Goal: Information Seeking & Learning: Learn about a topic

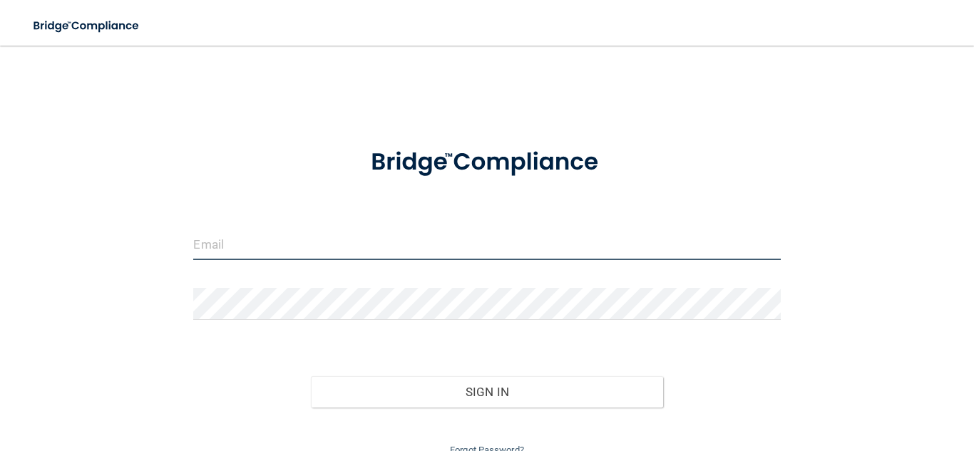
click at [415, 237] on input "email" at bounding box center [486, 244] width 587 height 32
type input "Yathana3125@gmail.com"
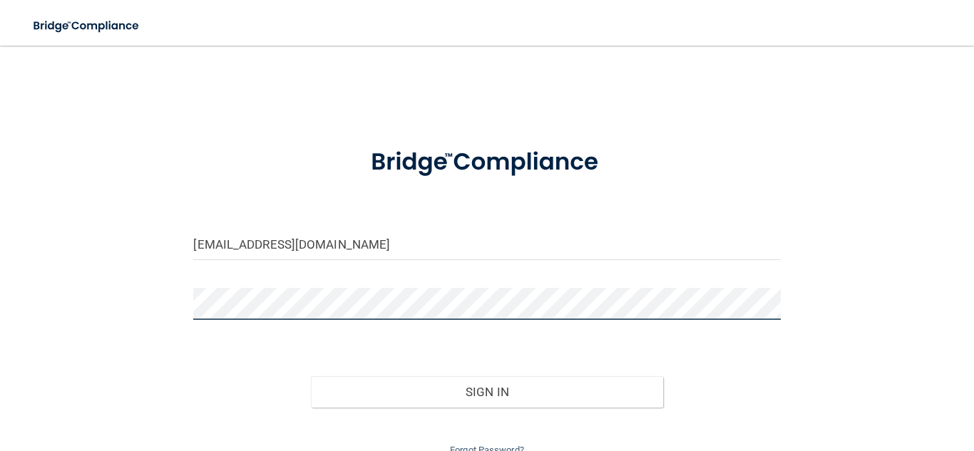
click at [311, 376] on button "Sign In" at bounding box center [487, 391] width 352 height 31
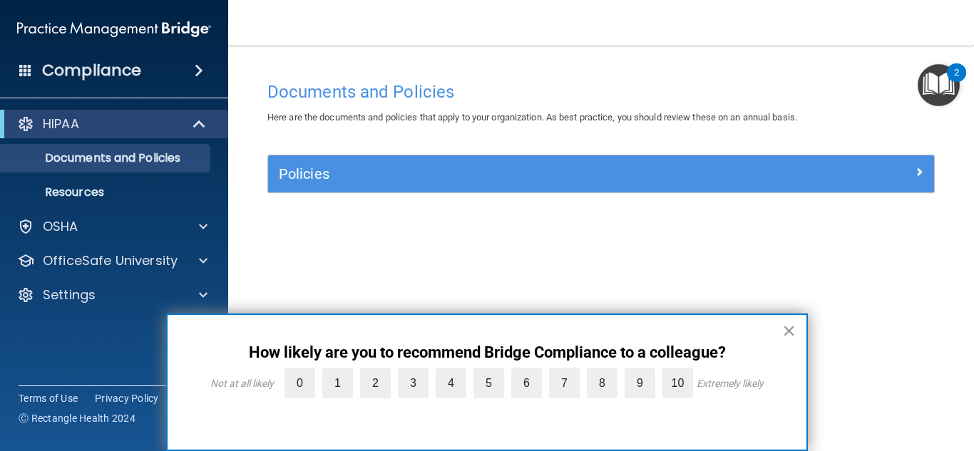
click at [791, 335] on button "×" at bounding box center [789, 330] width 14 height 23
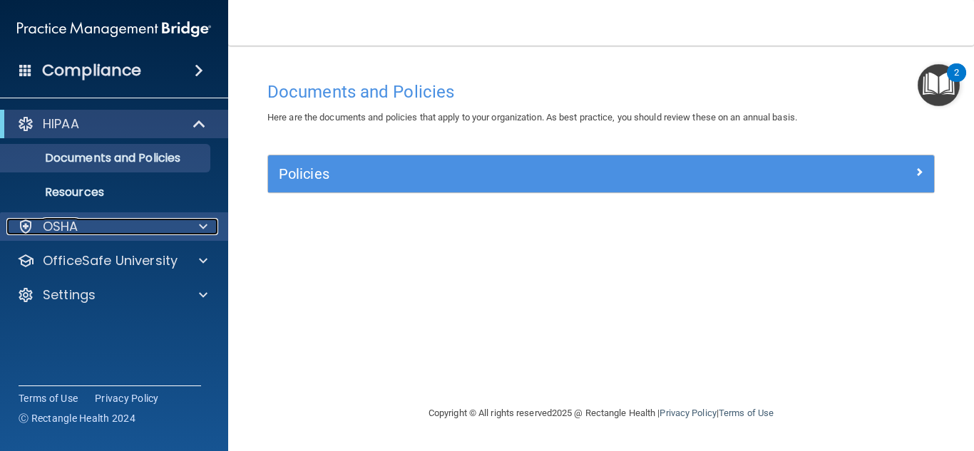
click at [123, 227] on div "OSHA" at bounding box center [94, 226] width 177 height 17
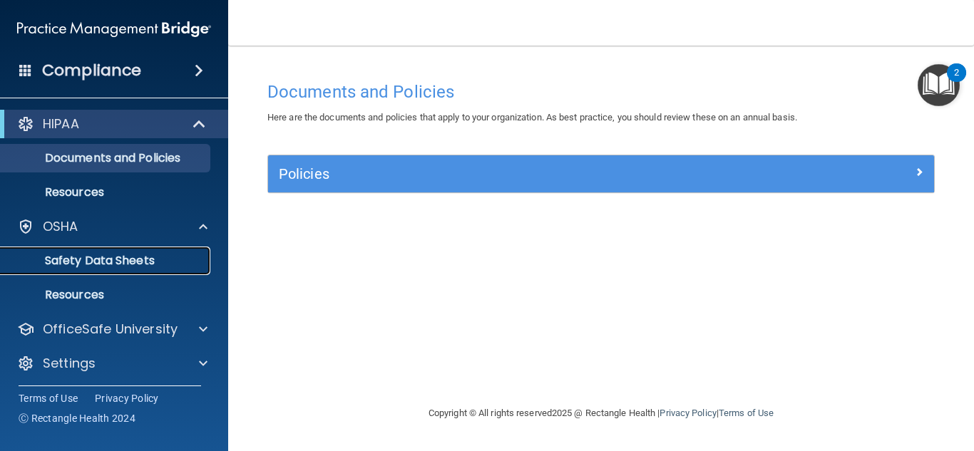
click at [126, 270] on link "Safety Data Sheets" at bounding box center [98, 261] width 225 height 29
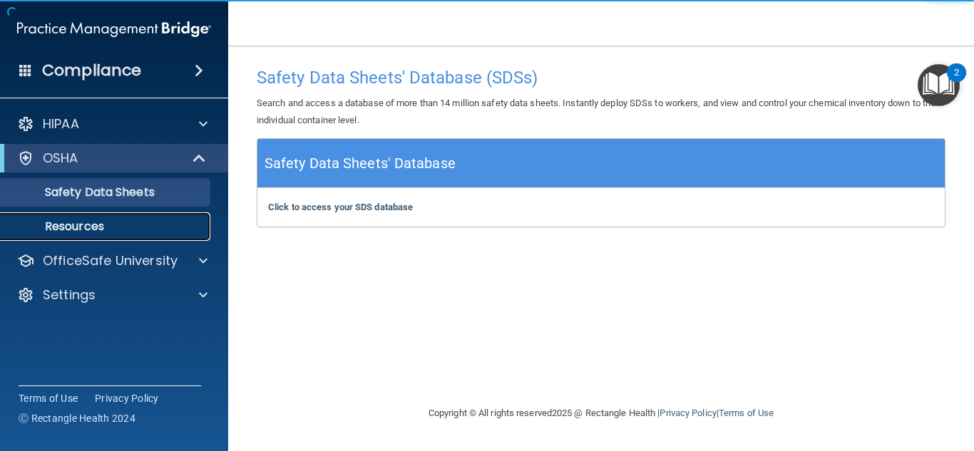
click at [115, 236] on link "Resources" at bounding box center [98, 226] width 225 height 29
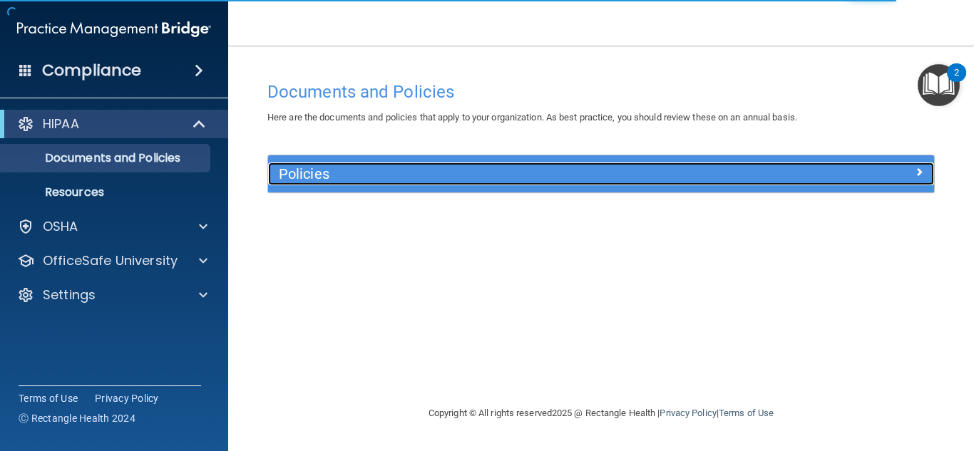
click at [357, 166] on h5 "Policies" at bounding box center [518, 174] width 478 height 16
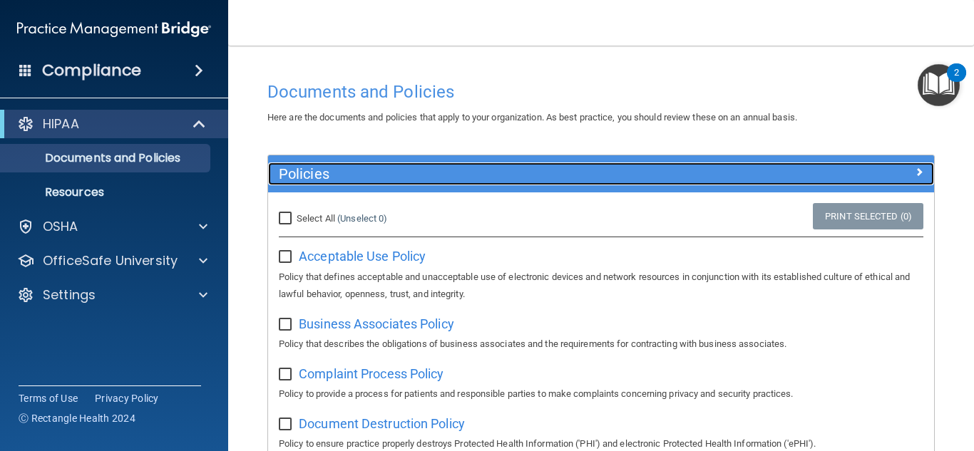
scroll to position [29, 0]
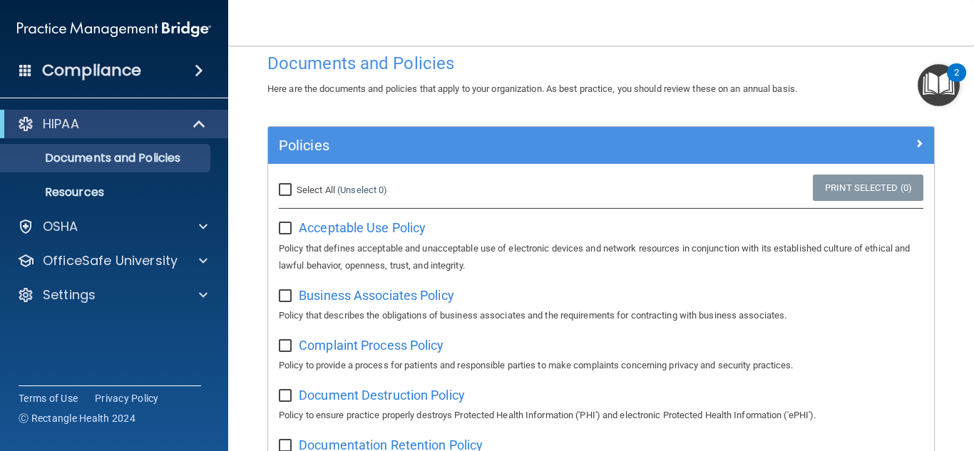
click at [416, 272] on p "Policy that defines acceptable and unacceptable use of electronic devices and n…" at bounding box center [601, 257] width 645 height 34
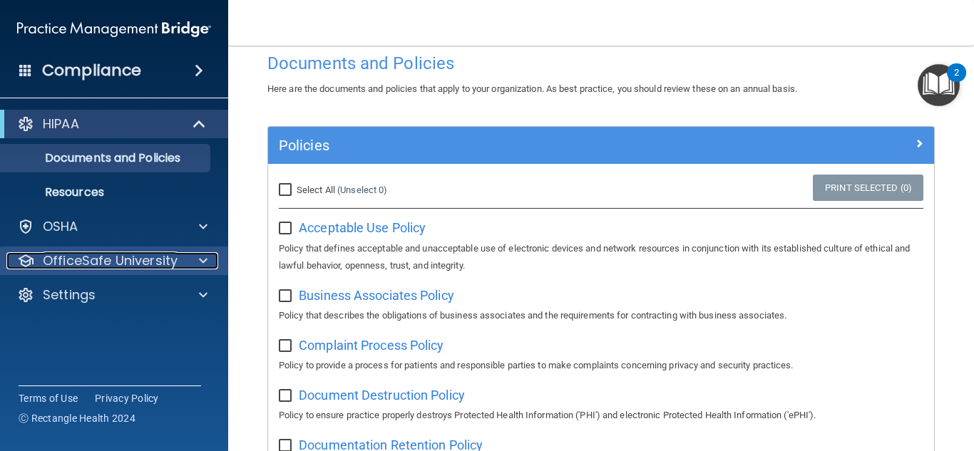
click at [130, 260] on p "OfficeSafe University" at bounding box center [110, 260] width 135 height 17
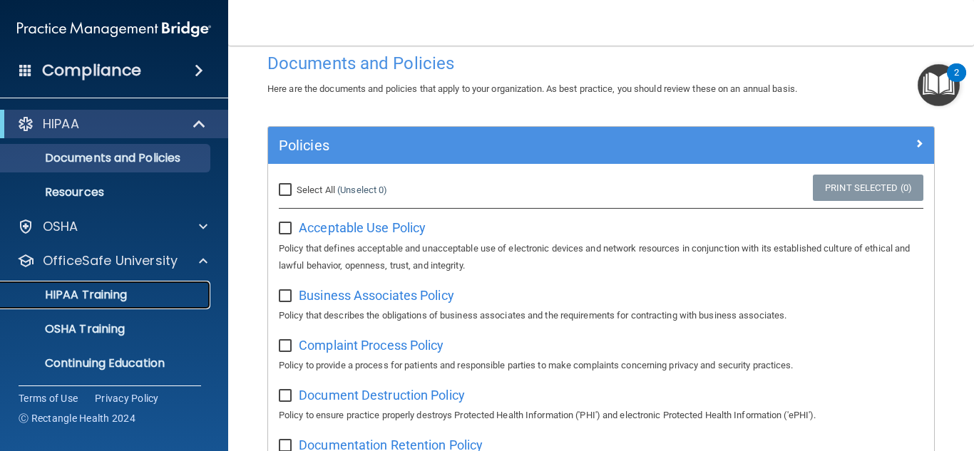
click at [97, 297] on p "HIPAA Training" at bounding box center [68, 295] width 118 height 14
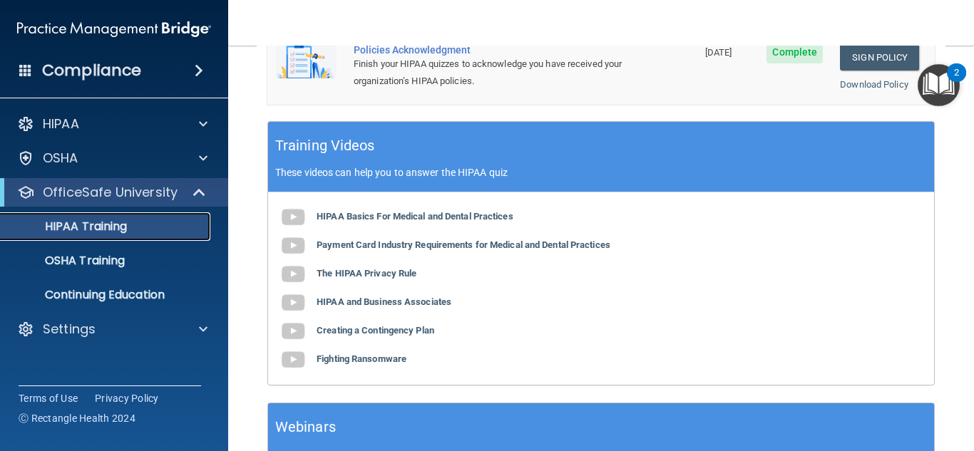
scroll to position [579, 0]
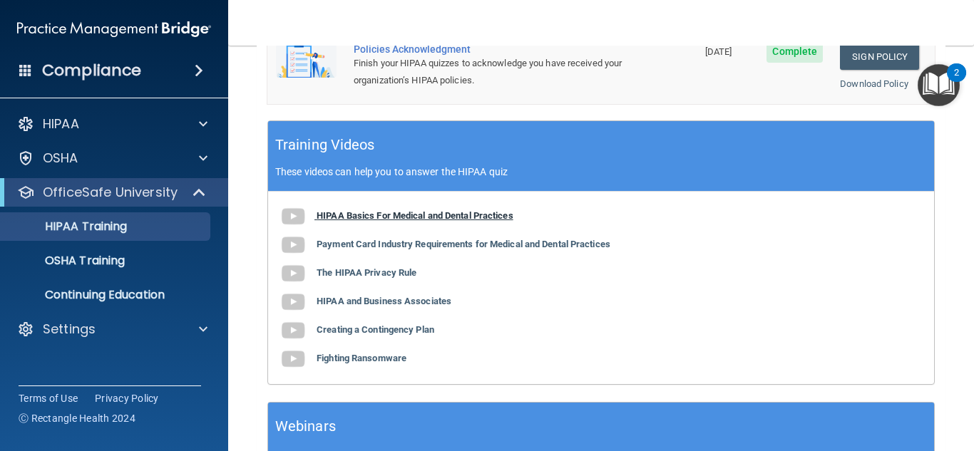
click at [401, 210] on b "HIPAA Basics For Medical and Dental Practices" at bounding box center [415, 215] width 197 height 11
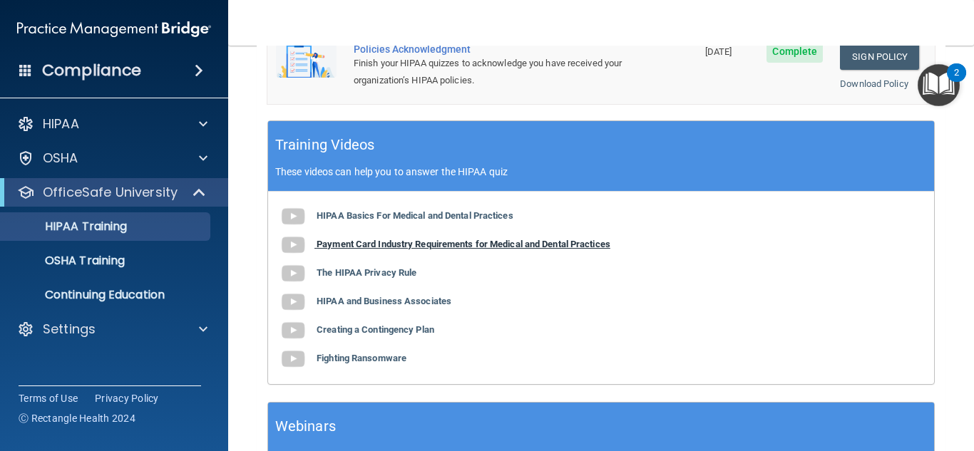
click at [498, 239] on b "Payment Card Industry Requirements for Medical and Dental Practices" at bounding box center [464, 244] width 294 height 11
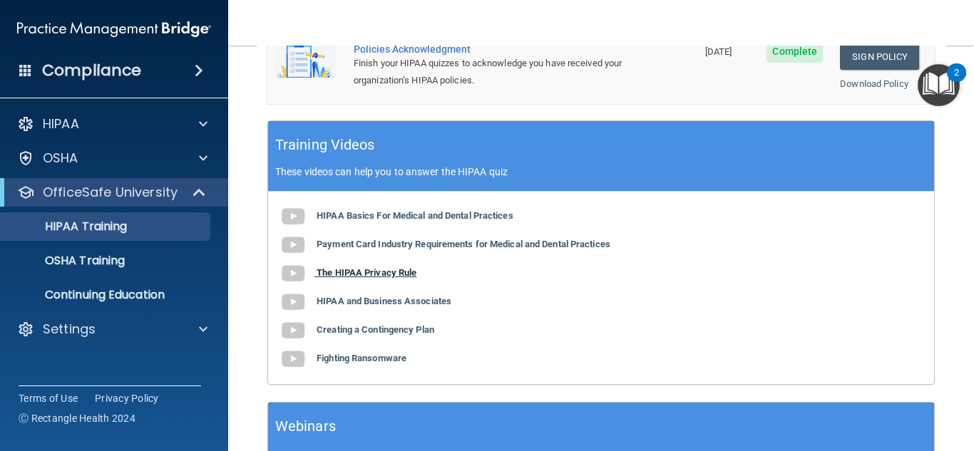
click at [387, 267] on b "The HIPAA Privacy Rule" at bounding box center [367, 272] width 100 height 11
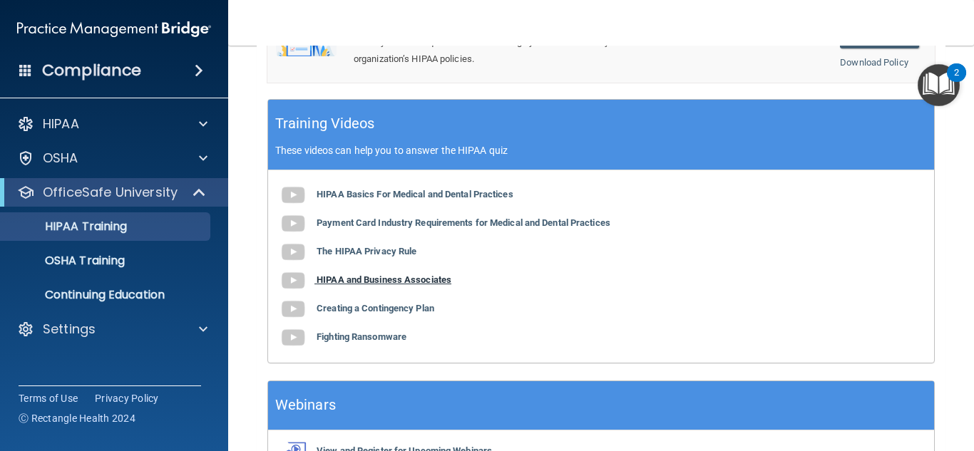
click at [401, 275] on b "HIPAA and Business Associates" at bounding box center [384, 280] width 135 height 11
click at [399, 303] on b "Creating a Contingency Plan" at bounding box center [376, 308] width 118 height 11
click at [374, 332] on b "Fighting Ransomware" at bounding box center [362, 337] width 90 height 11
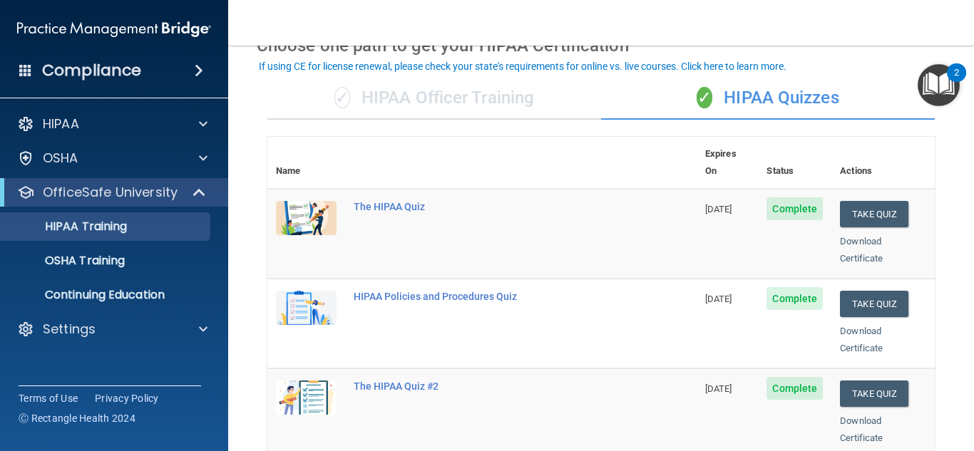
scroll to position [78, 0]
click at [894, 202] on button "Take Quiz" at bounding box center [874, 215] width 68 height 26
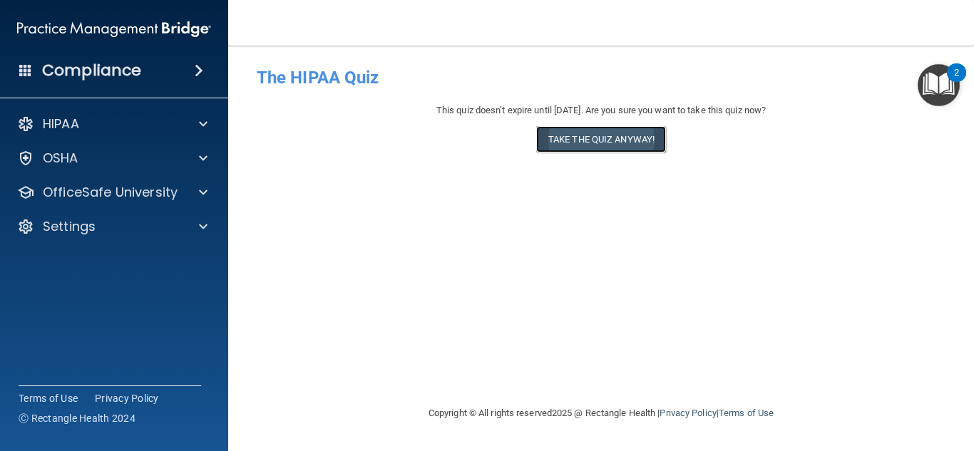
click at [597, 138] on button "Take the quiz anyway!" at bounding box center [601, 139] width 130 height 26
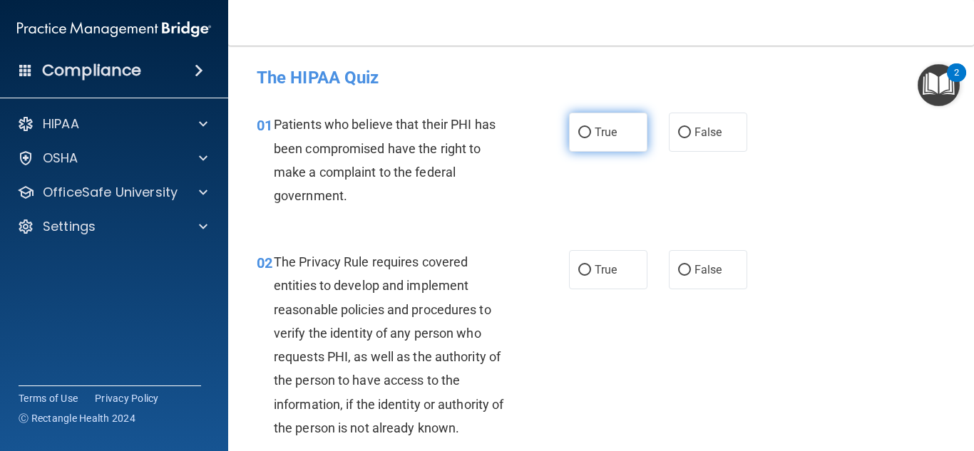
click at [595, 131] on span "True" at bounding box center [606, 132] width 22 height 14
click at [591, 131] on input "True" at bounding box center [584, 133] width 13 height 11
radio input "true"
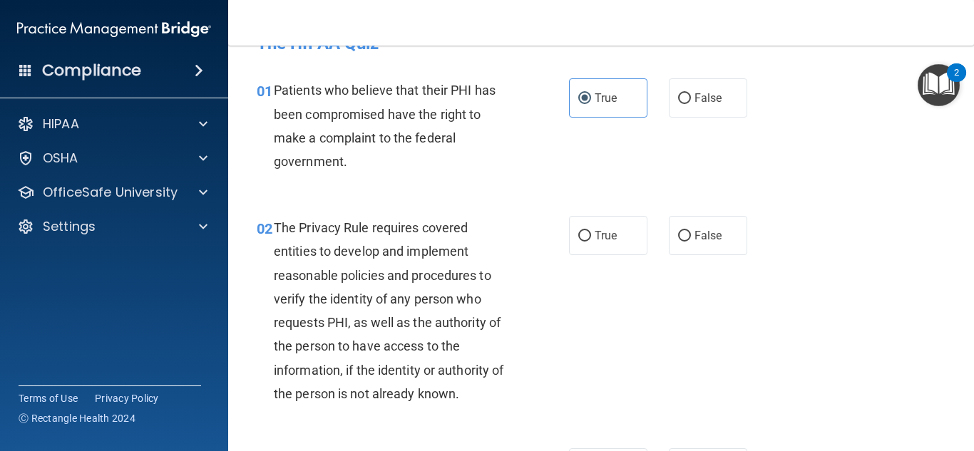
scroll to position [35, 0]
click at [580, 243] on label "True" at bounding box center [608, 234] width 78 height 39
click at [580, 241] on input "True" at bounding box center [584, 235] width 13 height 11
radio input "true"
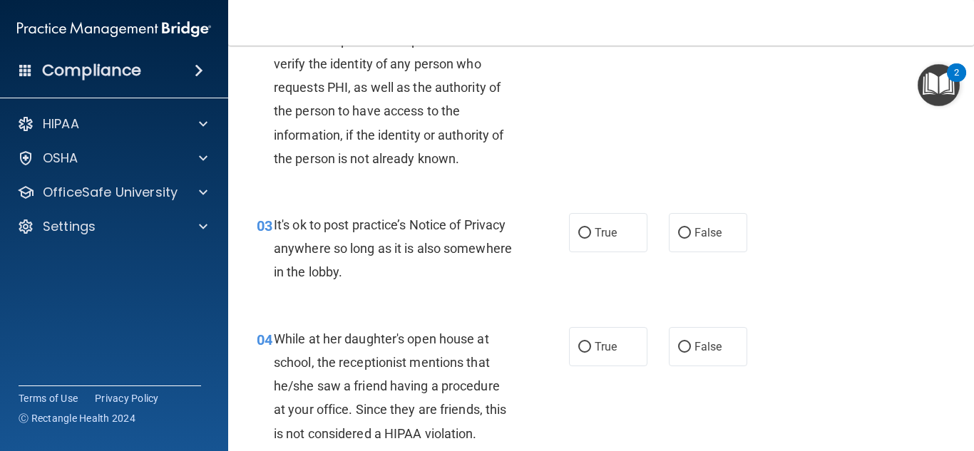
scroll to position [270, 0]
click at [682, 232] on input "False" at bounding box center [684, 232] width 13 height 11
radio input "true"
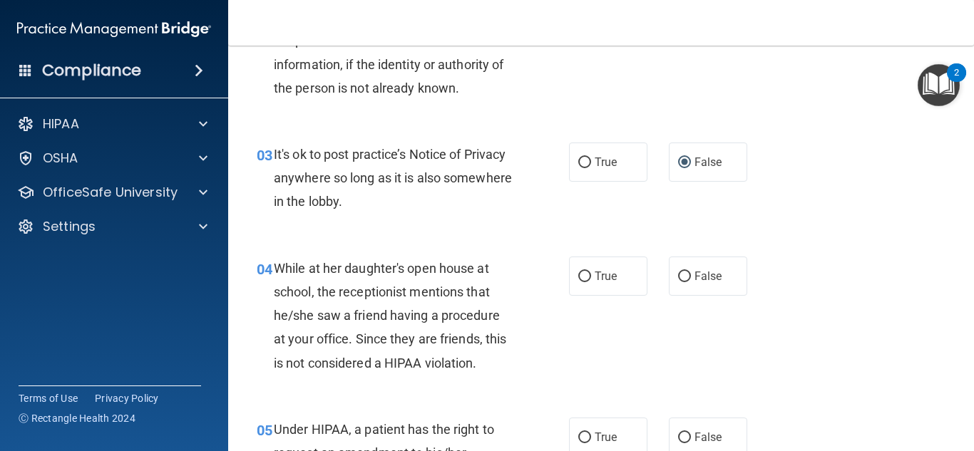
scroll to position [344, 0]
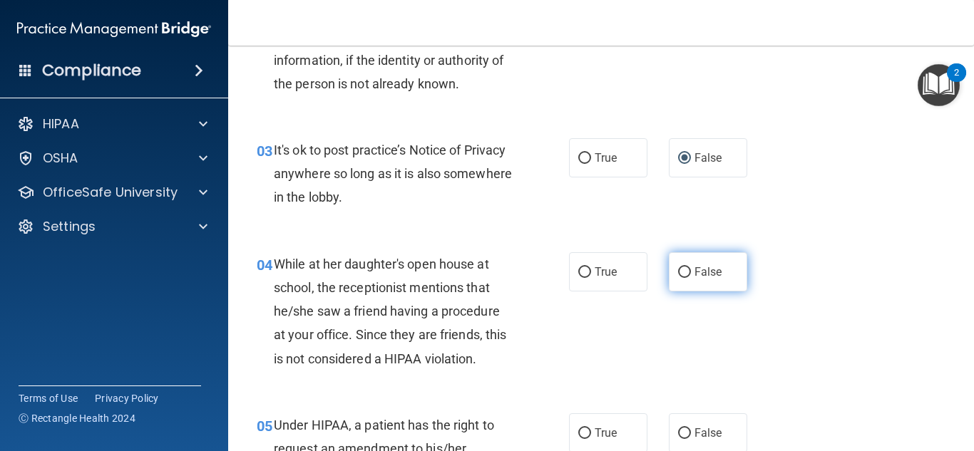
click at [682, 277] on input "False" at bounding box center [684, 272] width 13 height 11
radio input "true"
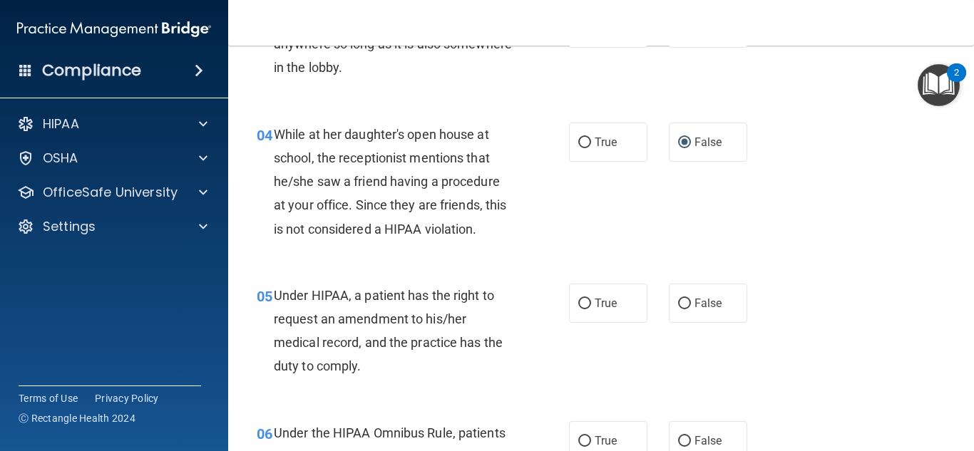
scroll to position [475, 0]
click at [585, 292] on label "True" at bounding box center [608, 302] width 78 height 39
click at [585, 298] on input "True" at bounding box center [584, 303] width 13 height 11
radio input "true"
click at [681, 301] on input "False" at bounding box center [684, 303] width 13 height 11
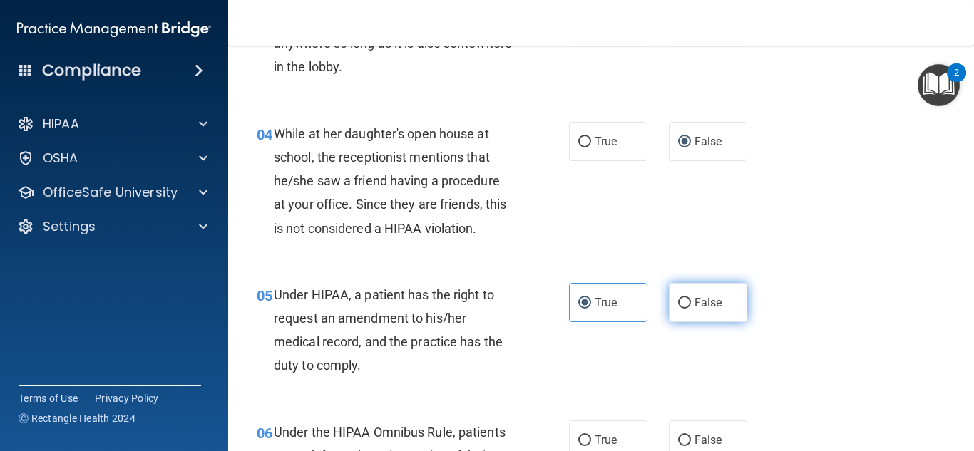
radio input "true"
radio input "false"
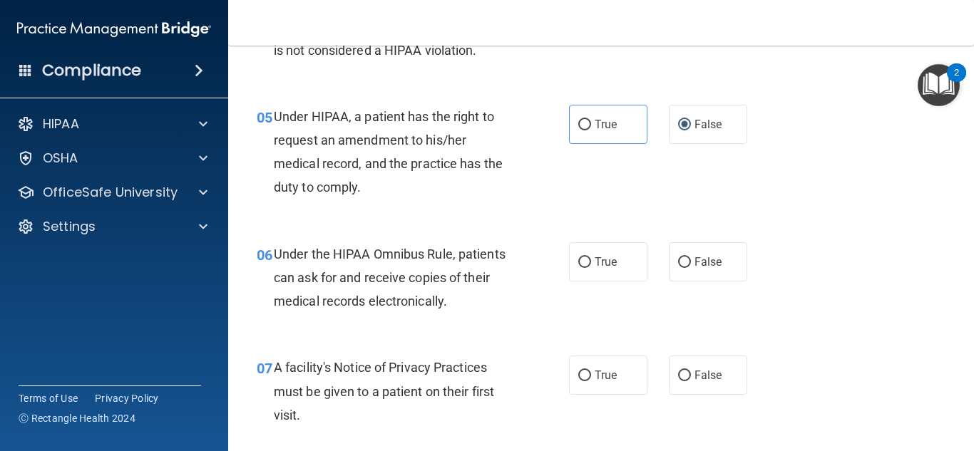
scroll to position [654, 0]
click at [611, 252] on label "True" at bounding box center [608, 261] width 78 height 39
click at [591, 257] on input "True" at bounding box center [584, 262] width 13 height 11
radio input "true"
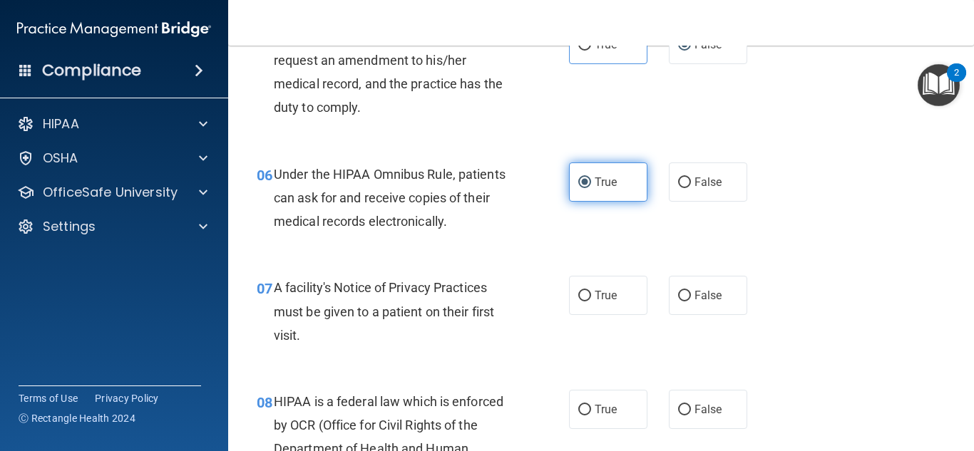
scroll to position [732, 0]
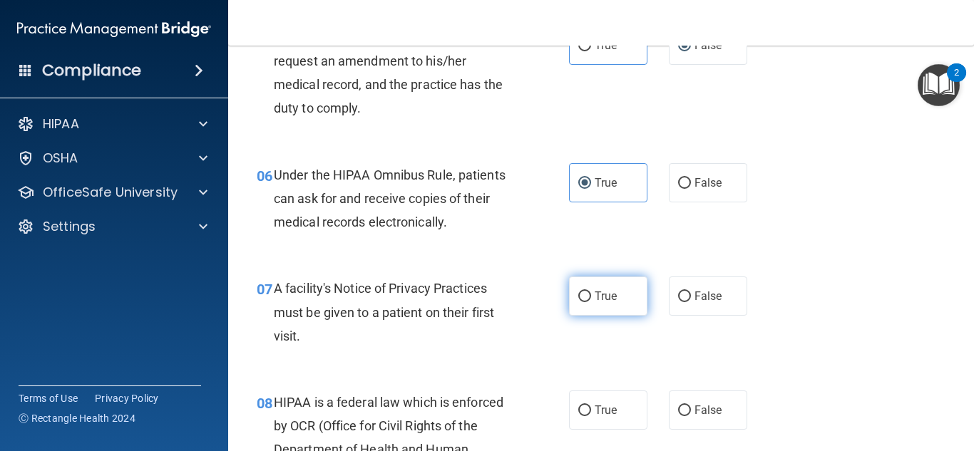
click at [622, 294] on label "True" at bounding box center [608, 296] width 78 height 39
click at [591, 294] on input "True" at bounding box center [584, 297] width 13 height 11
radio input "true"
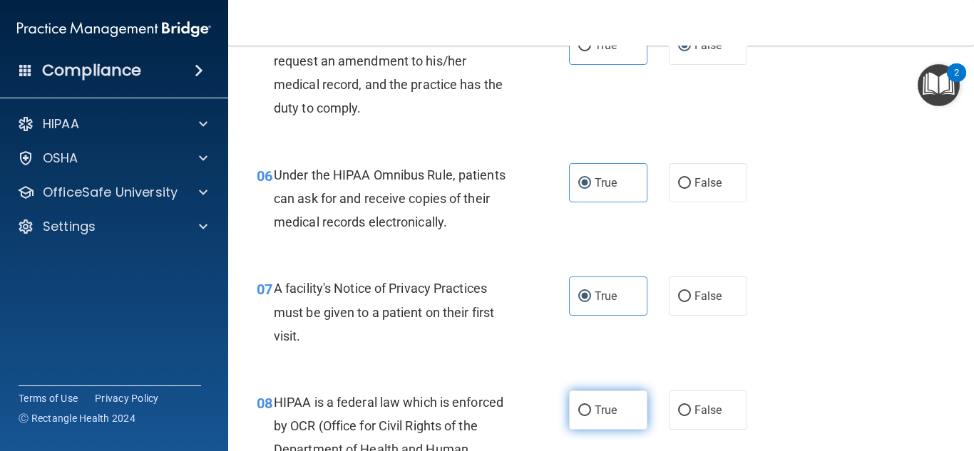
click at [596, 401] on label "True" at bounding box center [608, 410] width 78 height 39
click at [591, 406] on input "True" at bounding box center [584, 411] width 13 height 11
radio input "true"
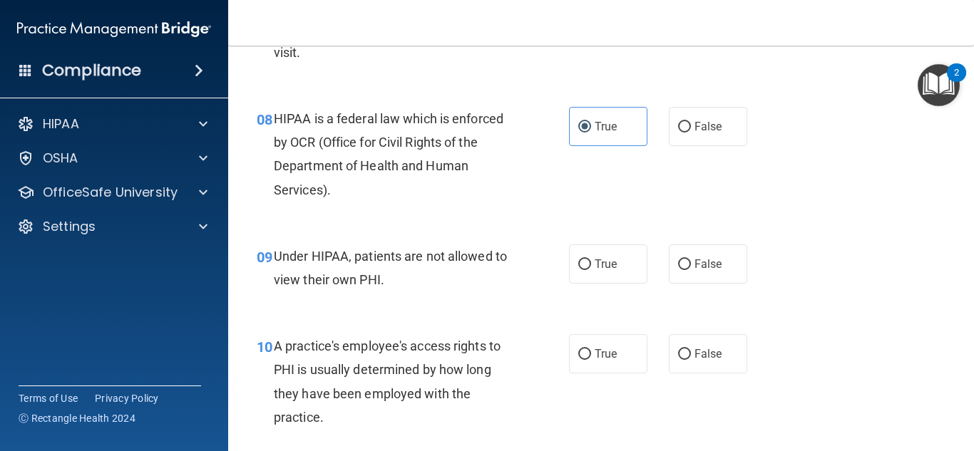
scroll to position [1019, 0]
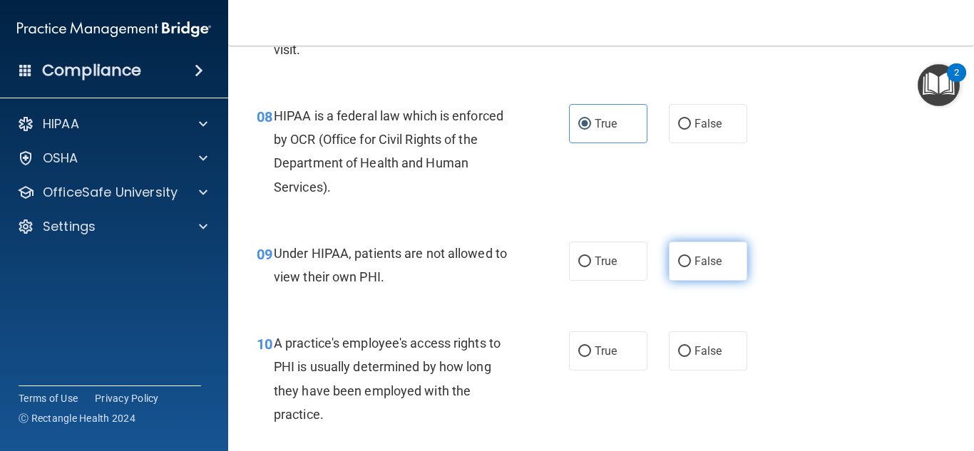
click at [682, 262] on input "False" at bounding box center [684, 262] width 13 height 11
radio input "true"
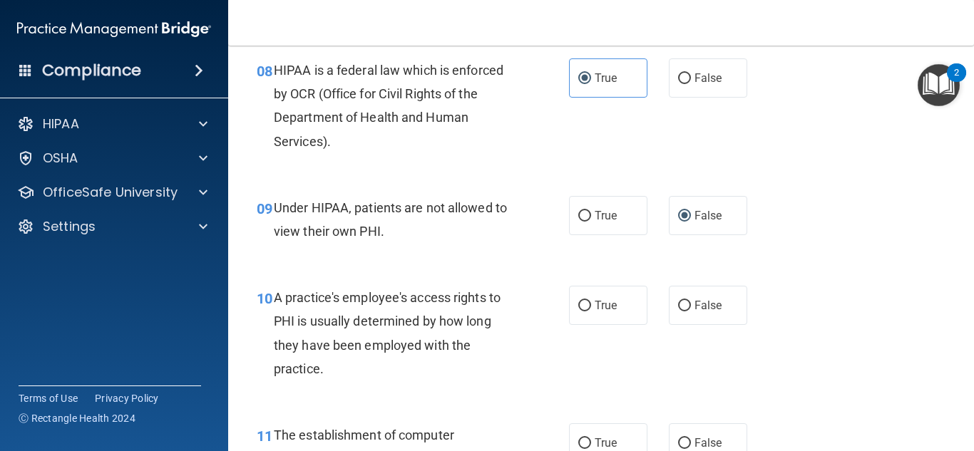
scroll to position [1066, 0]
click at [695, 309] on span "False" at bounding box center [708, 304] width 28 height 14
click at [691, 309] on input "False" at bounding box center [684, 304] width 13 height 11
radio input "true"
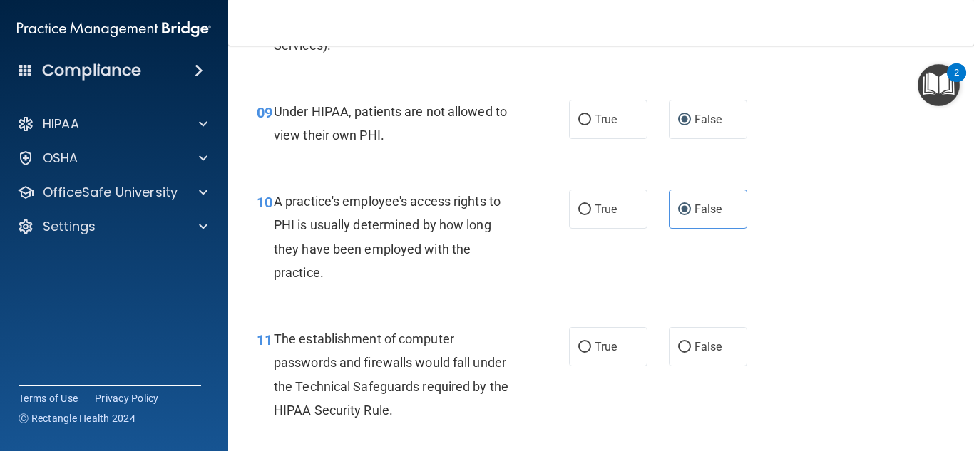
scroll to position [1162, 0]
click at [590, 347] on input "True" at bounding box center [584, 347] width 13 height 11
radio input "true"
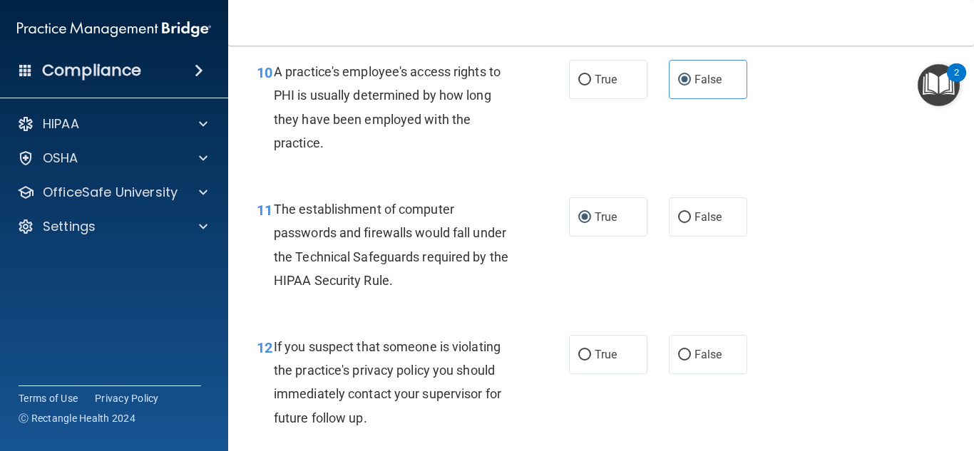
scroll to position [1291, 0]
click at [583, 344] on label "True" at bounding box center [608, 353] width 78 height 39
click at [583, 349] on input "True" at bounding box center [584, 354] width 13 height 11
radio input "true"
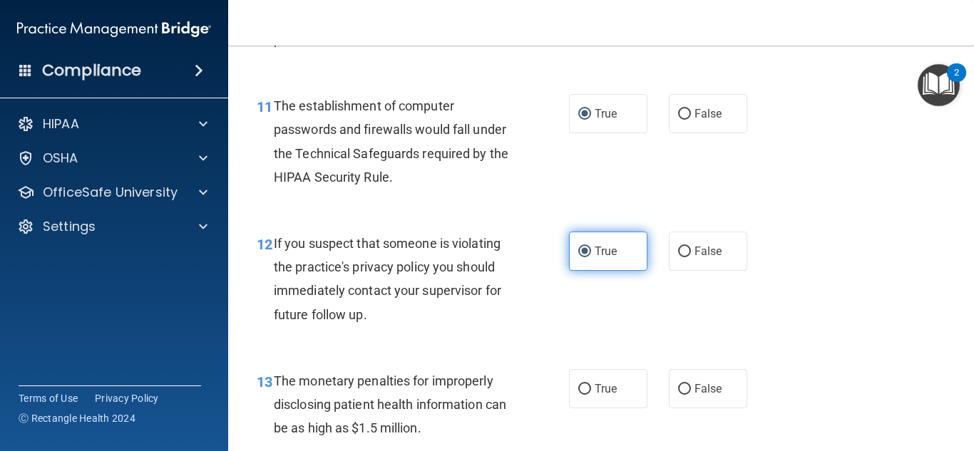
scroll to position [1395, 0]
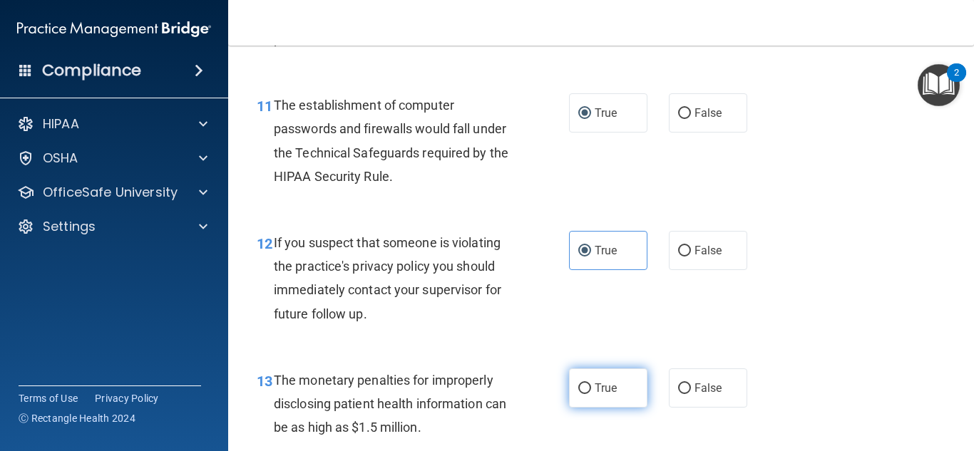
click at [589, 391] on input "True" at bounding box center [584, 389] width 13 height 11
radio input "true"
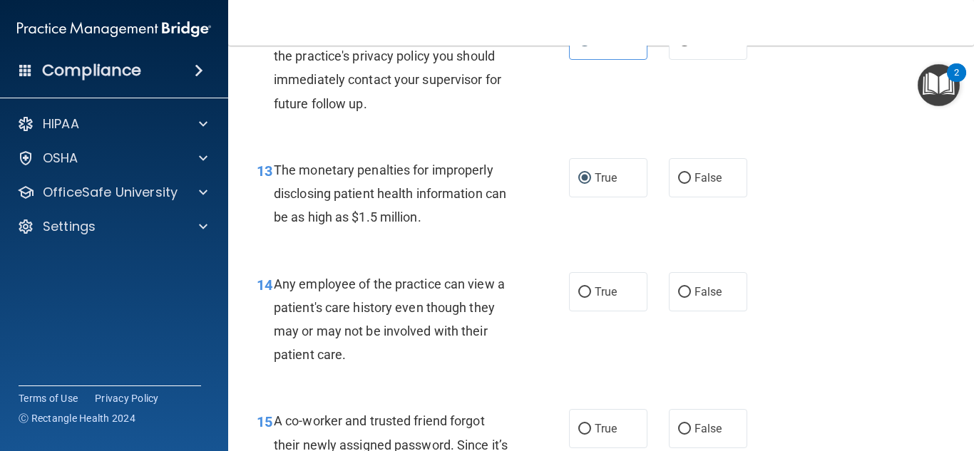
scroll to position [1607, 0]
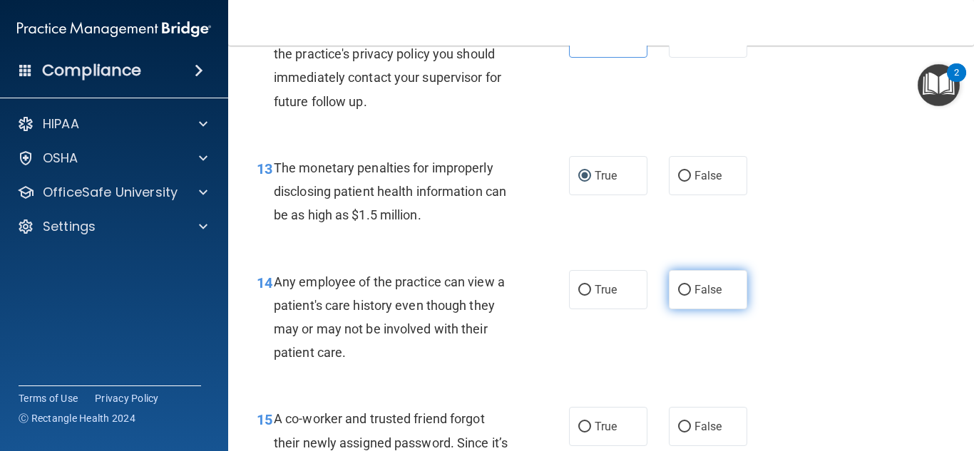
click at [709, 287] on span "False" at bounding box center [708, 290] width 28 height 14
click at [691, 287] on input "False" at bounding box center [684, 290] width 13 height 11
radio input "true"
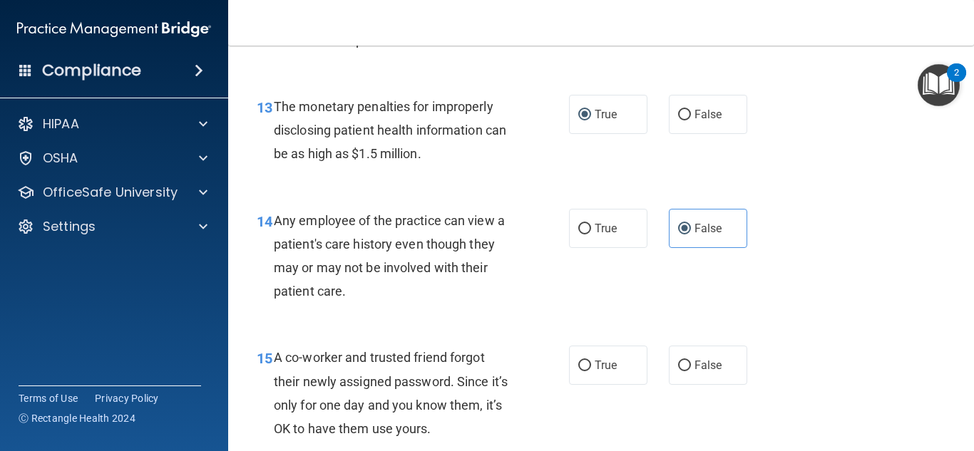
scroll to position [1669, 0]
click at [694, 365] on span "False" at bounding box center [708, 365] width 28 height 14
click at [691, 365] on input "False" at bounding box center [684, 365] width 13 height 11
radio input "true"
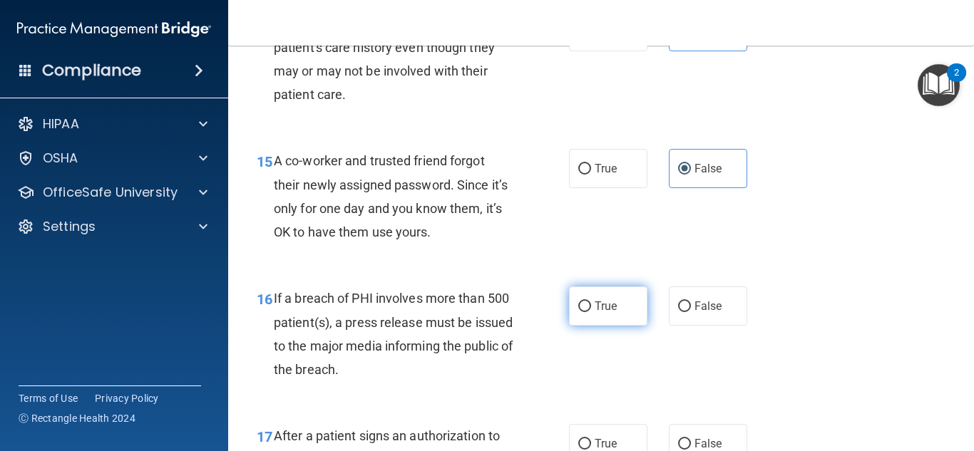
scroll to position [1869, 0]
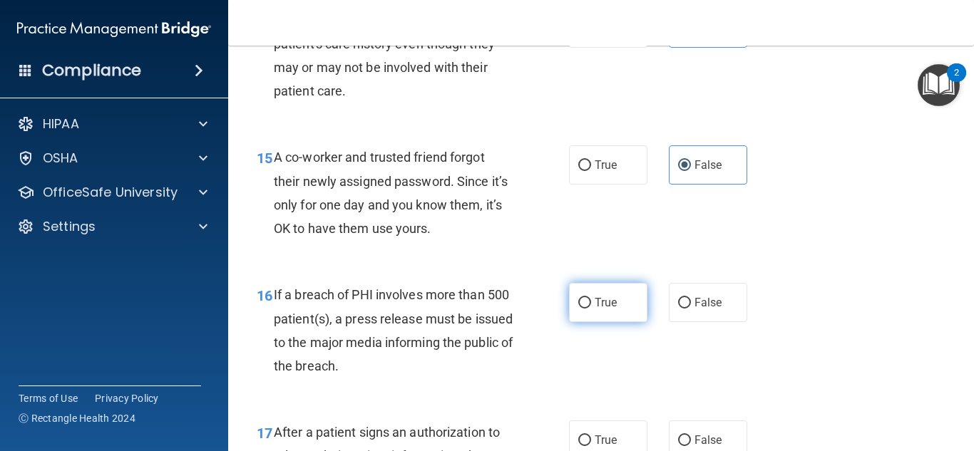
click at [635, 313] on label "True" at bounding box center [608, 302] width 78 height 39
click at [591, 309] on input "True" at bounding box center [584, 303] width 13 height 11
radio input "true"
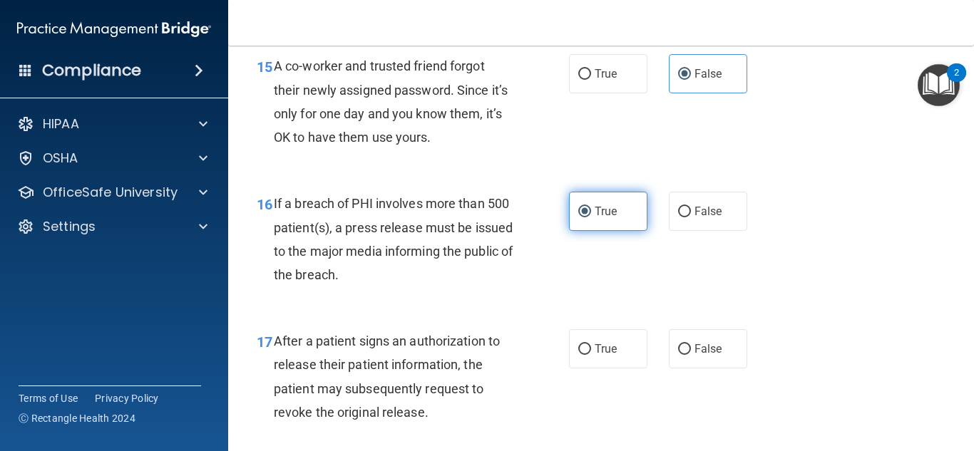
scroll to position [1966, 0]
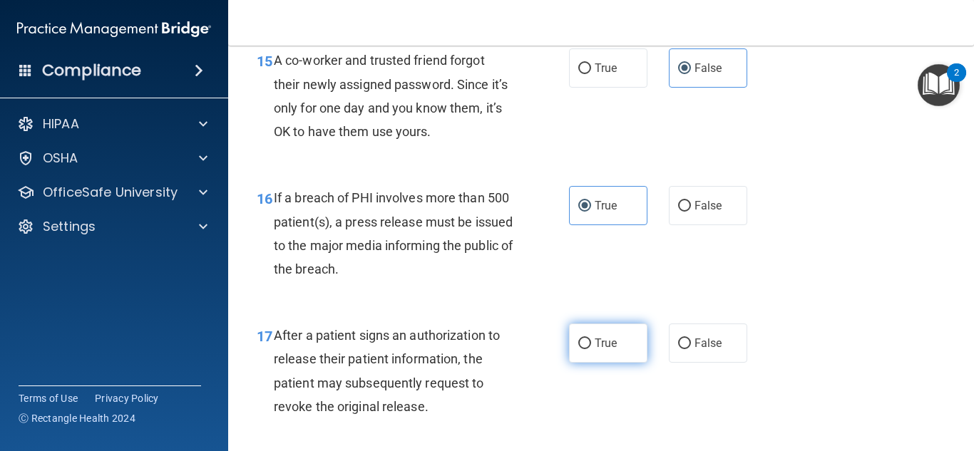
click at [630, 338] on label "True" at bounding box center [608, 343] width 78 height 39
click at [591, 339] on input "True" at bounding box center [584, 344] width 13 height 11
radio input "true"
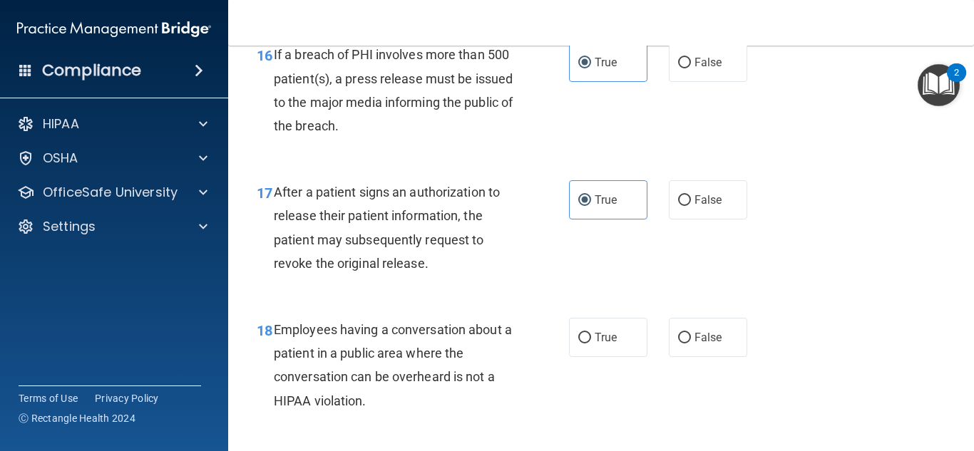
scroll to position [2106, 0]
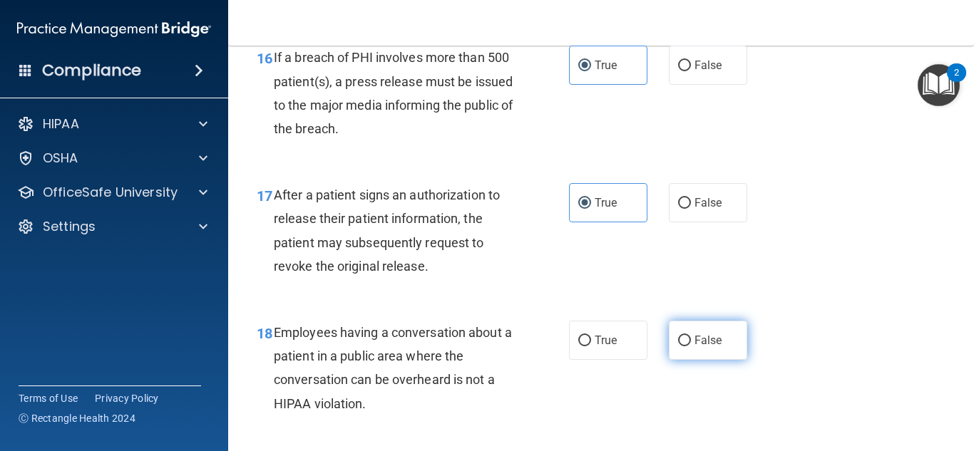
click at [690, 349] on label "False" at bounding box center [708, 340] width 78 height 39
click at [690, 347] on input "False" at bounding box center [684, 341] width 13 height 11
radio input "true"
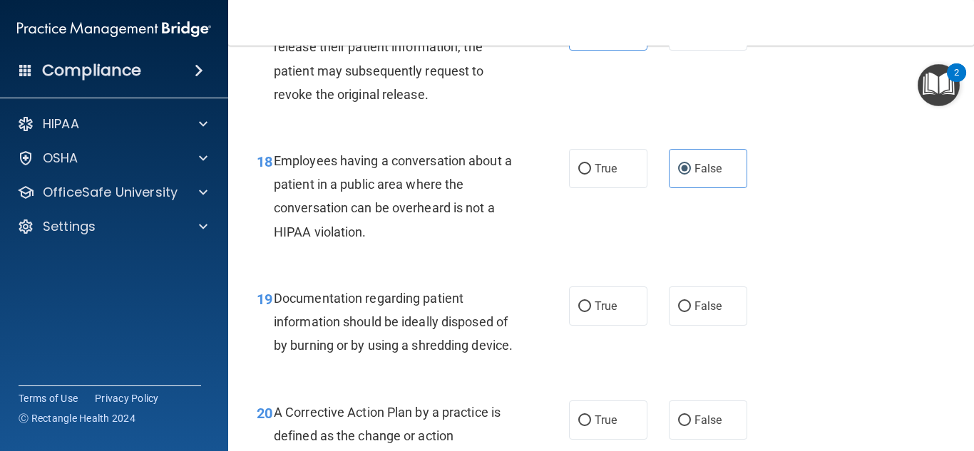
scroll to position [2279, 0]
click at [605, 309] on span "True" at bounding box center [606, 306] width 22 height 14
click at [591, 309] on input "True" at bounding box center [584, 306] width 13 height 11
radio input "true"
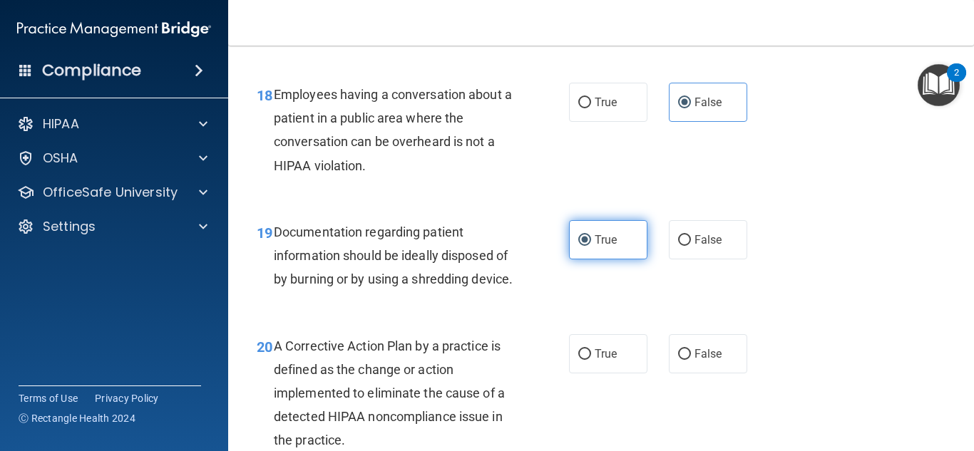
scroll to position [2342, 0]
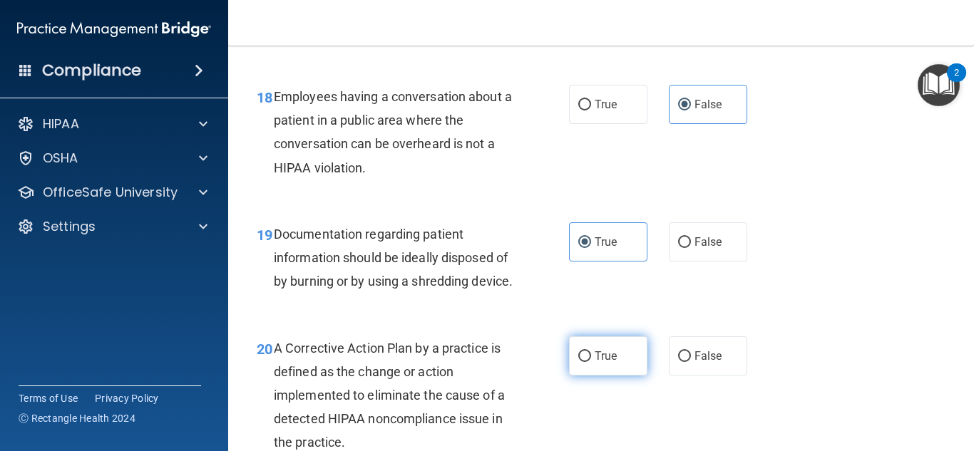
click at [616, 365] on label "True" at bounding box center [608, 356] width 78 height 39
click at [591, 362] on input "True" at bounding box center [584, 357] width 13 height 11
radio input "true"
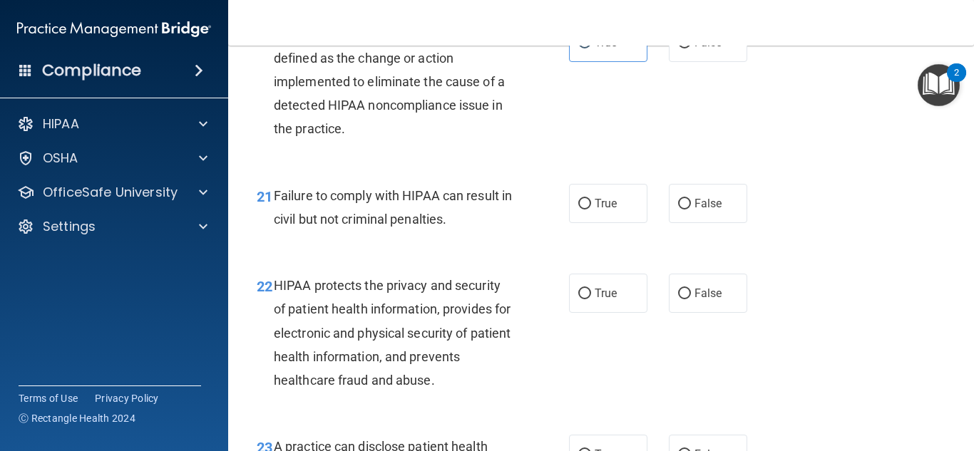
scroll to position [2657, 0]
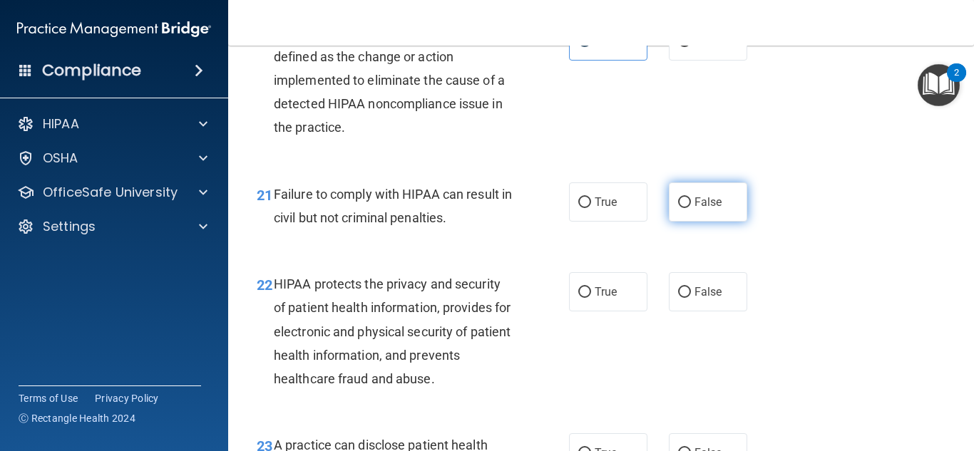
click at [700, 209] on span "False" at bounding box center [708, 202] width 28 height 14
click at [691, 208] on input "False" at bounding box center [684, 203] width 13 height 11
radio input "true"
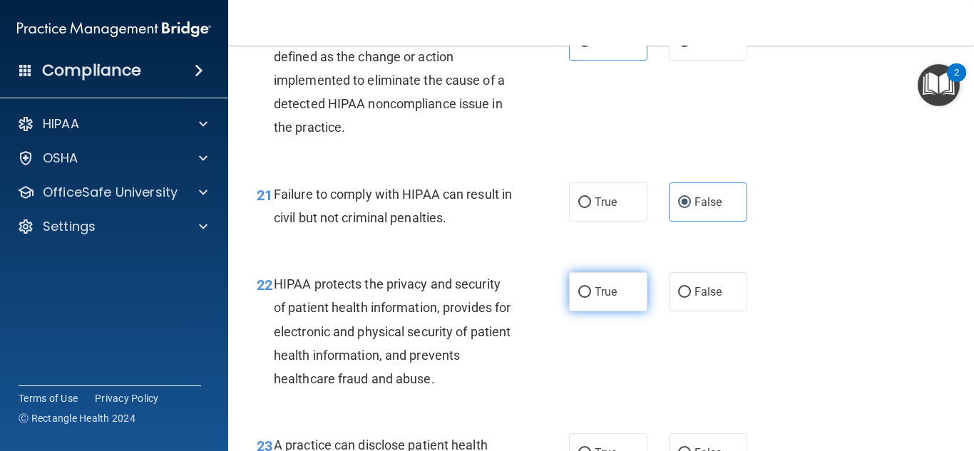
click at [622, 308] on label "True" at bounding box center [608, 291] width 78 height 39
click at [591, 298] on input "True" at bounding box center [584, 292] width 13 height 11
radio input "true"
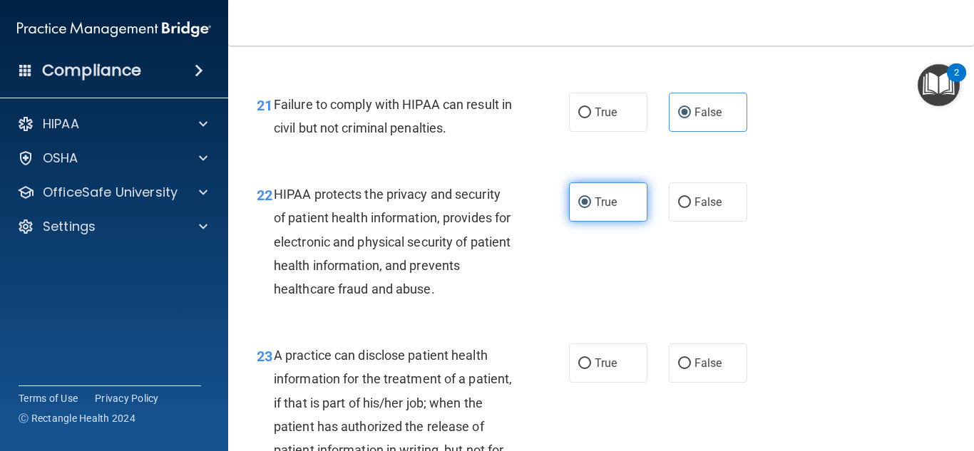
scroll to position [2751, 0]
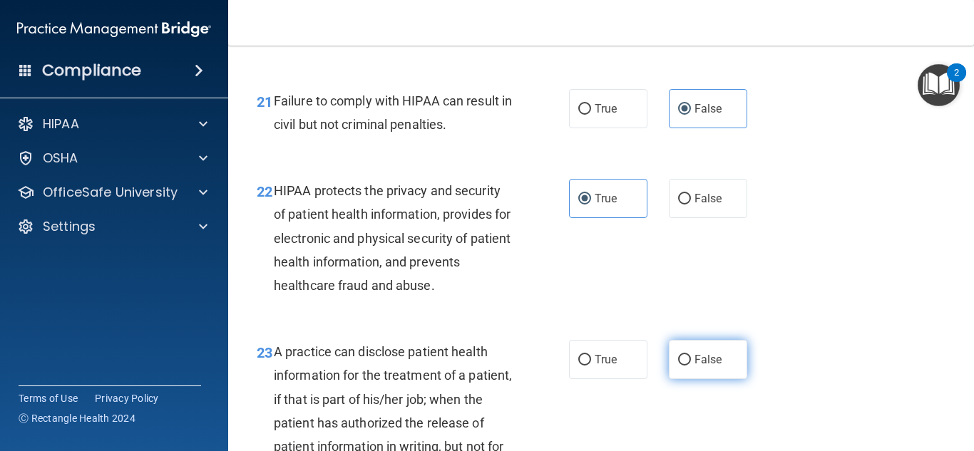
click at [690, 366] on input "False" at bounding box center [684, 360] width 13 height 11
radio input "true"
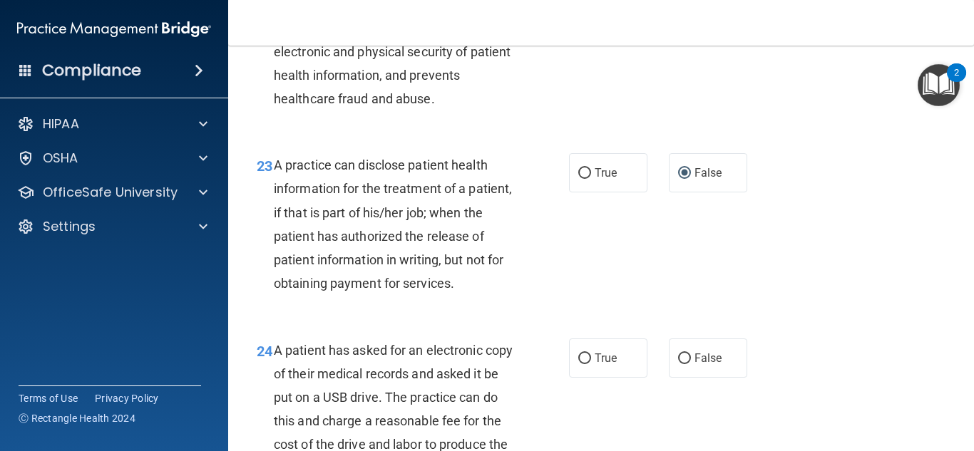
scroll to position [2960, 0]
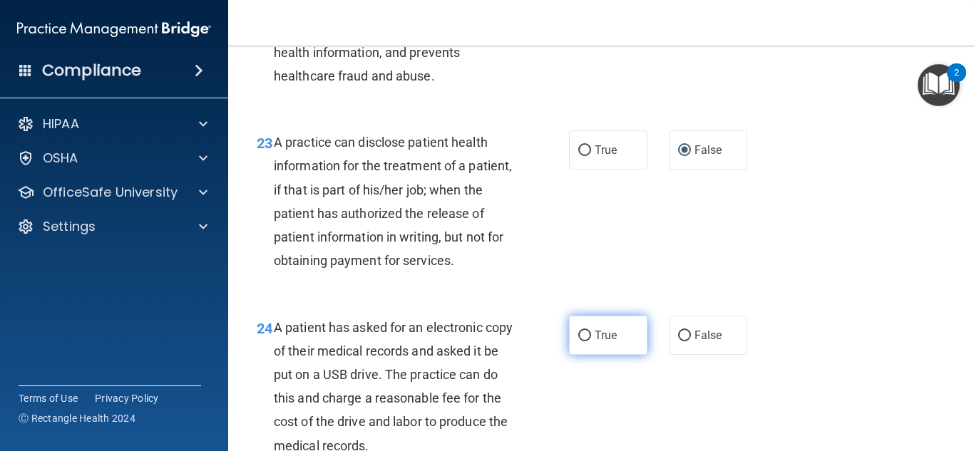
click at [616, 342] on span "True" at bounding box center [606, 336] width 22 height 14
click at [591, 342] on input "True" at bounding box center [584, 336] width 13 height 11
radio input "true"
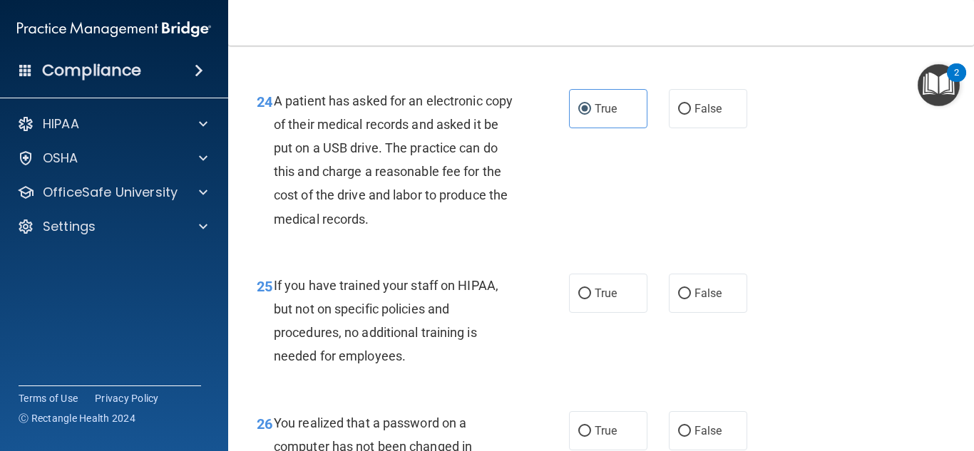
scroll to position [3184, 0]
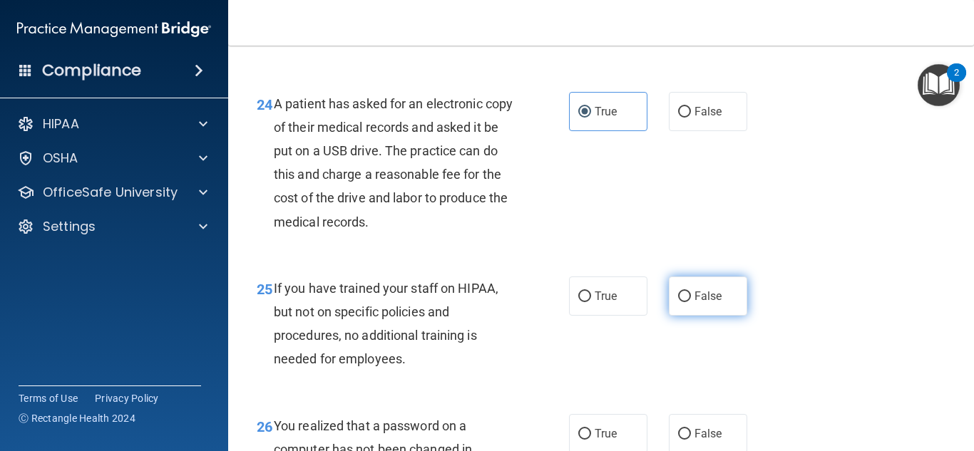
click at [722, 314] on label "False" at bounding box center [708, 296] width 78 height 39
click at [691, 302] on input "False" at bounding box center [684, 297] width 13 height 11
radio input "true"
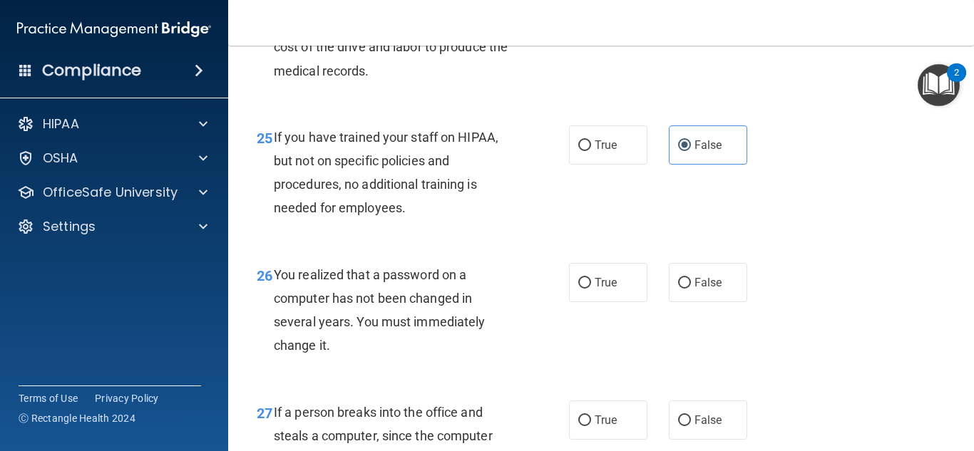
scroll to position [3336, 0]
click at [617, 292] on label "True" at bounding box center [608, 281] width 78 height 39
click at [591, 288] on input "True" at bounding box center [584, 282] width 13 height 11
radio input "true"
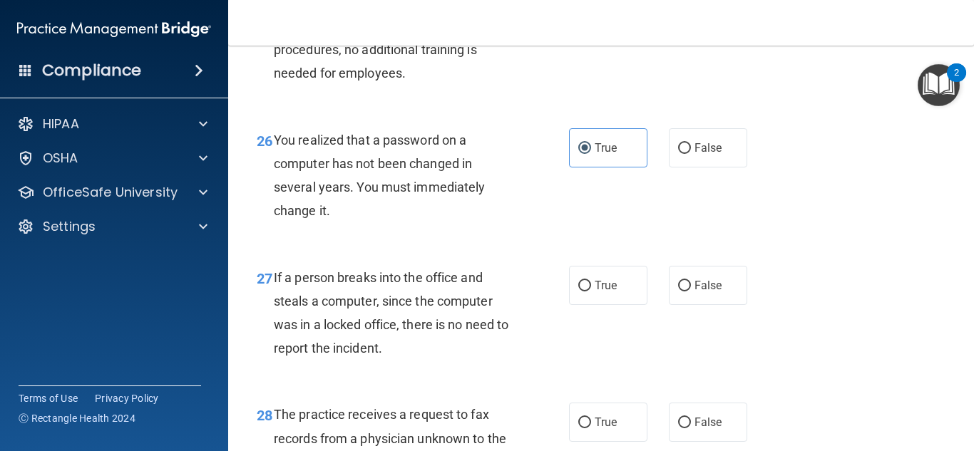
scroll to position [3471, 0]
click at [702, 297] on label "False" at bounding box center [708, 284] width 78 height 39
click at [691, 291] on input "False" at bounding box center [684, 285] width 13 height 11
radio input "true"
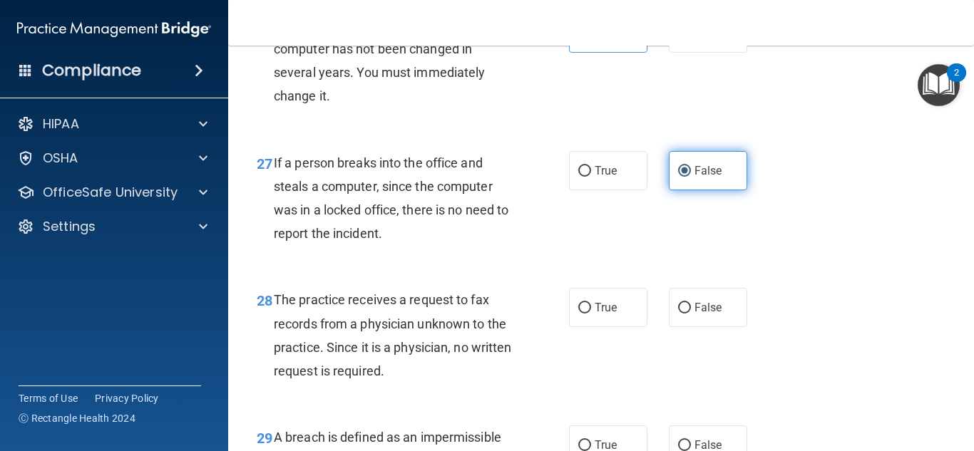
scroll to position [3586, 0]
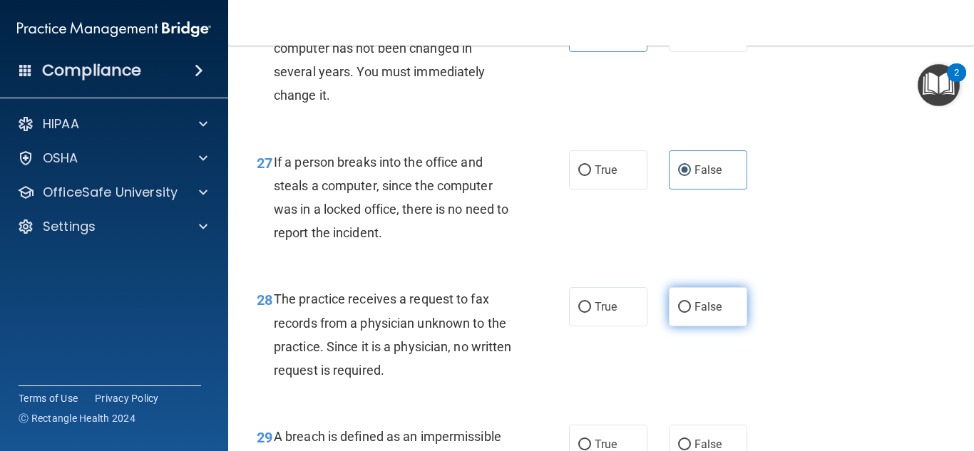
click at [704, 317] on label "False" at bounding box center [708, 306] width 78 height 39
click at [691, 313] on input "False" at bounding box center [684, 307] width 13 height 11
radio input "true"
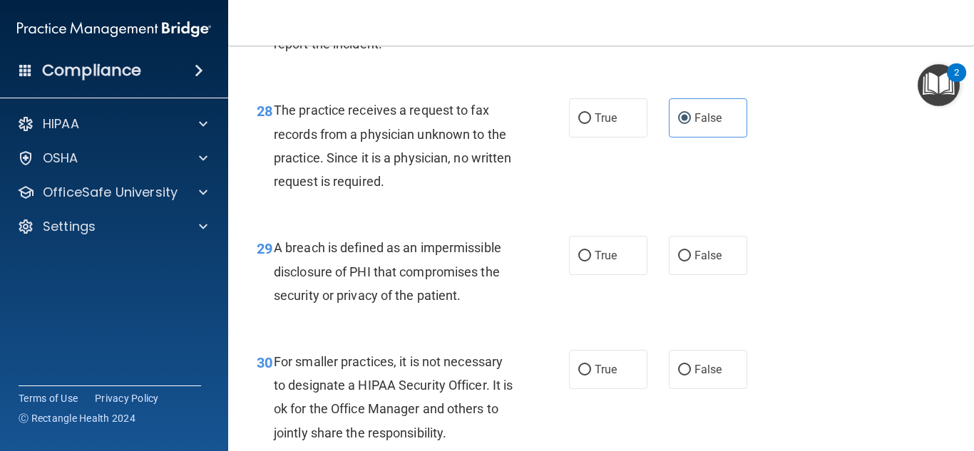
scroll to position [3773, 0]
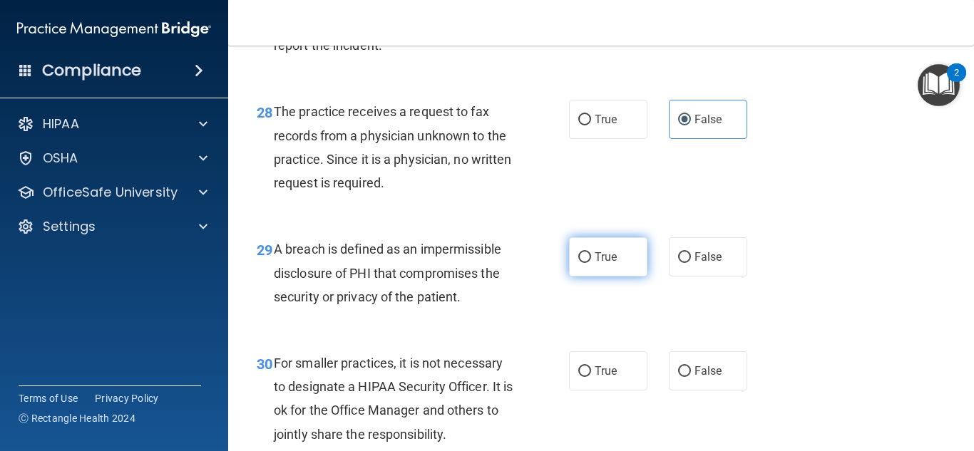
click at [615, 272] on label "True" at bounding box center [608, 256] width 78 height 39
click at [591, 263] on input "True" at bounding box center [584, 257] width 13 height 11
radio input "true"
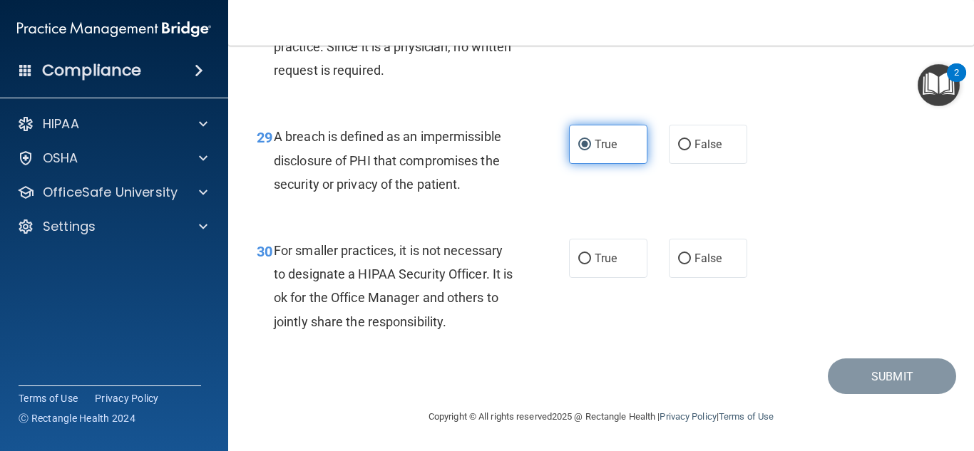
scroll to position [3894, 0]
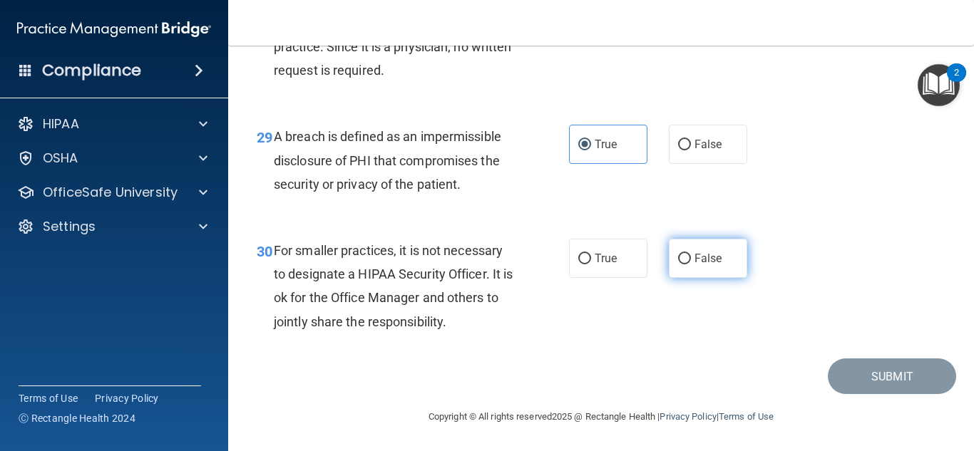
click at [717, 265] on span "False" at bounding box center [708, 259] width 28 height 14
click at [691, 265] on input "False" at bounding box center [684, 259] width 13 height 11
radio input "true"
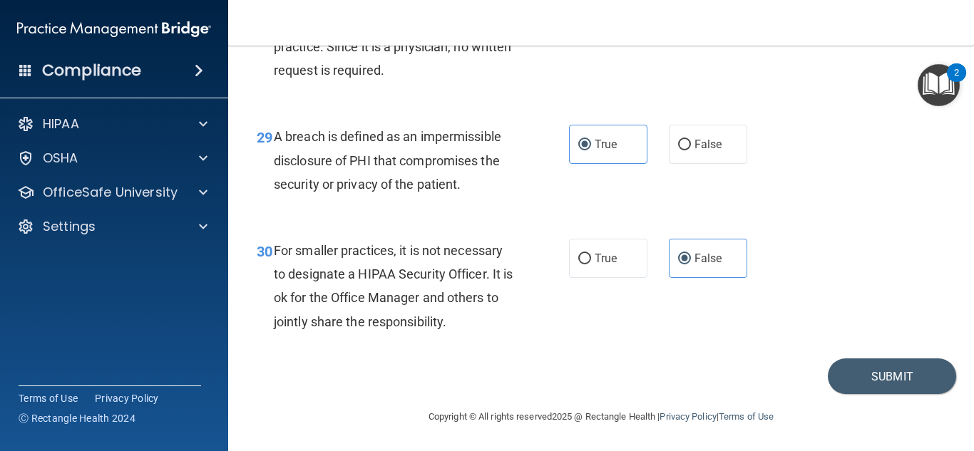
scroll to position [3910, 0]
click at [836, 374] on button "Submit" at bounding box center [892, 377] width 128 height 36
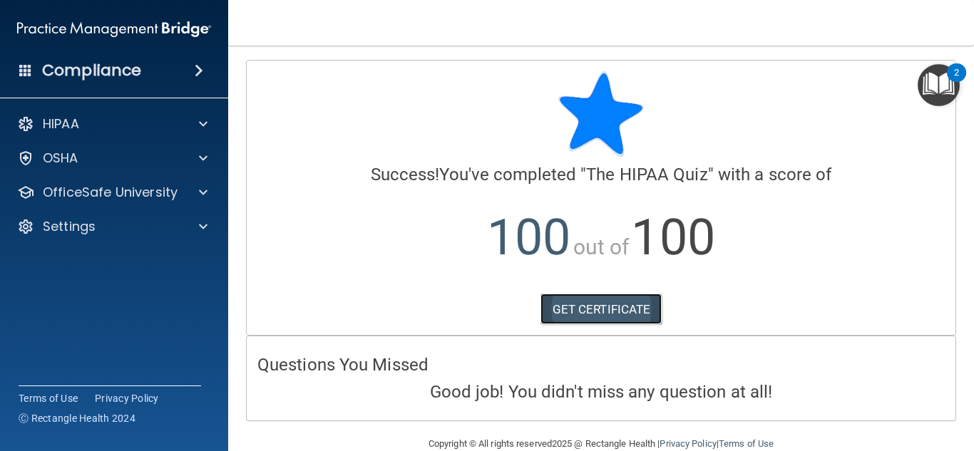
click at [635, 307] on link "GET CERTIFICATE" at bounding box center [601, 309] width 122 height 31
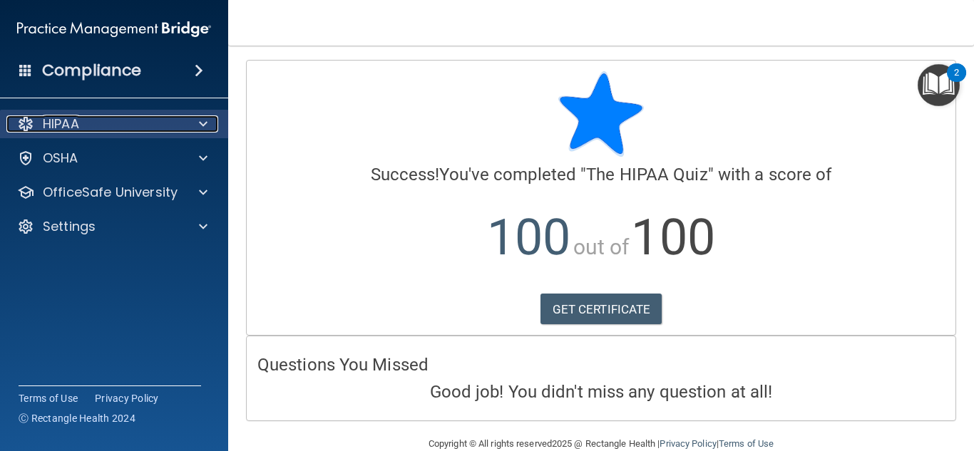
click at [97, 128] on div "HIPAA" at bounding box center [94, 124] width 177 height 17
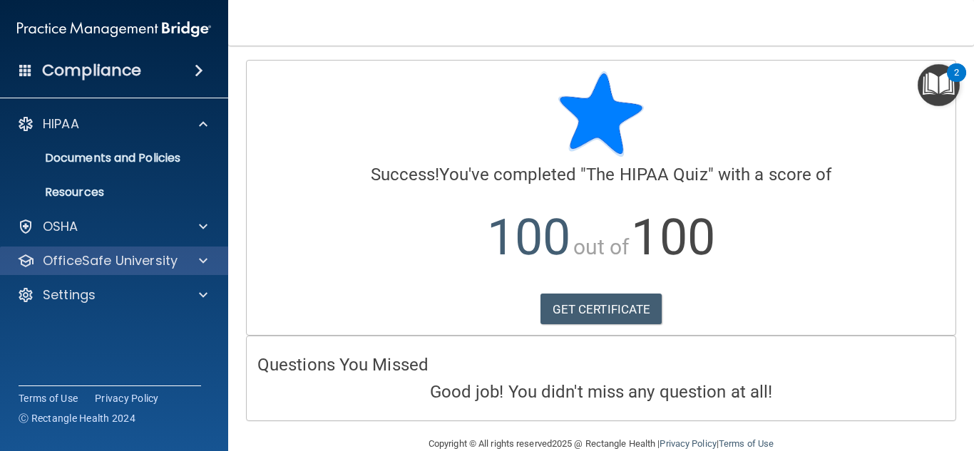
click at [129, 270] on div "OfficeSafe University" at bounding box center [114, 261] width 229 height 29
click at [195, 267] on div at bounding box center [201, 260] width 36 height 17
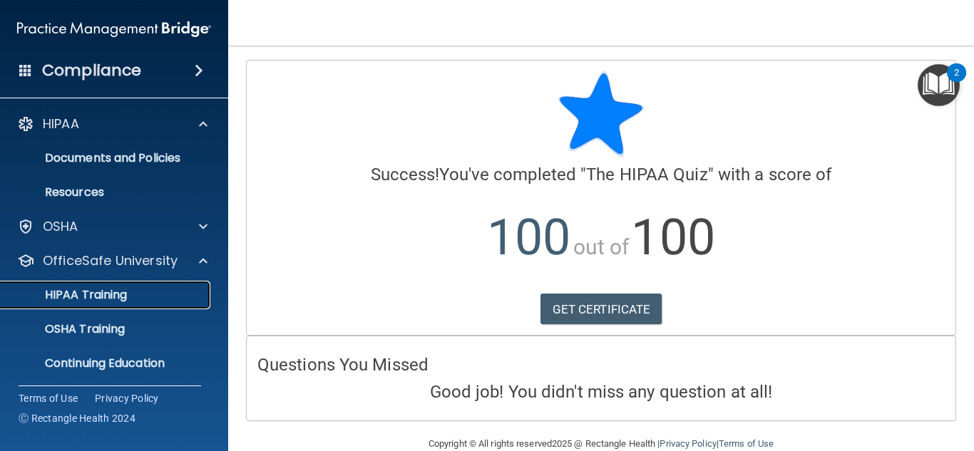
click at [145, 289] on div "HIPAA Training" at bounding box center [106, 295] width 195 height 14
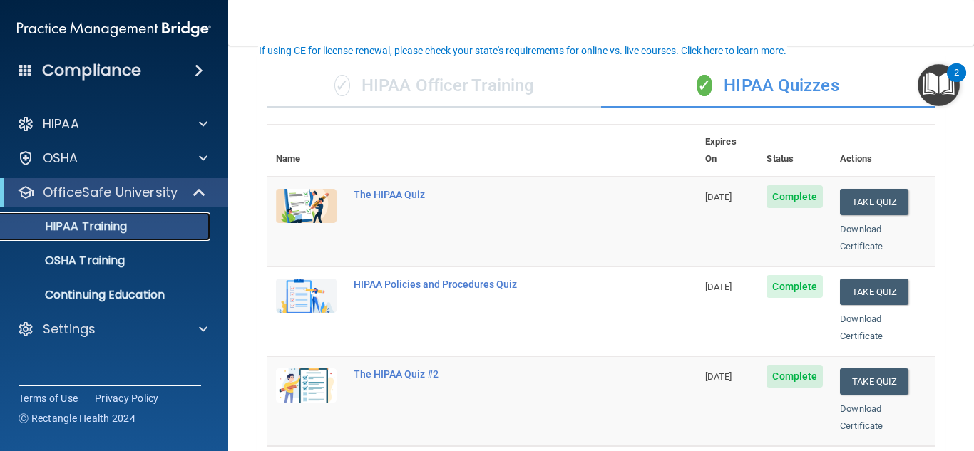
scroll to position [96, 0]
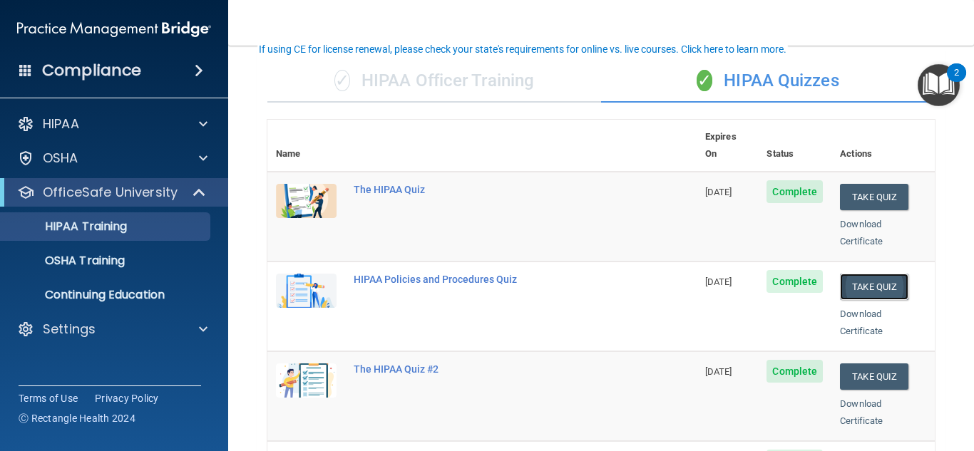
click at [871, 275] on button "Take Quiz" at bounding box center [874, 287] width 68 height 26
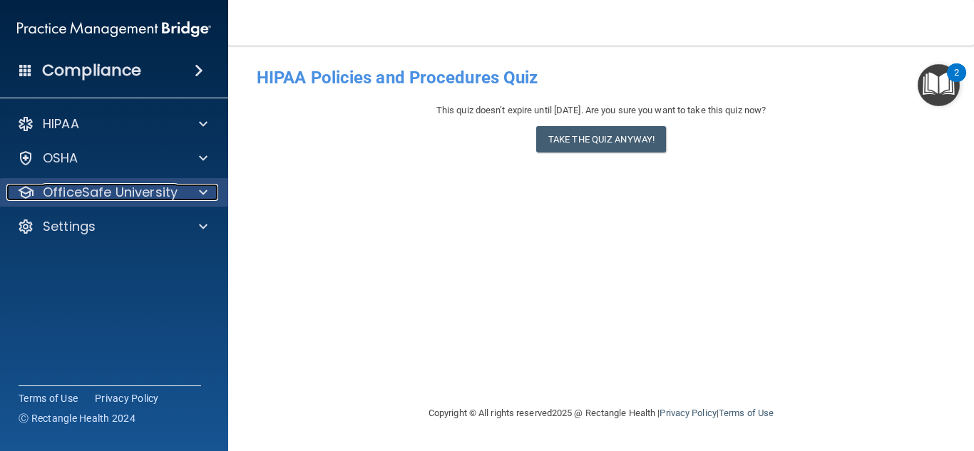
click at [140, 190] on p "OfficeSafe University" at bounding box center [110, 192] width 135 height 17
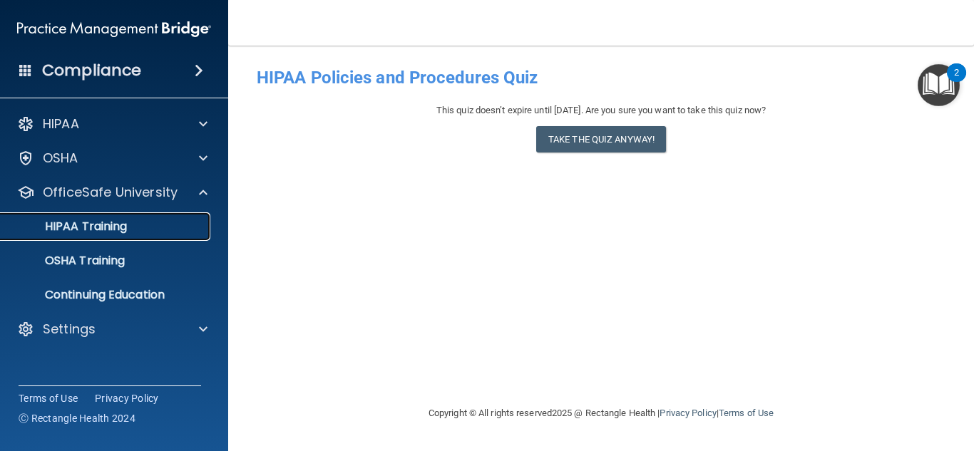
click at [148, 240] on link "HIPAA Training" at bounding box center [98, 226] width 225 height 29
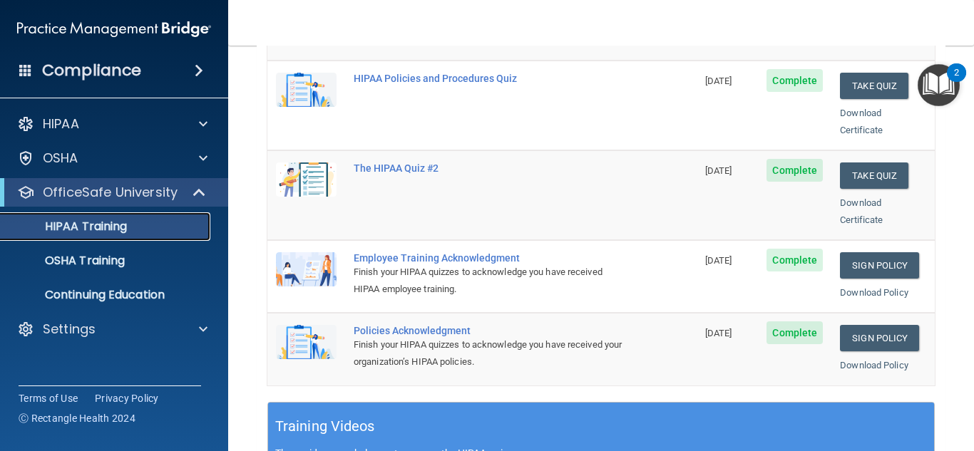
scroll to position [296, 0]
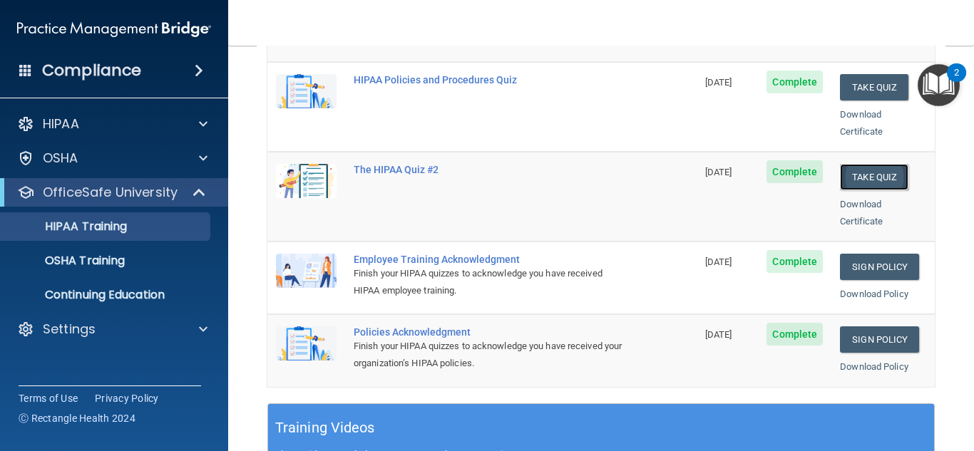
click at [858, 164] on button "Take Quiz" at bounding box center [874, 177] width 68 height 26
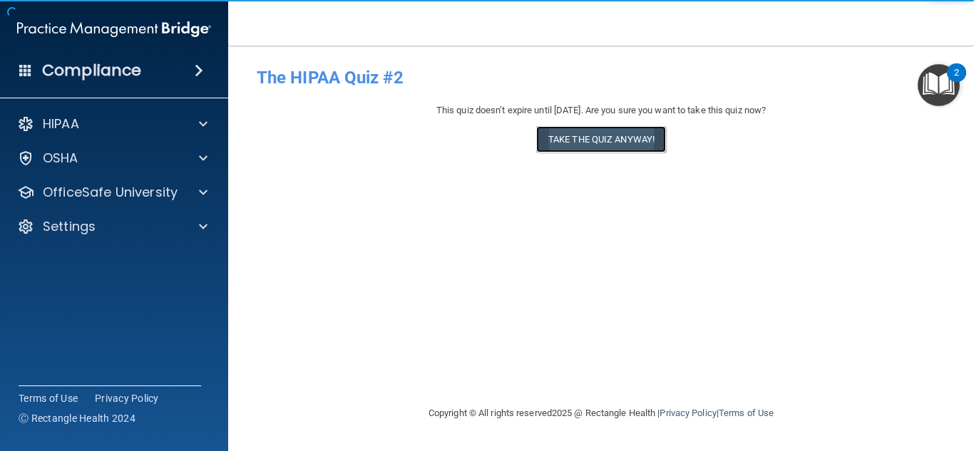
click at [624, 139] on button "Take the quiz anyway!" at bounding box center [601, 139] width 130 height 26
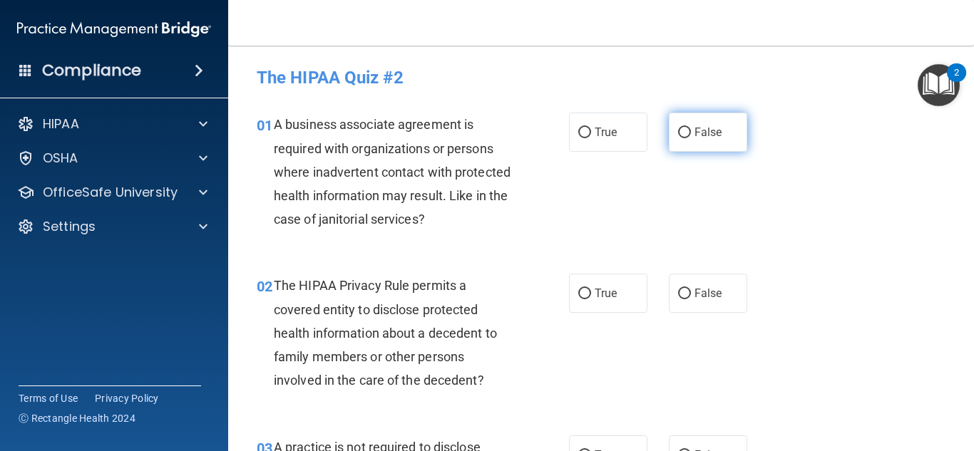
click at [711, 140] on label "False" at bounding box center [708, 132] width 78 height 39
click at [691, 138] on input "False" at bounding box center [684, 133] width 13 height 11
radio input "true"
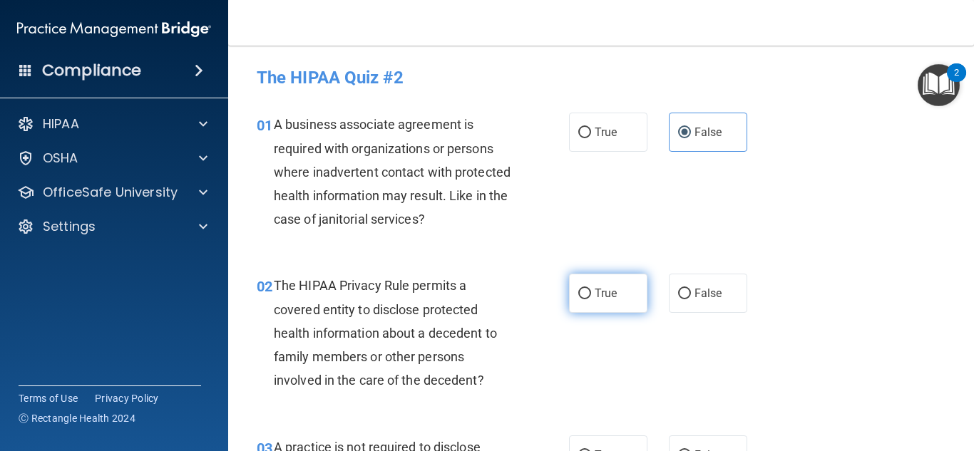
click at [598, 285] on label "True" at bounding box center [608, 293] width 78 height 39
click at [591, 289] on input "True" at bounding box center [584, 294] width 13 height 11
radio input "true"
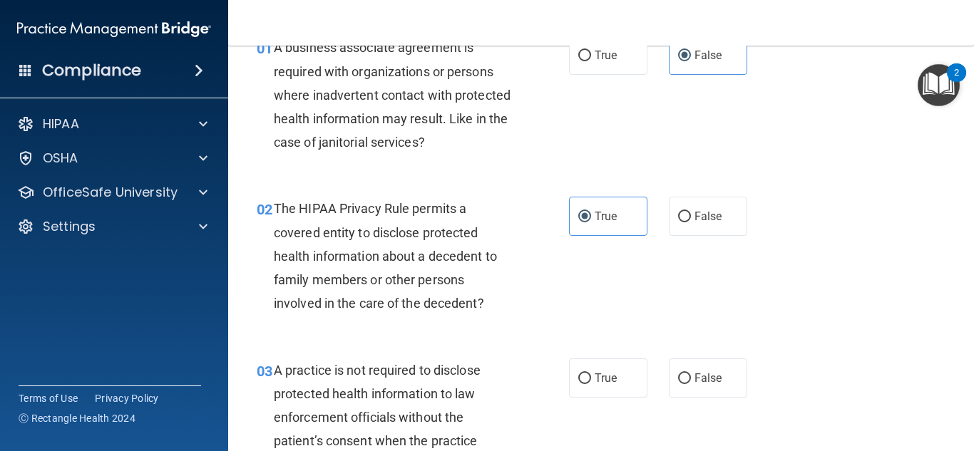
scroll to position [78, 0]
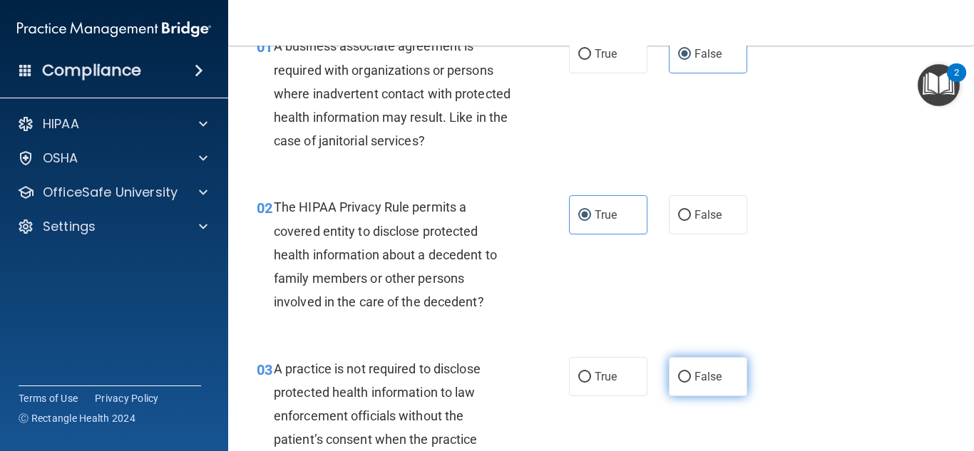
click at [701, 389] on label "False" at bounding box center [708, 376] width 78 height 39
click at [691, 383] on input "False" at bounding box center [684, 377] width 13 height 11
radio input "true"
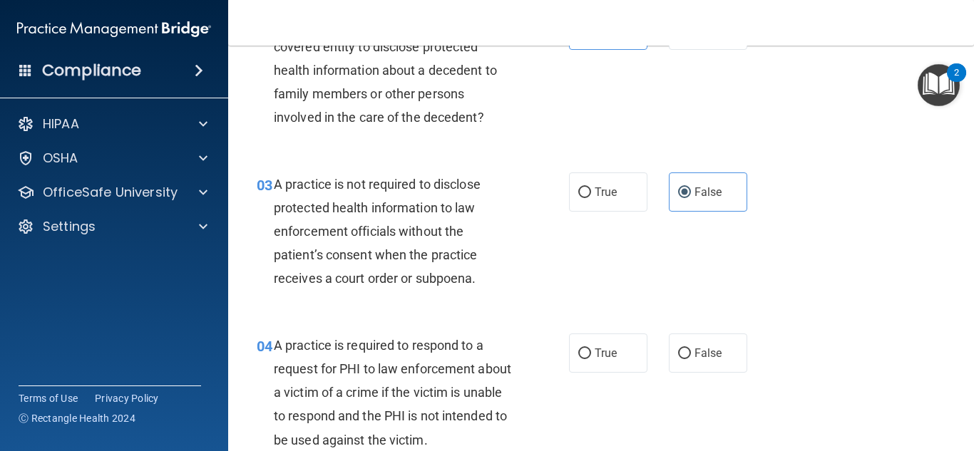
scroll to position [266, 0]
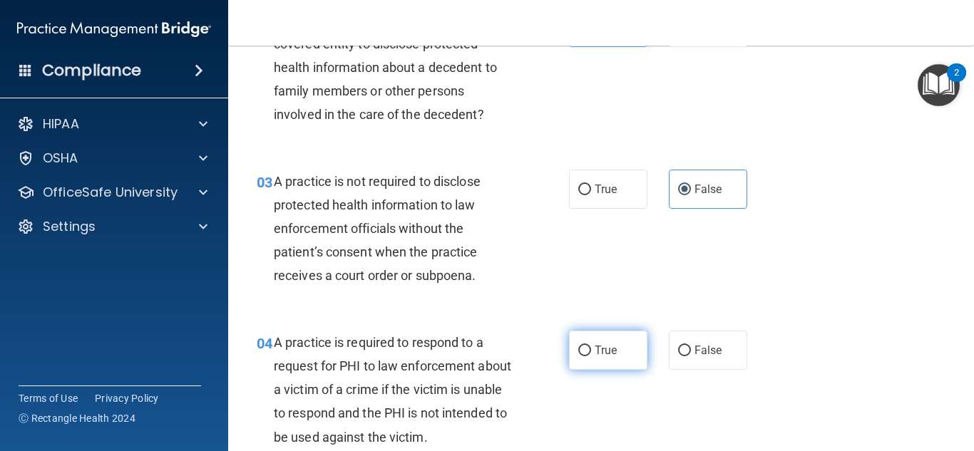
click at [630, 340] on label "True" at bounding box center [608, 350] width 78 height 39
click at [591, 346] on input "True" at bounding box center [584, 351] width 13 height 11
radio input "true"
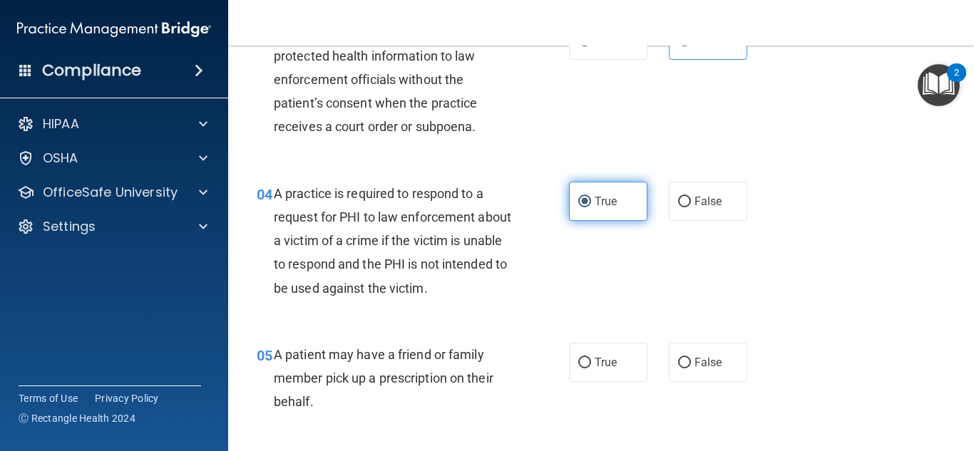
scroll to position [430, 0]
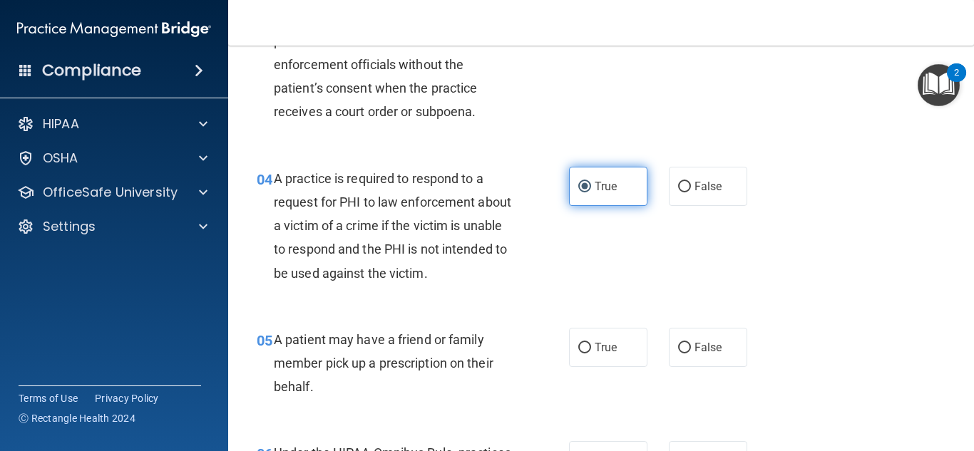
click at [630, 340] on label "True" at bounding box center [608, 347] width 78 height 39
click at [591, 343] on input "True" at bounding box center [584, 348] width 13 height 11
radio input "true"
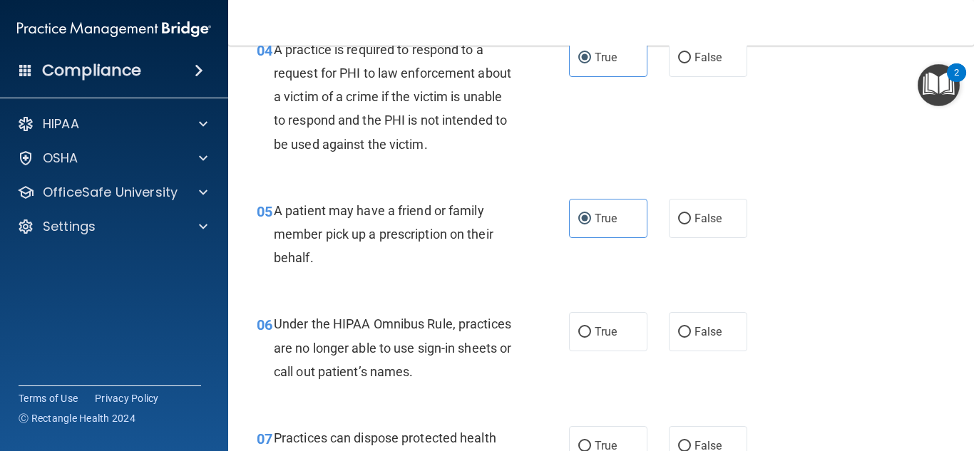
scroll to position [594, 0]
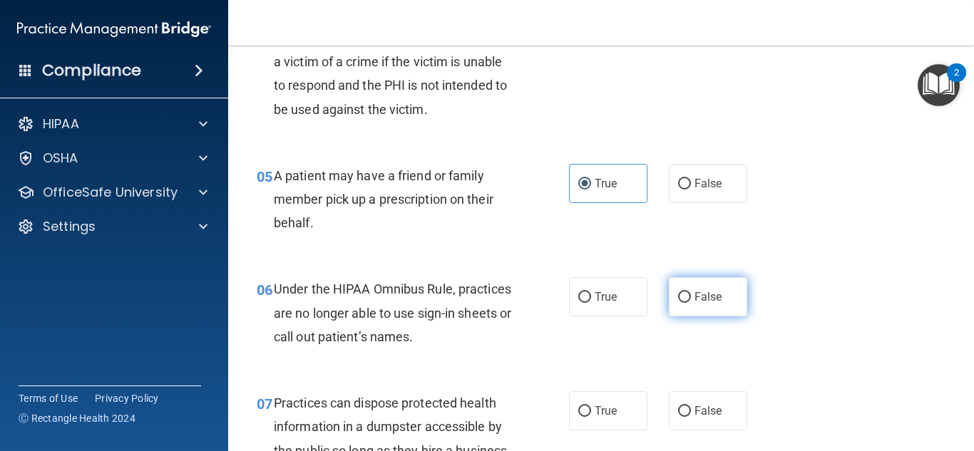
click at [712, 291] on span "False" at bounding box center [708, 297] width 28 height 14
click at [691, 292] on input "False" at bounding box center [684, 297] width 13 height 11
radio input "true"
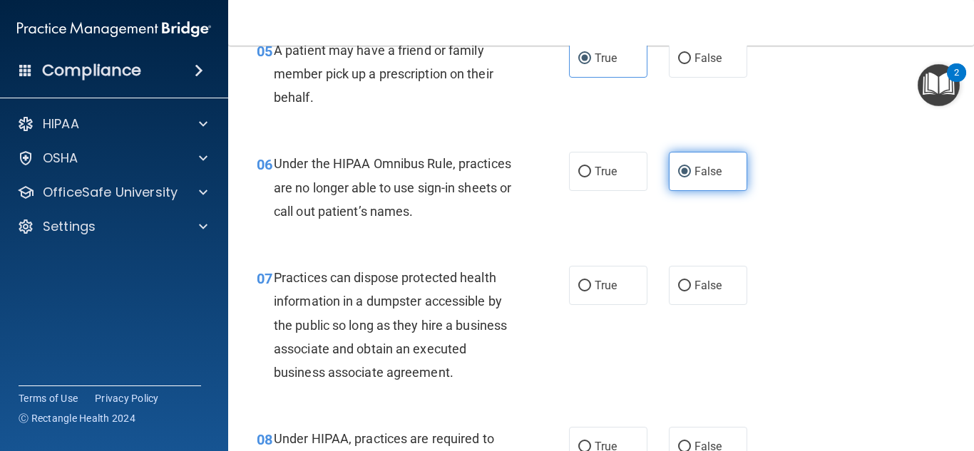
click at [712, 291] on span "False" at bounding box center [708, 286] width 28 height 14
click at [691, 291] on input "False" at bounding box center [684, 286] width 13 height 11
radio input "true"
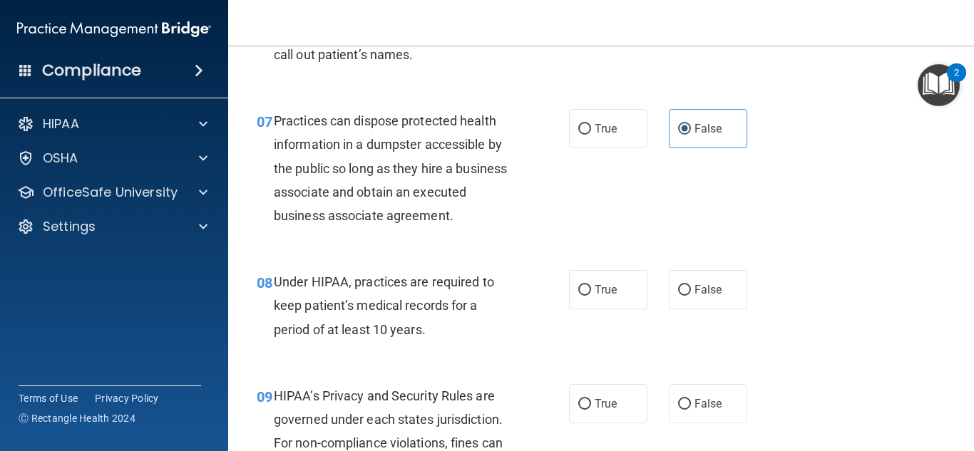
scroll to position [876, 0]
click at [712, 291] on span "False" at bounding box center [708, 291] width 28 height 14
click at [691, 291] on input "False" at bounding box center [684, 291] width 13 height 11
radio input "true"
click at [685, 406] on input "False" at bounding box center [684, 405] width 13 height 11
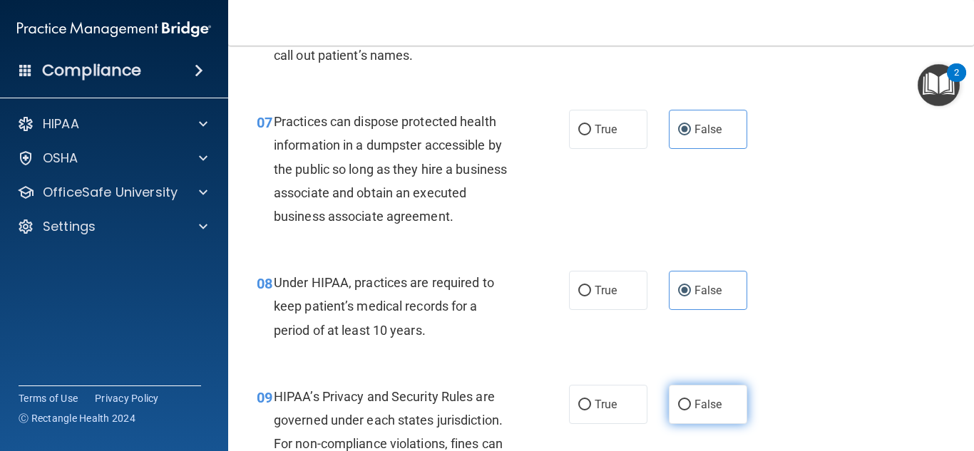
radio input "true"
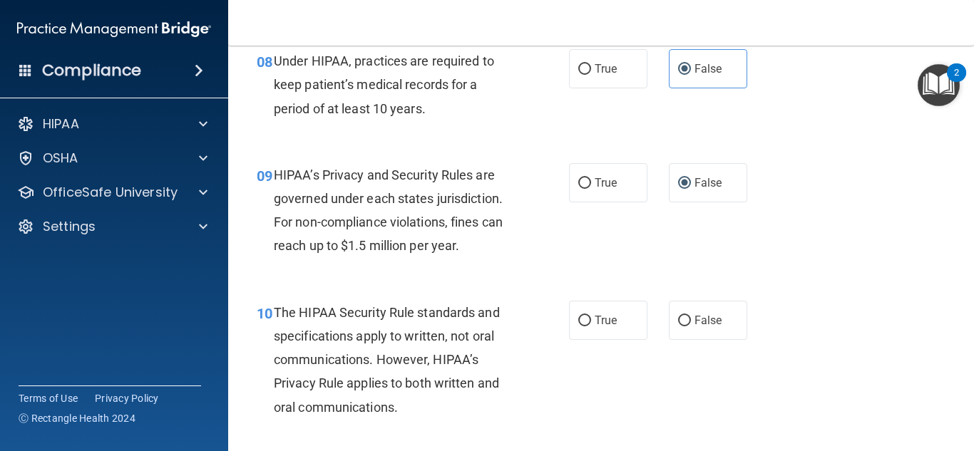
scroll to position [1097, 0]
click at [612, 320] on span "True" at bounding box center [606, 321] width 22 height 14
click at [591, 320] on input "True" at bounding box center [584, 322] width 13 height 11
radio input "true"
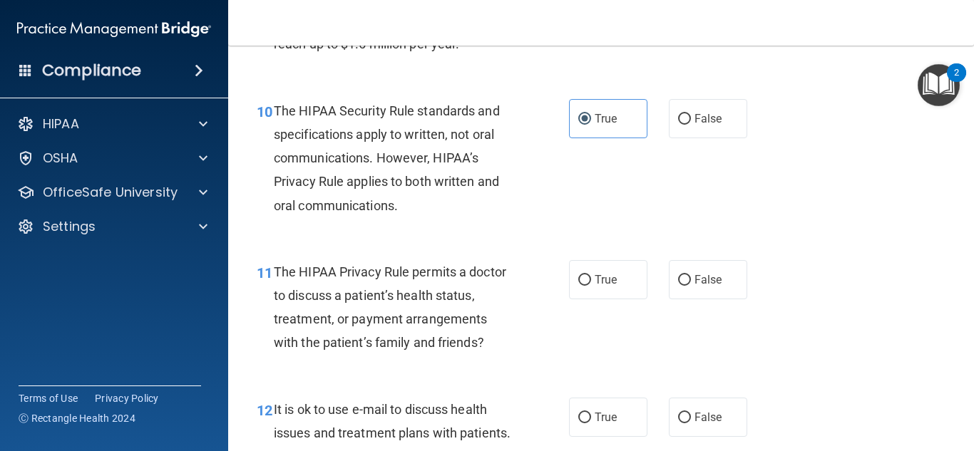
scroll to position [1306, 0]
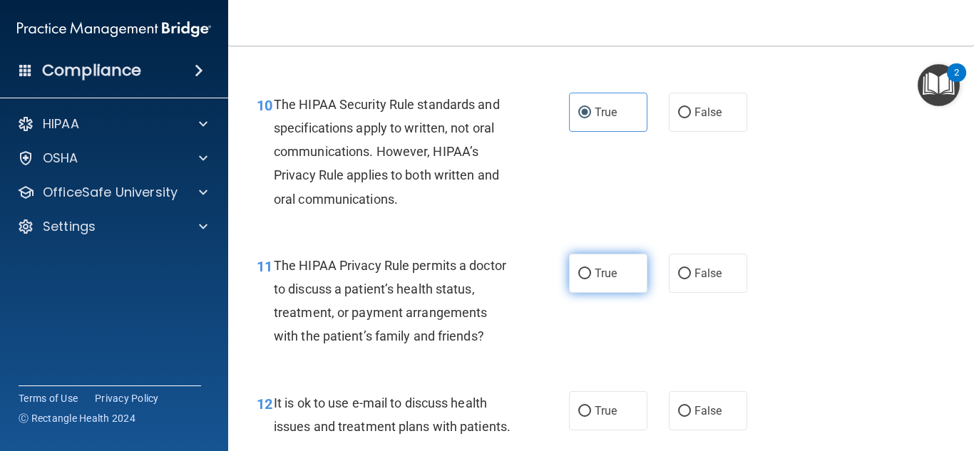
click at [585, 281] on label "True" at bounding box center [608, 273] width 78 height 39
click at [585, 280] on input "True" at bounding box center [584, 274] width 13 height 11
radio input "true"
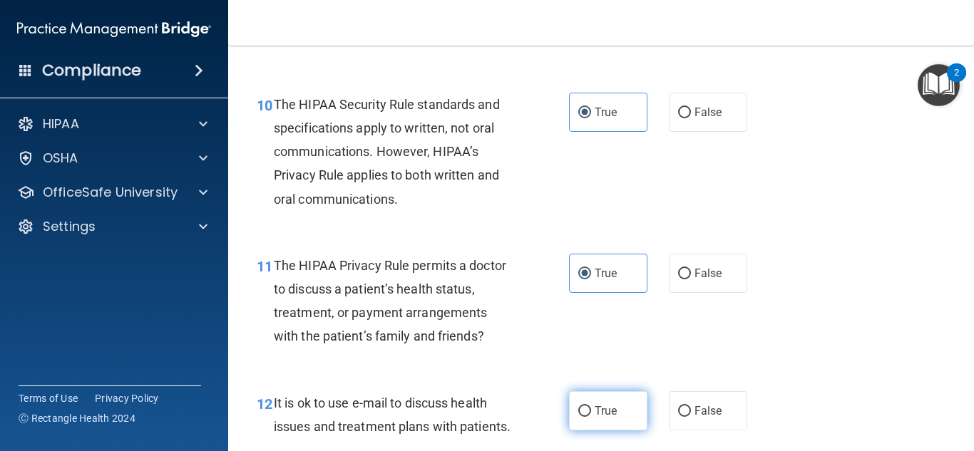
click at [591, 421] on label "True" at bounding box center [608, 410] width 78 height 39
click at [591, 417] on input "True" at bounding box center [584, 411] width 13 height 11
radio input "true"
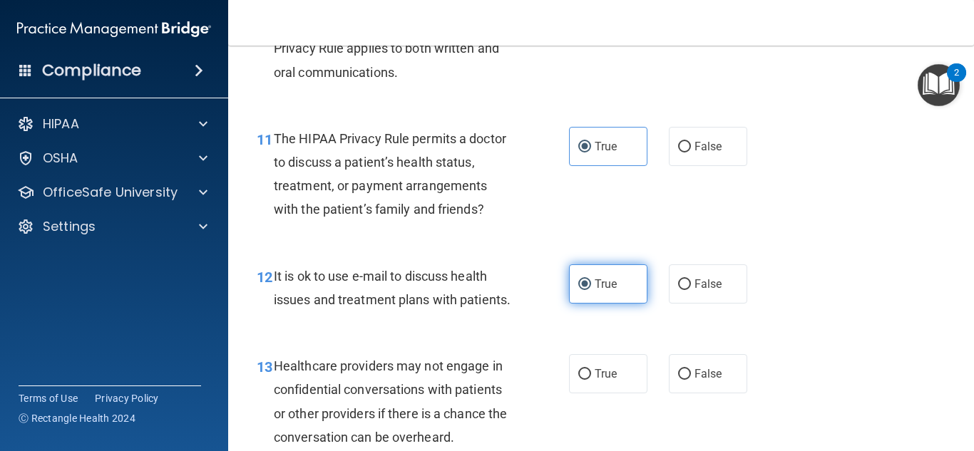
scroll to position [1432, 0]
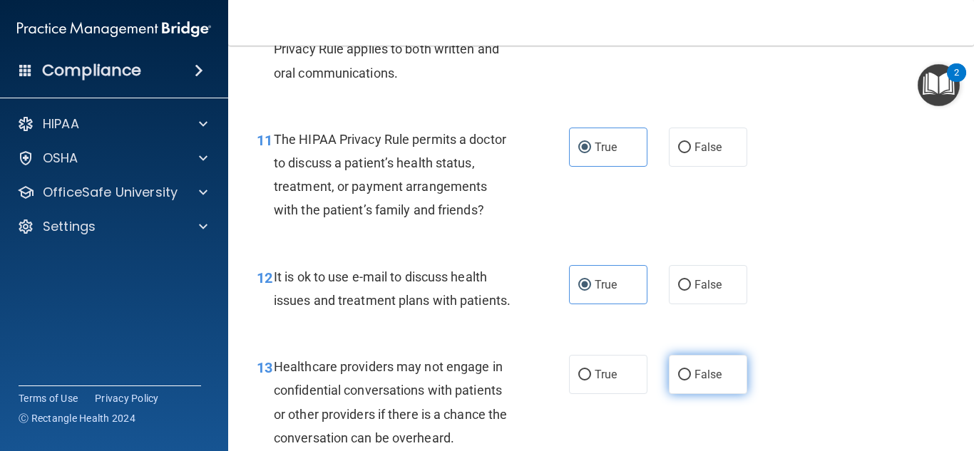
click at [706, 359] on label "False" at bounding box center [708, 374] width 78 height 39
click at [691, 370] on input "False" at bounding box center [684, 375] width 13 height 11
radio input "true"
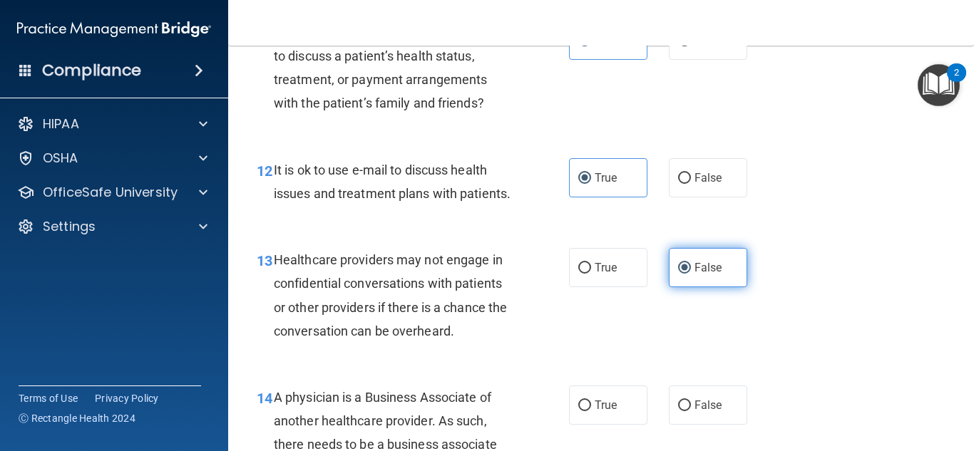
scroll to position [1541, 0]
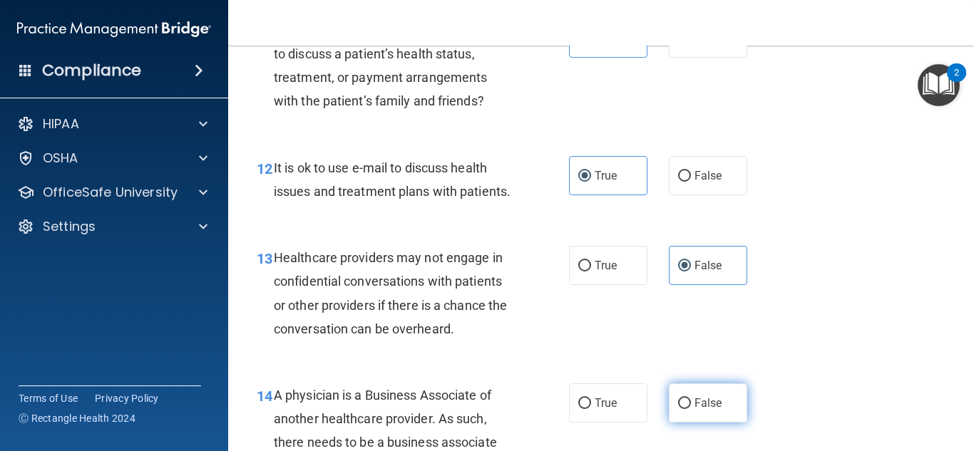
click at [704, 394] on label "False" at bounding box center [708, 403] width 78 height 39
click at [691, 399] on input "False" at bounding box center [684, 404] width 13 height 11
radio input "true"
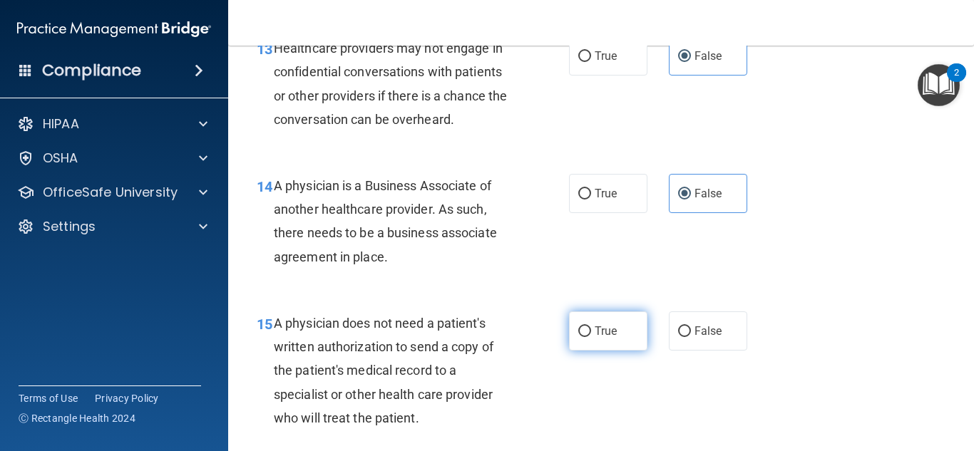
click at [647, 339] on label "True" at bounding box center [608, 331] width 78 height 39
click at [591, 337] on input "True" at bounding box center [584, 332] width 13 height 11
radio input "true"
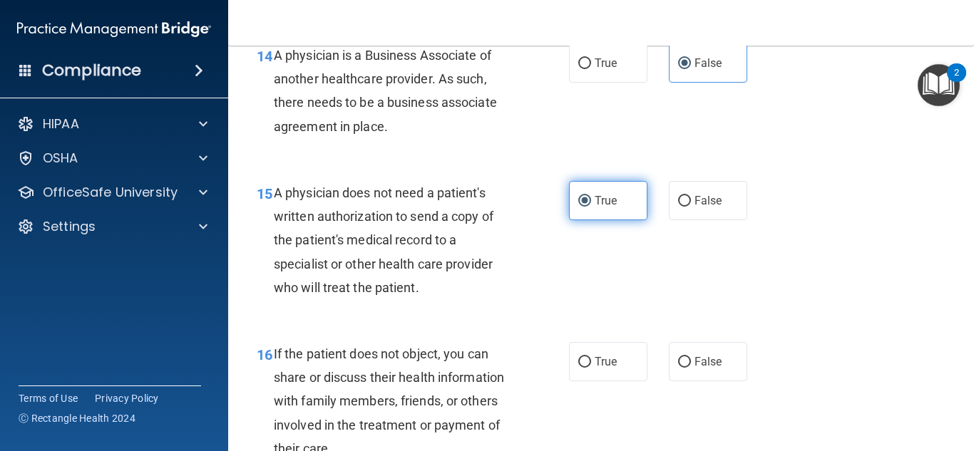
scroll to position [1914, 0]
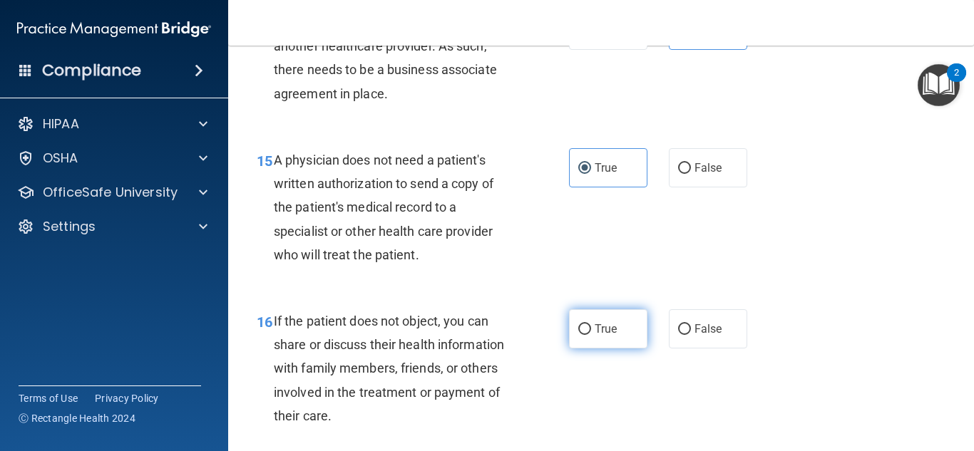
click at [635, 336] on label "True" at bounding box center [608, 328] width 78 height 39
click at [591, 335] on input "True" at bounding box center [584, 329] width 13 height 11
radio input "true"
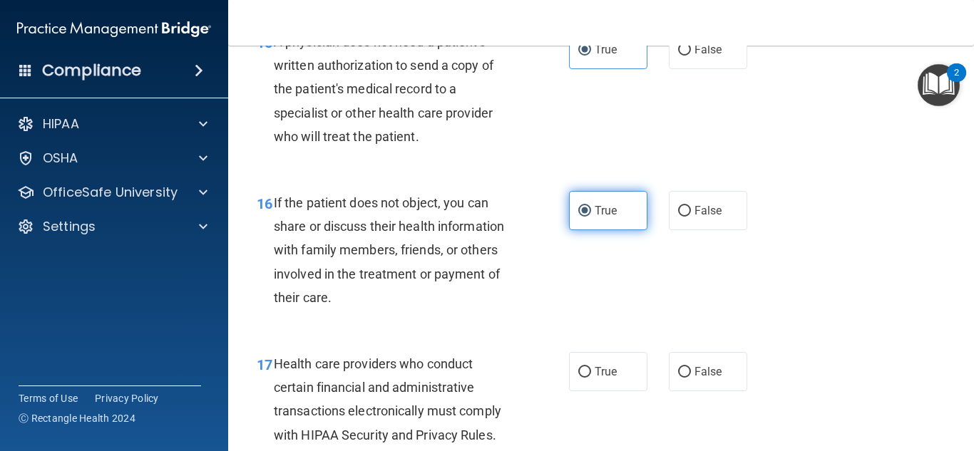
scroll to position [2038, 0]
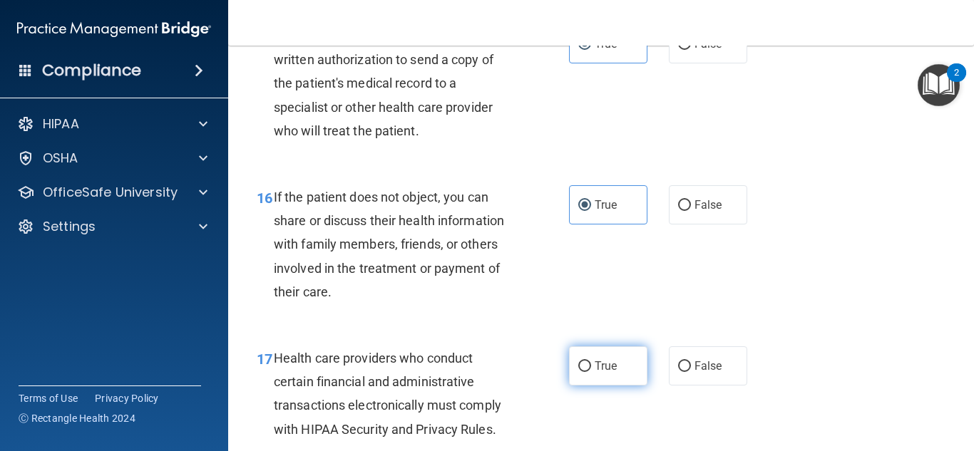
click at [611, 358] on label "True" at bounding box center [608, 366] width 78 height 39
click at [591, 362] on input "True" at bounding box center [584, 367] width 13 height 11
radio input "true"
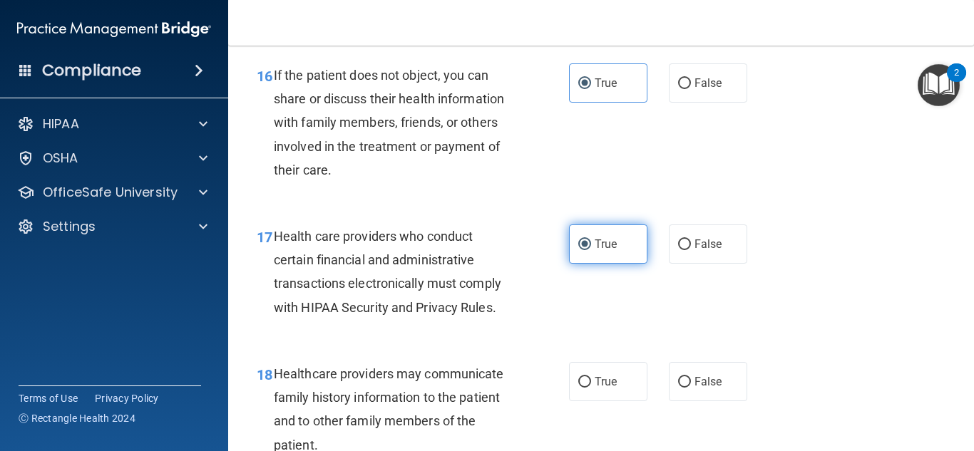
scroll to position [2295, 0]
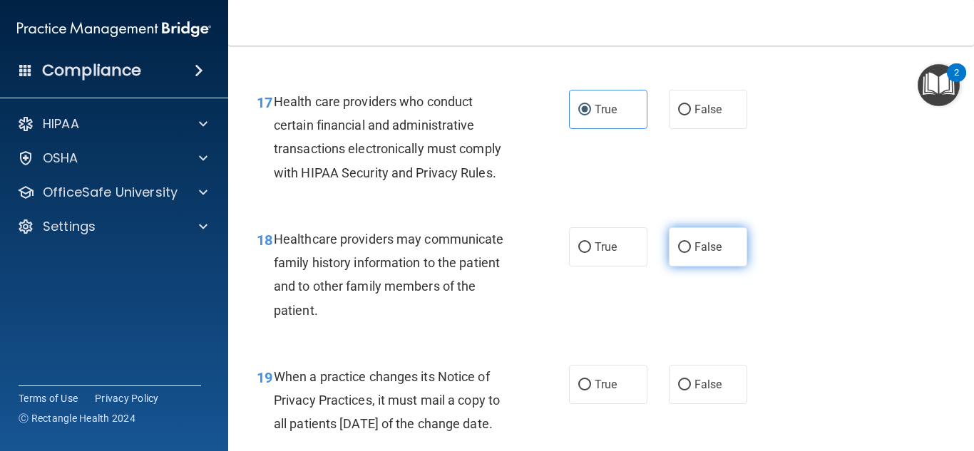
click at [707, 254] on label "False" at bounding box center [708, 246] width 78 height 39
click at [691, 253] on input "False" at bounding box center [684, 247] width 13 height 11
radio input "true"
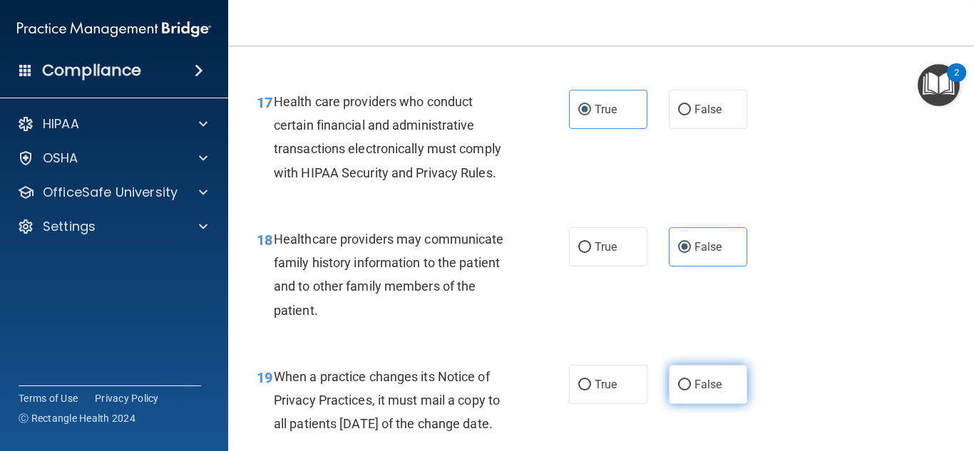
click at [702, 372] on label "False" at bounding box center [708, 384] width 78 height 39
click at [691, 380] on input "False" at bounding box center [684, 385] width 13 height 11
radio input "true"
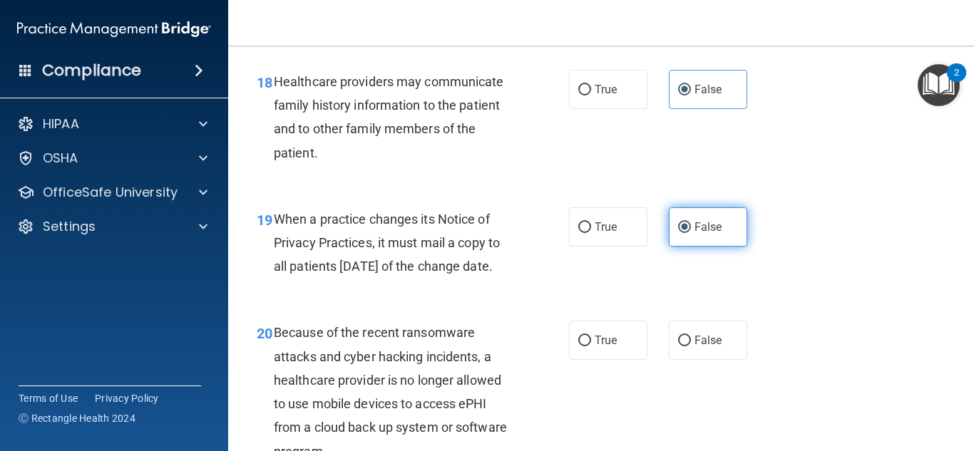
click at [702, 360] on label "False" at bounding box center [708, 340] width 78 height 39
click at [691, 347] on input "False" at bounding box center [684, 341] width 13 height 11
radio input "true"
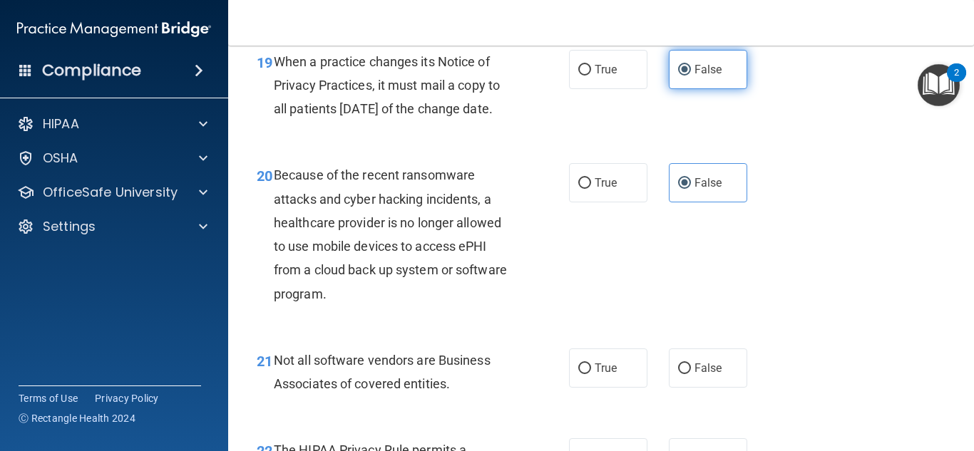
scroll to position [2610, 0]
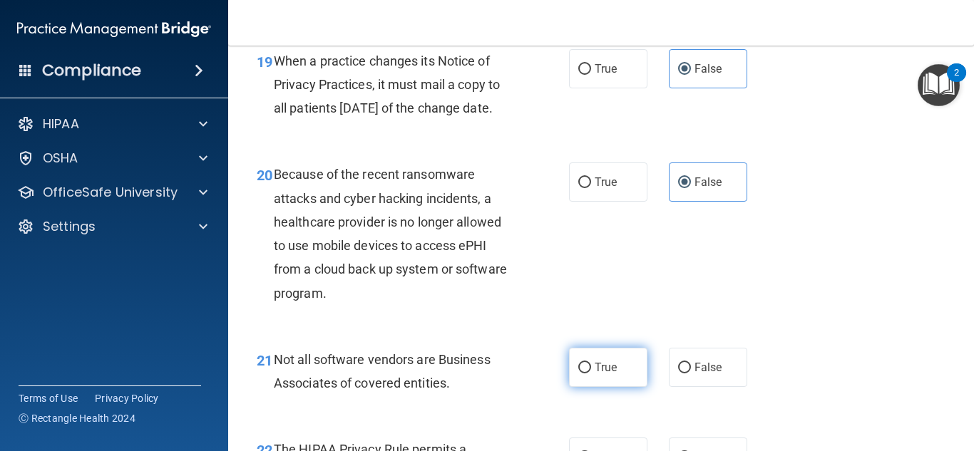
click at [626, 387] on label "True" at bounding box center [608, 367] width 78 height 39
click at [591, 374] on input "True" at bounding box center [584, 368] width 13 height 11
radio input "true"
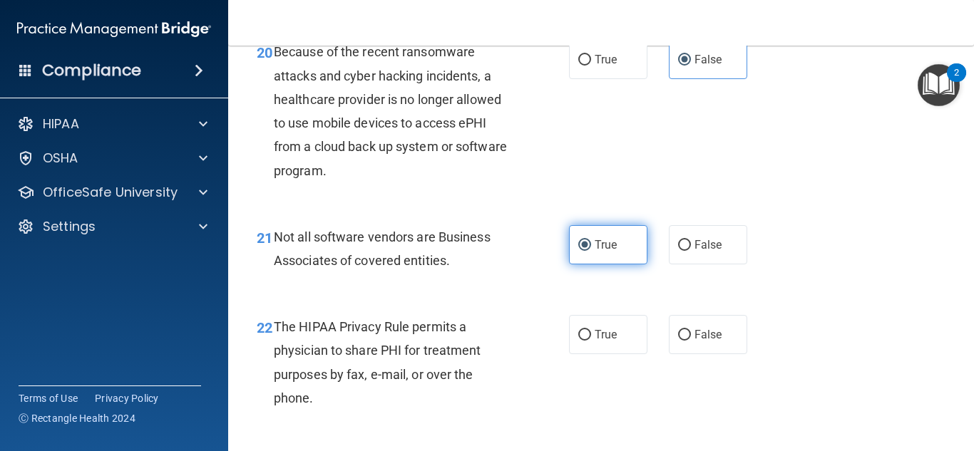
scroll to position [2734, 0]
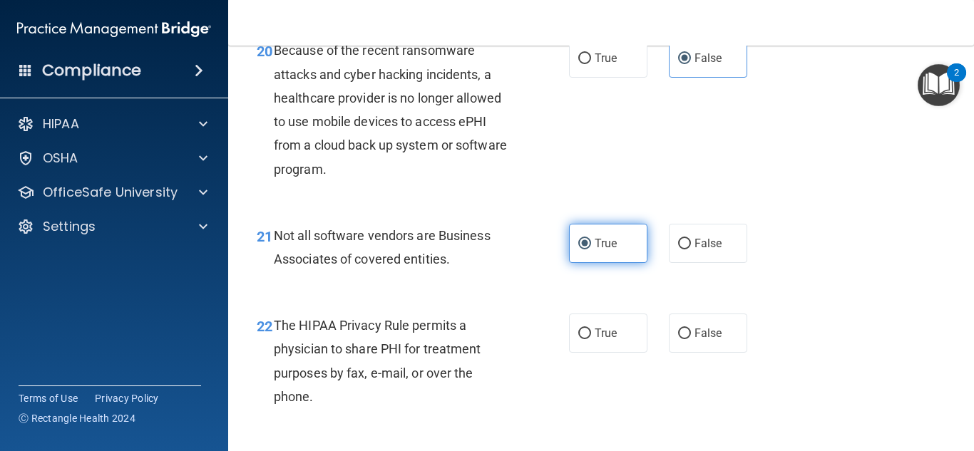
click at [626, 398] on div "22 The HIPAA Privacy Rule permits a physician to share PHI for treatment purpos…" at bounding box center [601, 365] width 710 height 138
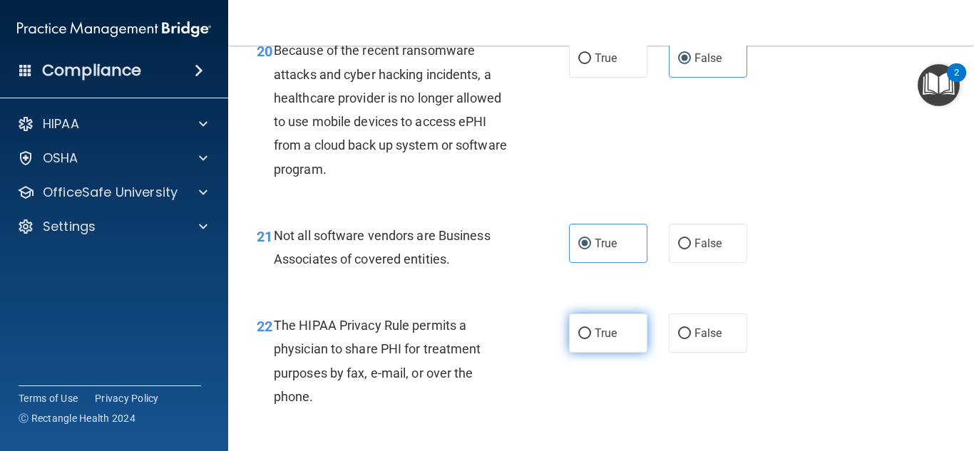
click at [613, 340] on span "True" at bounding box center [606, 334] width 22 height 14
click at [591, 339] on input "True" at bounding box center [584, 334] width 13 height 11
radio input "true"
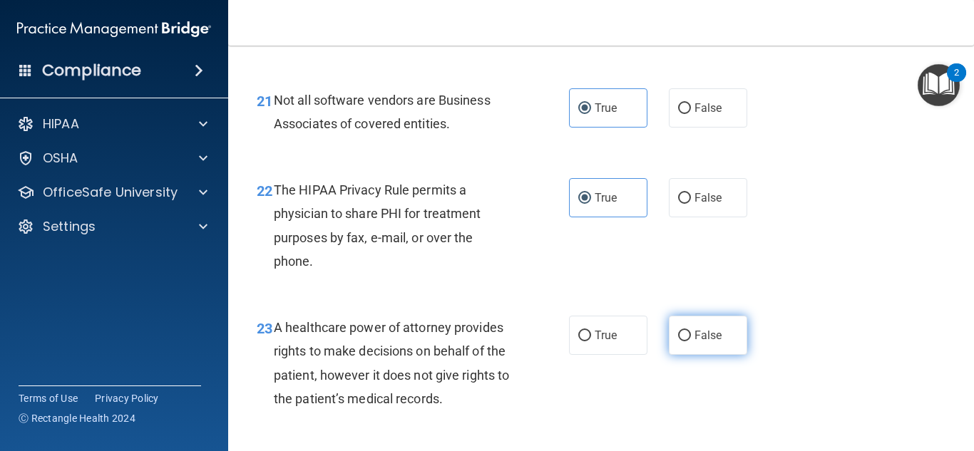
click at [709, 342] on span "False" at bounding box center [708, 336] width 28 height 14
click at [691, 342] on input "False" at bounding box center [684, 336] width 13 height 11
radio input "true"
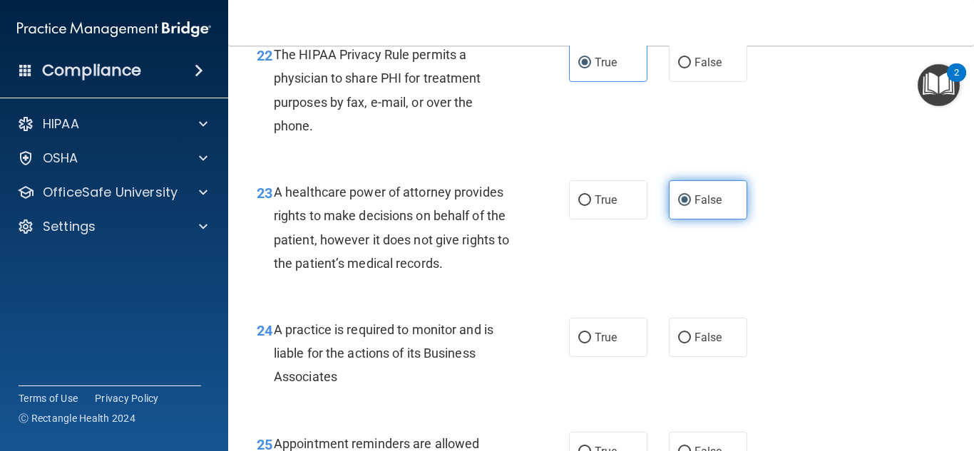
scroll to position [3005, 0]
click at [709, 344] on span "False" at bounding box center [708, 338] width 28 height 14
click at [691, 344] on input "False" at bounding box center [684, 338] width 13 height 11
radio input "true"
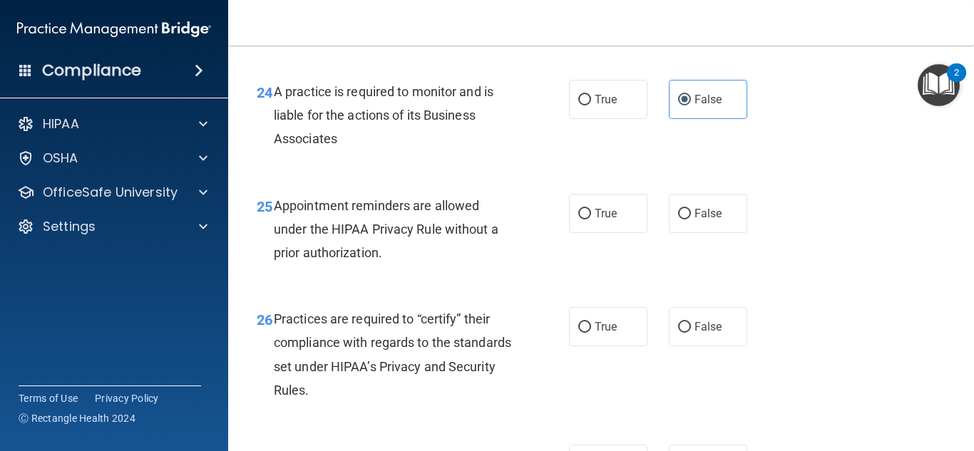
scroll to position [3244, 0]
click at [592, 225] on label "True" at bounding box center [608, 212] width 78 height 39
click at [591, 219] on input "True" at bounding box center [584, 213] width 13 height 11
radio input "true"
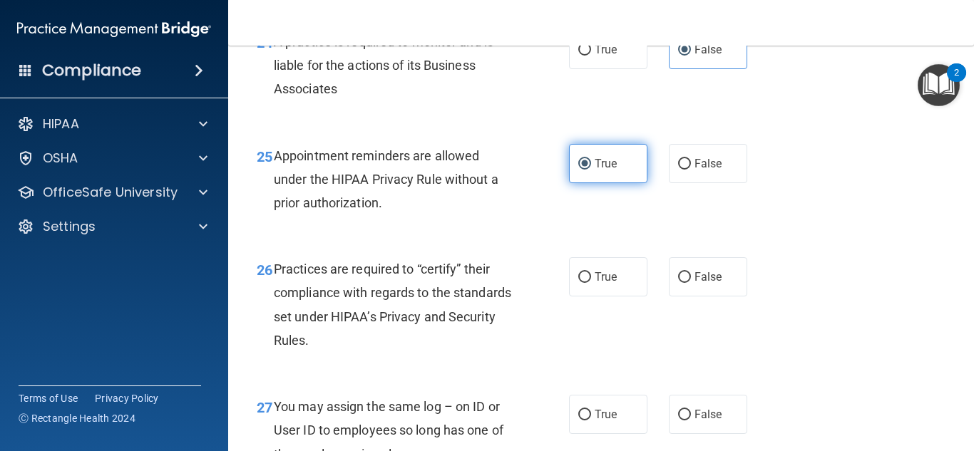
scroll to position [3294, 0]
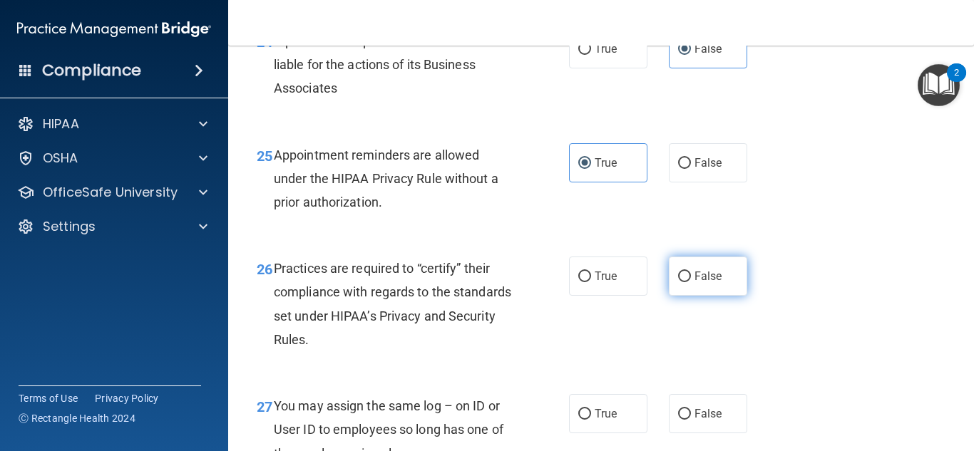
click at [699, 283] on span "False" at bounding box center [708, 277] width 28 height 14
click at [691, 282] on input "False" at bounding box center [684, 277] width 13 height 11
radio input "true"
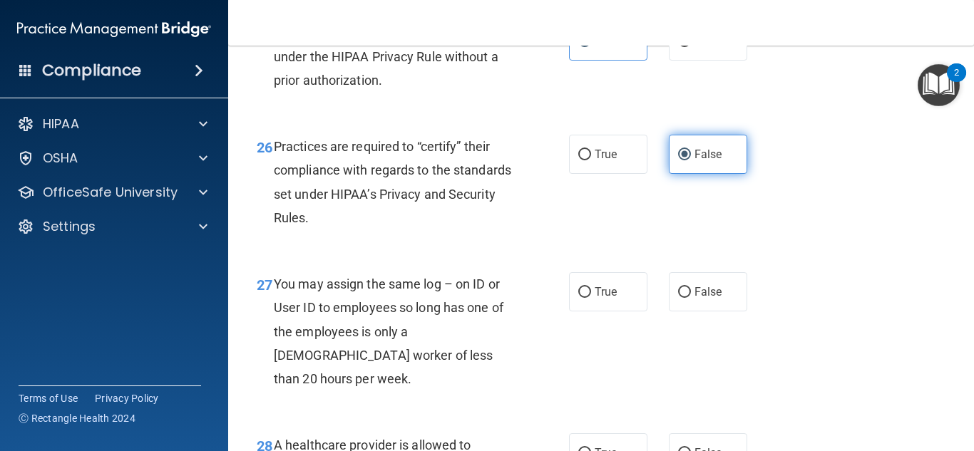
click at [699, 297] on label "False" at bounding box center [708, 291] width 78 height 39
click at [691, 297] on input "False" at bounding box center [684, 292] width 13 height 11
radio input "true"
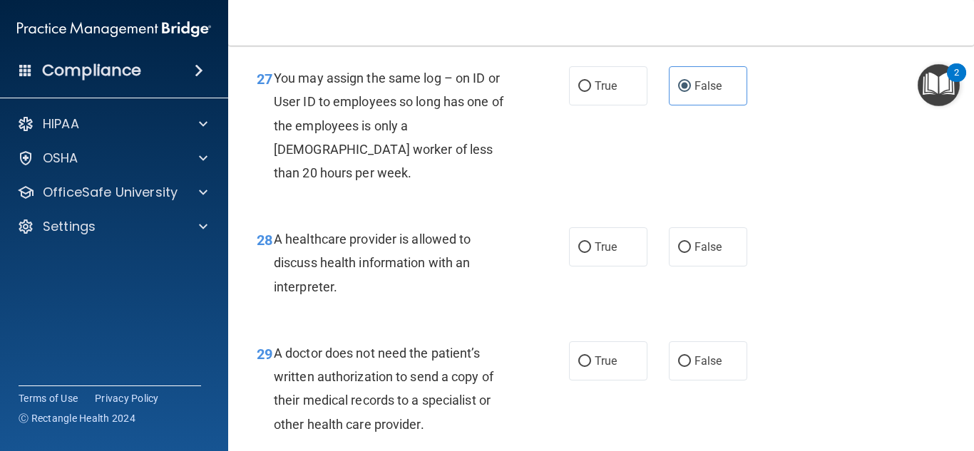
scroll to position [3631, 0]
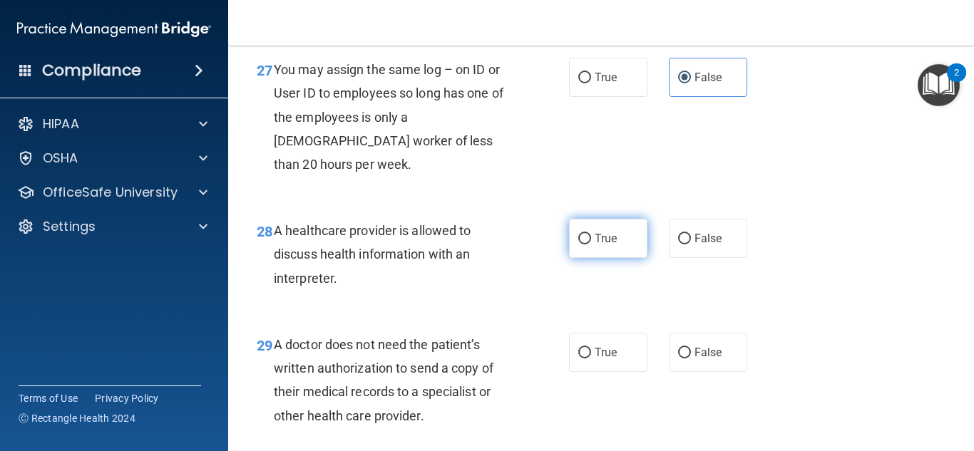
click at [634, 255] on label "True" at bounding box center [608, 238] width 78 height 39
click at [591, 245] on input "True" at bounding box center [584, 239] width 13 height 11
radio input "true"
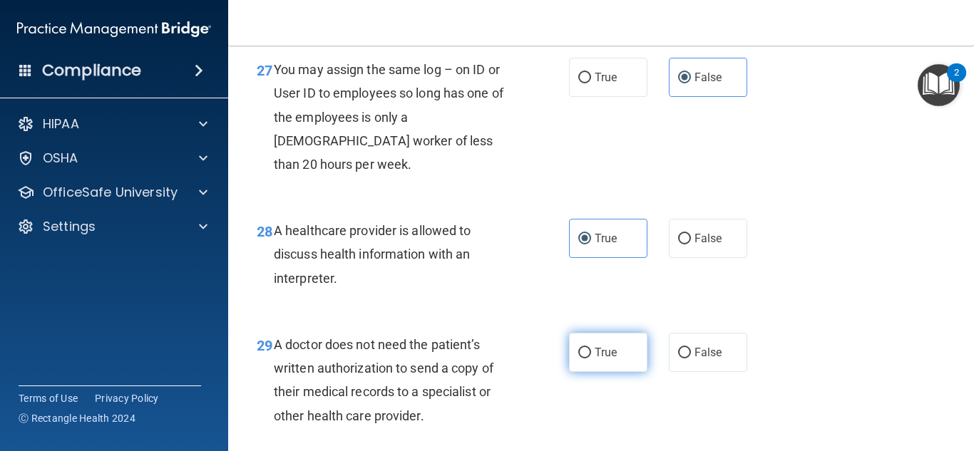
click at [603, 358] on span "True" at bounding box center [606, 353] width 22 height 14
click at [591, 358] on input "True" at bounding box center [584, 353] width 13 height 11
radio input "true"
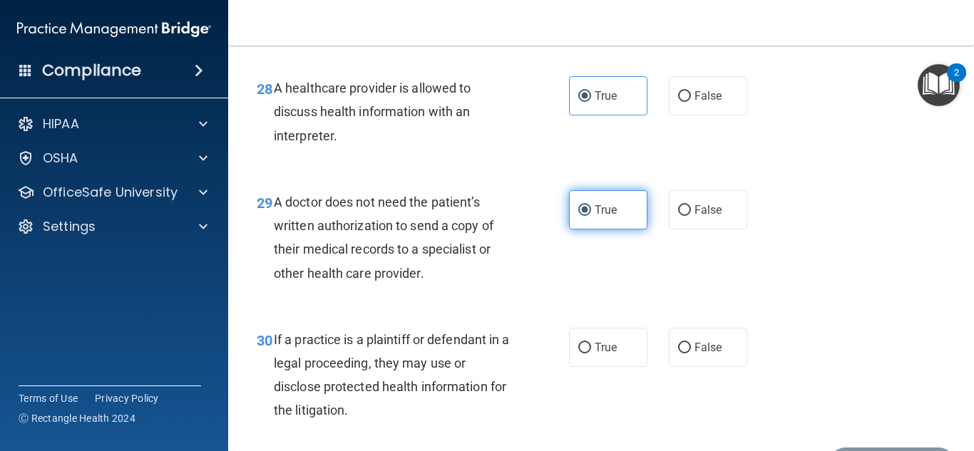
scroll to position [3773, 0]
click at [603, 358] on label "True" at bounding box center [608, 348] width 78 height 39
click at [591, 354] on input "True" at bounding box center [584, 349] width 13 height 11
radio input "true"
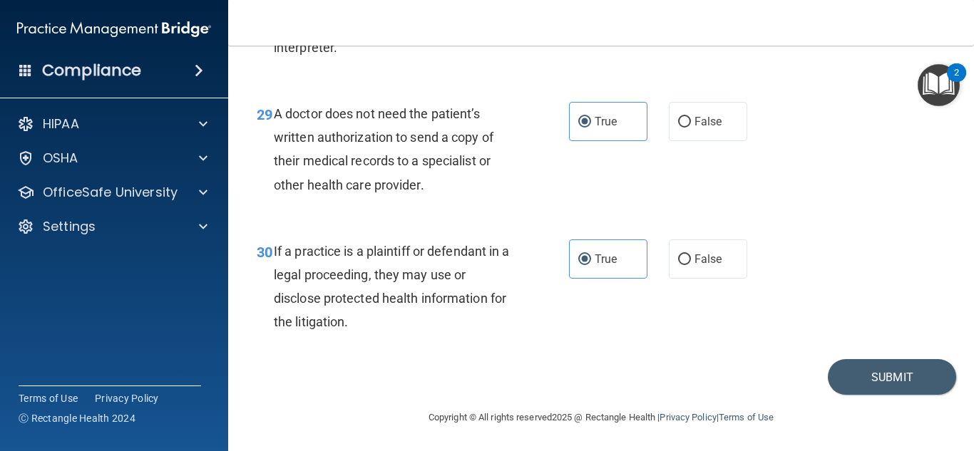
scroll to position [3862, 0]
click at [853, 380] on button "Submit" at bounding box center [892, 377] width 128 height 36
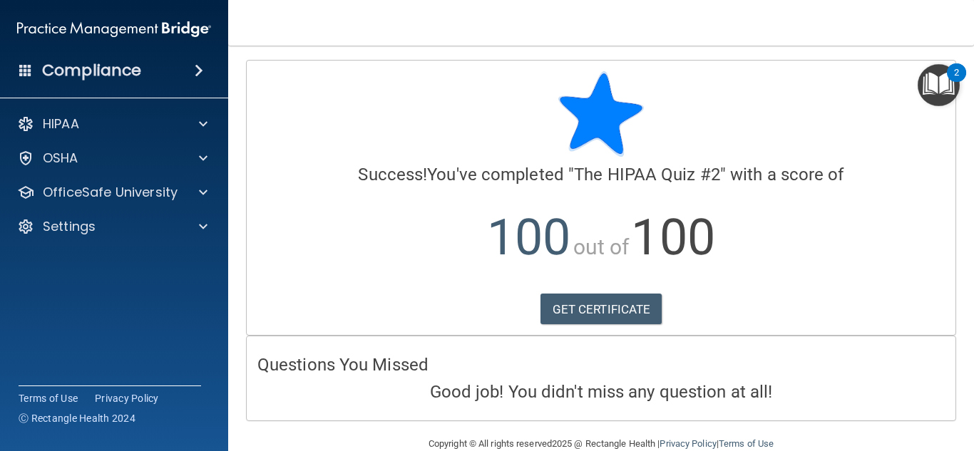
scroll to position [3, 0]
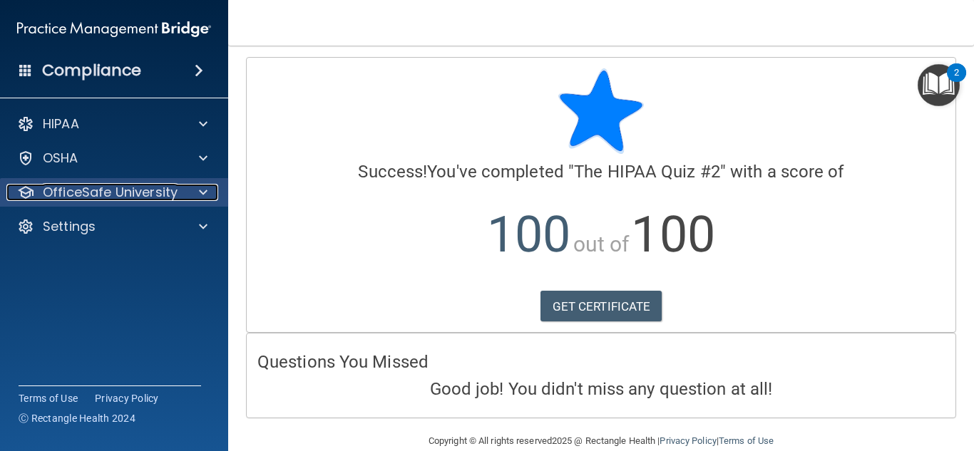
click at [71, 197] on p "OfficeSafe University" at bounding box center [110, 192] width 135 height 17
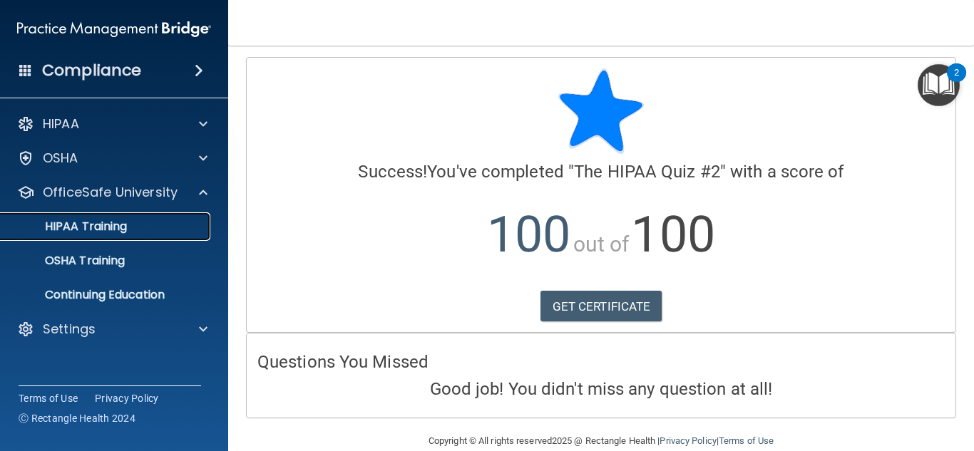
click at [116, 234] on p "HIPAA Training" at bounding box center [68, 227] width 118 height 14
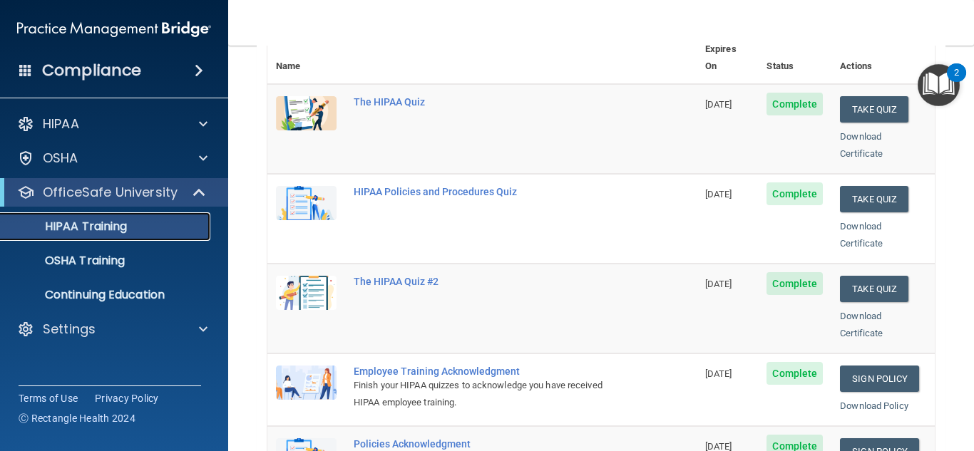
scroll to position [185, 0]
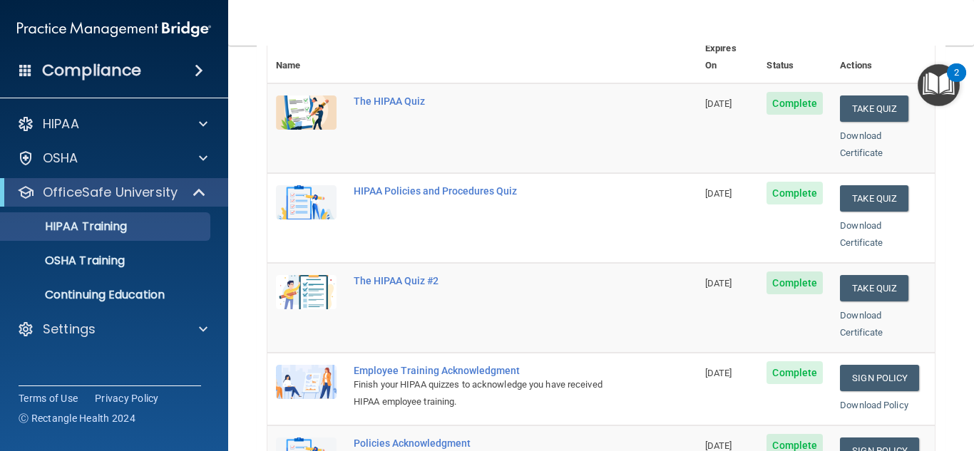
click at [790, 291] on td "Complete" at bounding box center [794, 308] width 73 height 90
click at [872, 185] on button "Take Quiz" at bounding box center [874, 198] width 68 height 26
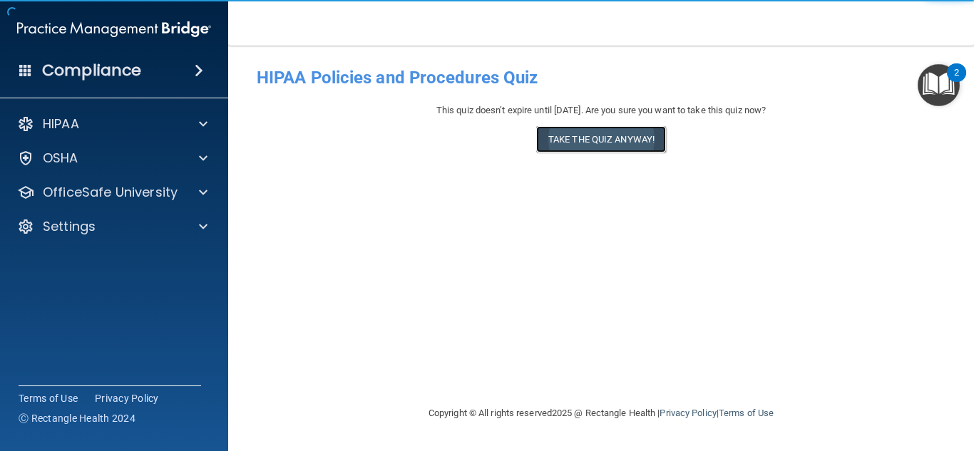
click at [637, 143] on button "Take the quiz anyway!" at bounding box center [601, 139] width 130 height 26
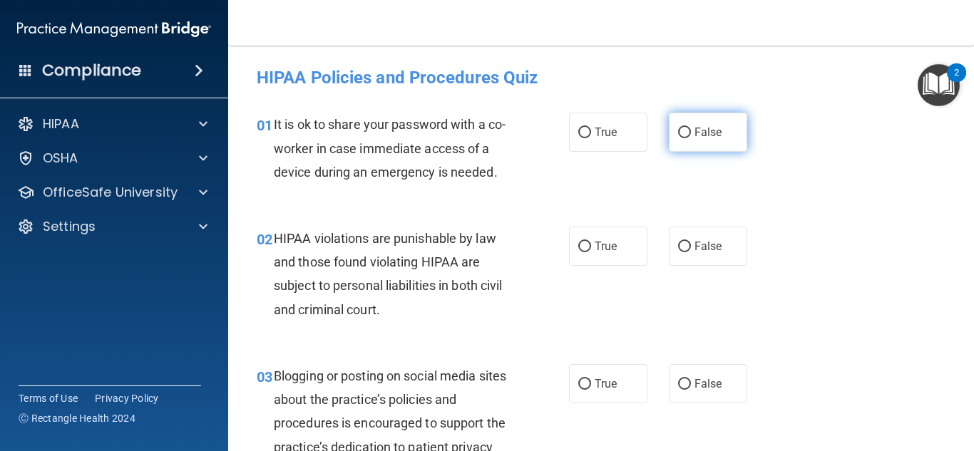
click at [683, 145] on label "False" at bounding box center [708, 132] width 78 height 39
click at [683, 138] on input "False" at bounding box center [684, 133] width 13 height 11
radio input "true"
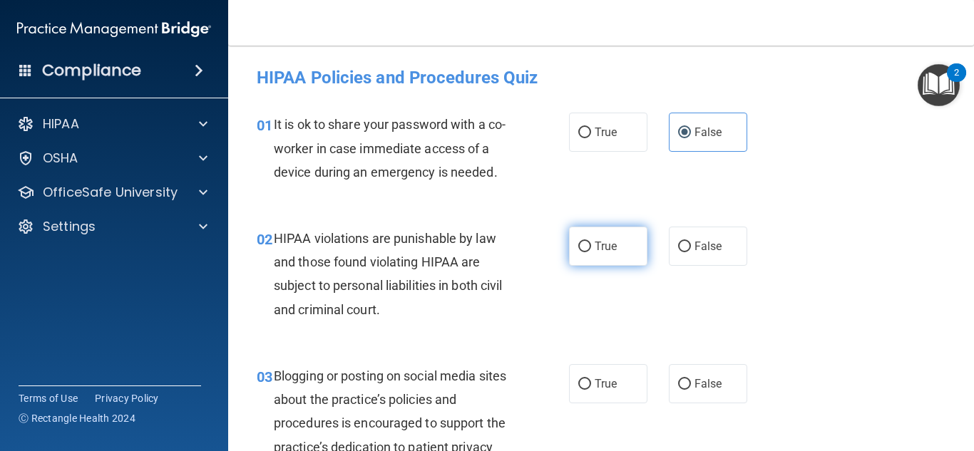
click at [605, 240] on span "True" at bounding box center [606, 247] width 22 height 14
click at [591, 242] on input "True" at bounding box center [584, 247] width 13 height 11
radio input "true"
click at [702, 391] on label "False" at bounding box center [708, 383] width 78 height 39
click at [691, 390] on input "False" at bounding box center [684, 384] width 13 height 11
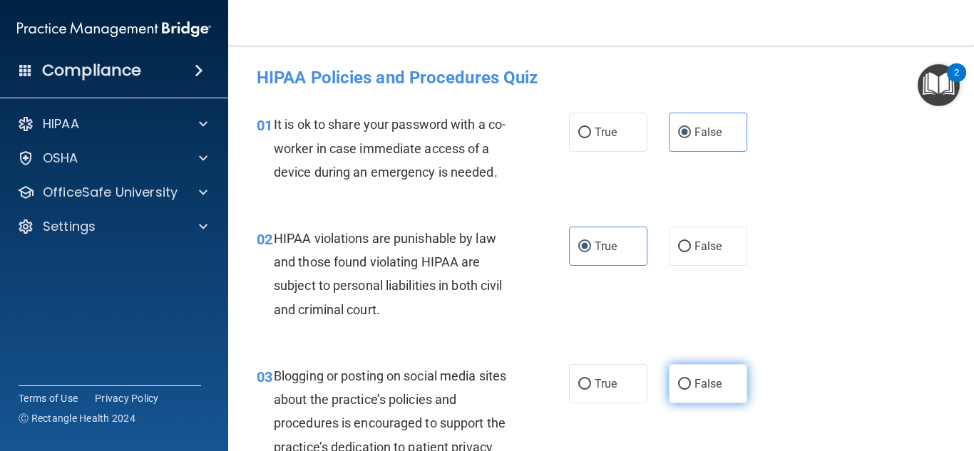
radio input "true"
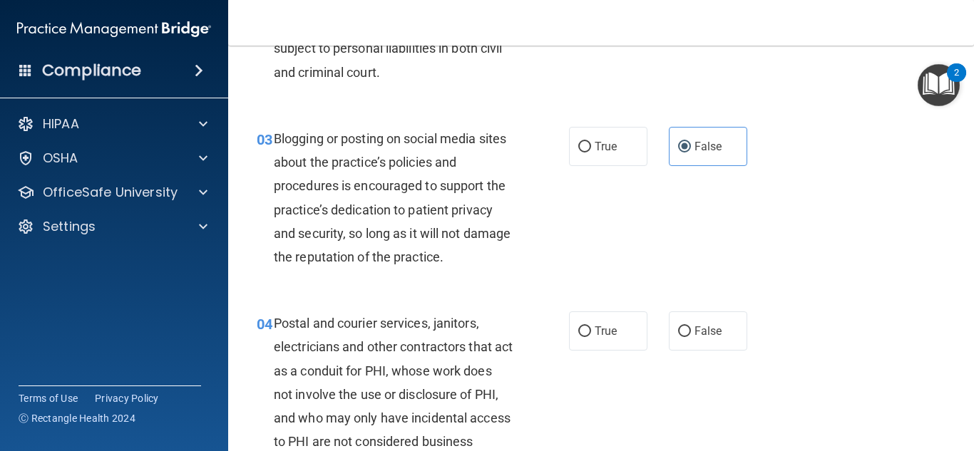
scroll to position [238, 0]
click at [634, 338] on label "True" at bounding box center [608, 330] width 78 height 39
click at [591, 337] on input "True" at bounding box center [584, 331] width 13 height 11
radio input "true"
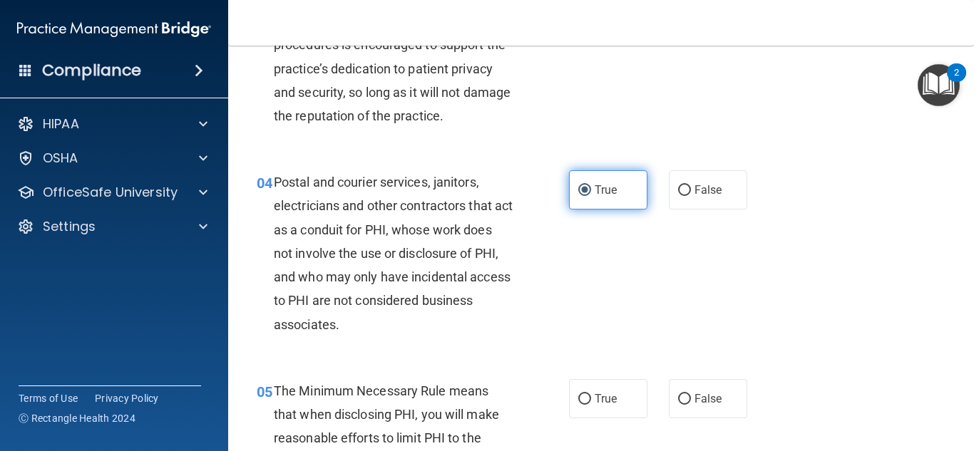
scroll to position [379, 0]
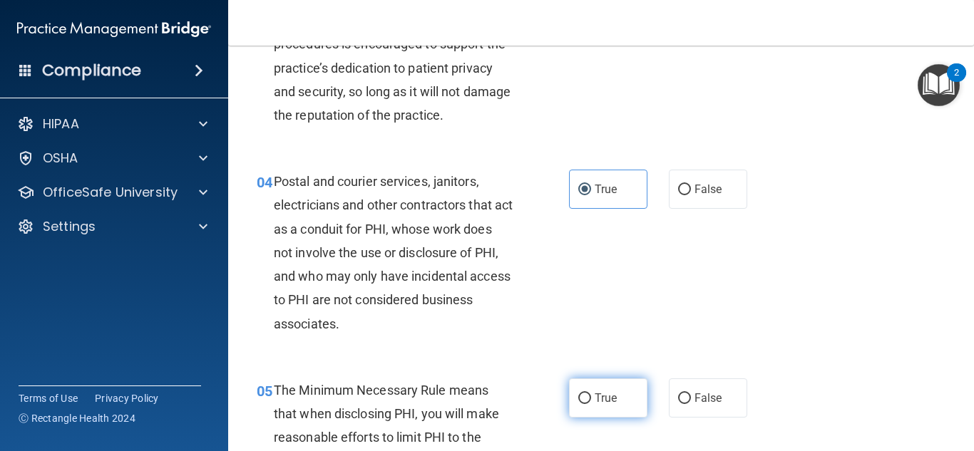
click at [607, 392] on span "True" at bounding box center [606, 398] width 22 height 14
click at [591, 394] on input "True" at bounding box center [584, 399] width 13 height 11
radio input "true"
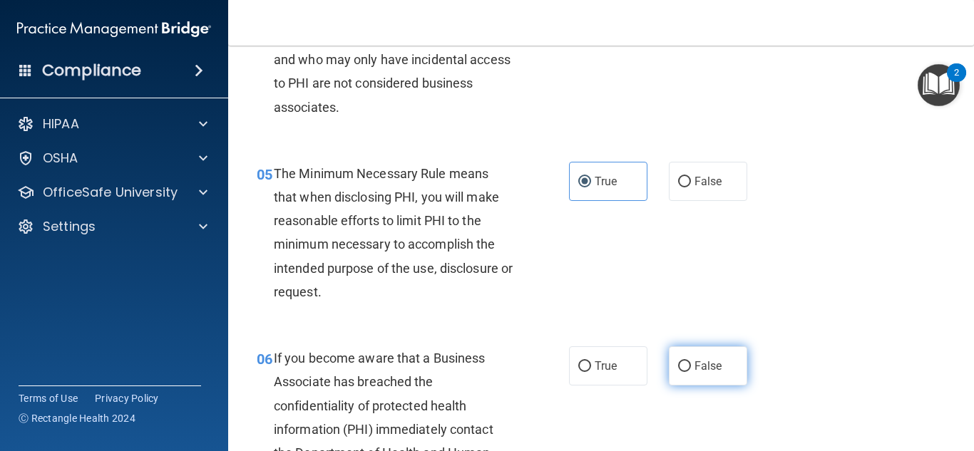
click at [735, 369] on label "False" at bounding box center [708, 366] width 78 height 39
click at [691, 369] on input "False" at bounding box center [684, 367] width 13 height 11
radio input "true"
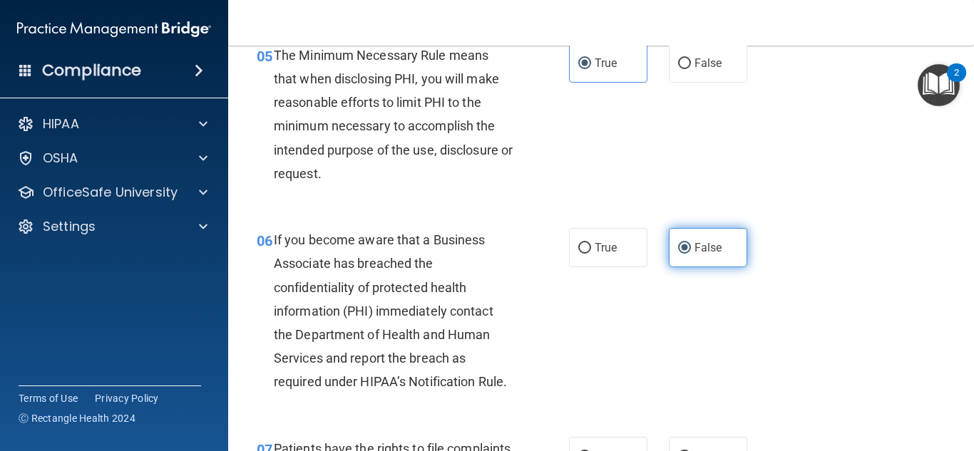
scroll to position [729, 0]
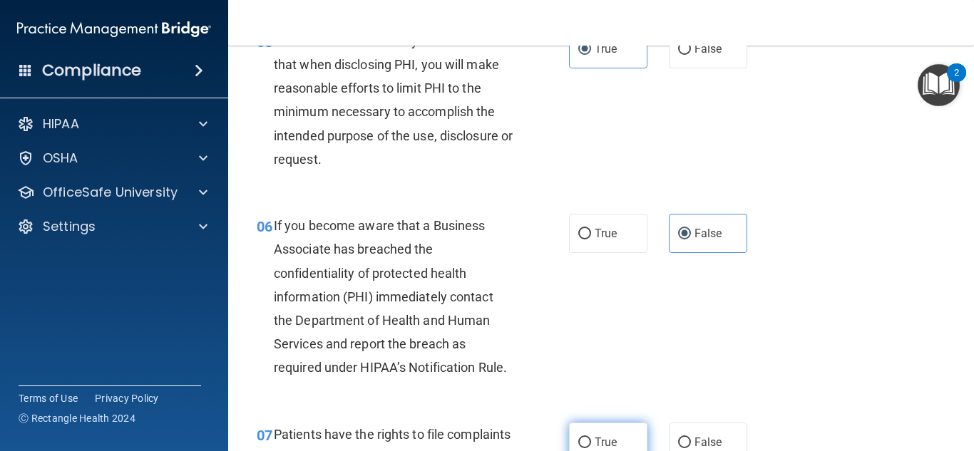
click at [603, 438] on span "True" at bounding box center [606, 443] width 22 height 14
click at [591, 438] on input "True" at bounding box center [584, 443] width 13 height 11
radio input "true"
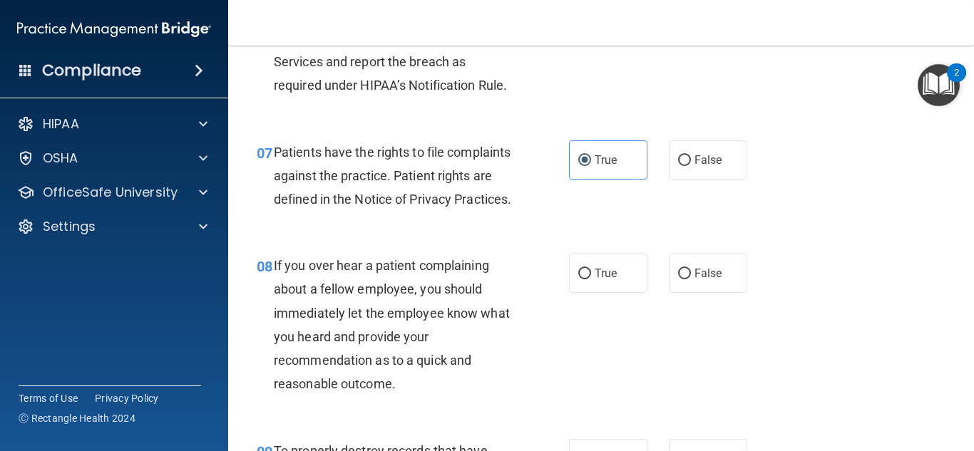
scroll to position [1025, 0]
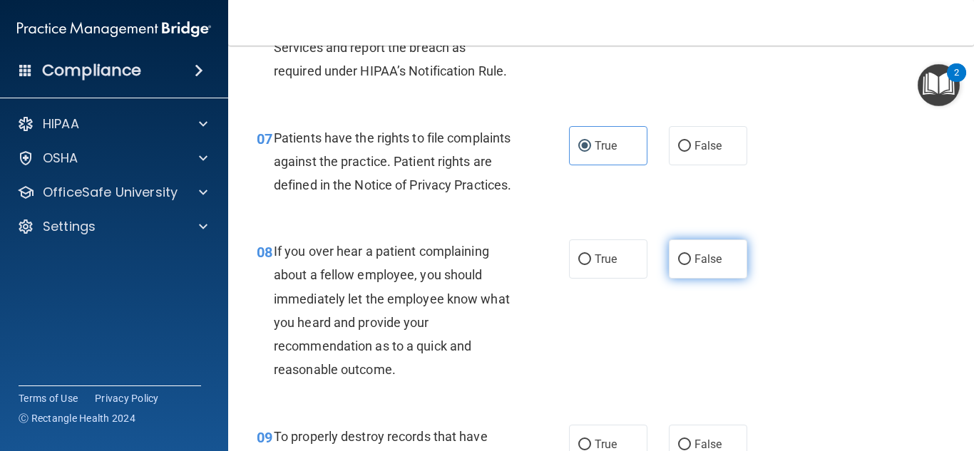
click at [692, 279] on label "False" at bounding box center [708, 259] width 78 height 39
click at [691, 265] on input "False" at bounding box center [684, 260] width 13 height 11
radio input "true"
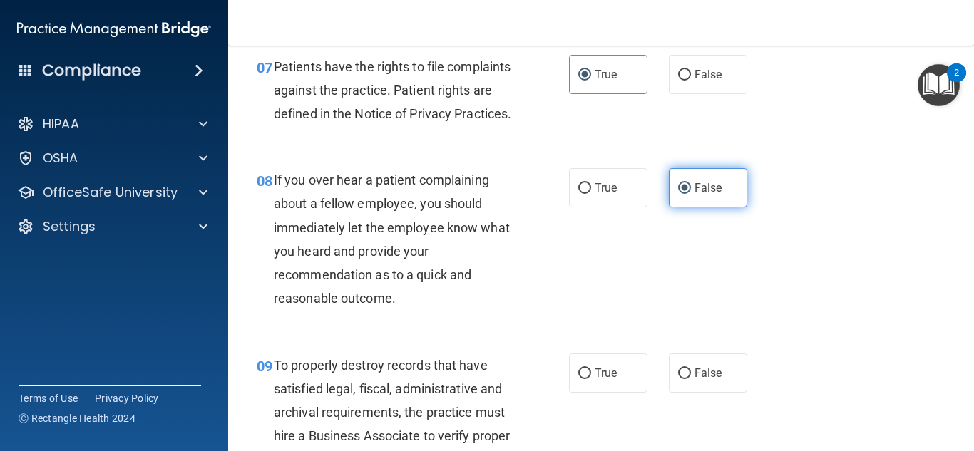
scroll to position [1097, 0]
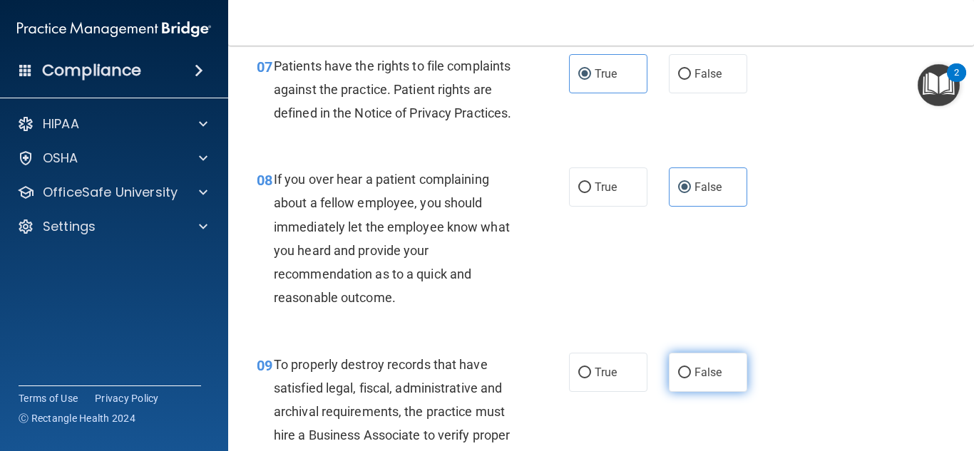
click at [682, 392] on label "False" at bounding box center [708, 372] width 78 height 39
click at [682, 379] on input "False" at bounding box center [684, 373] width 13 height 11
radio input "true"
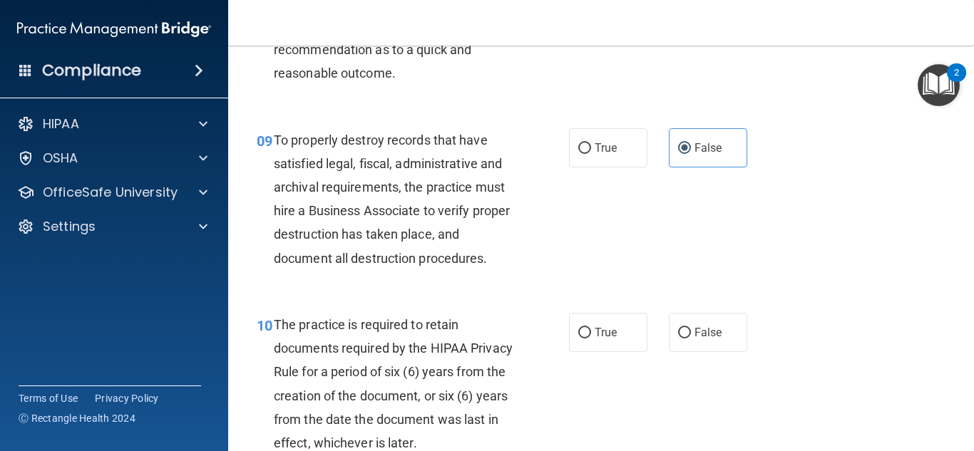
scroll to position [1364, 0]
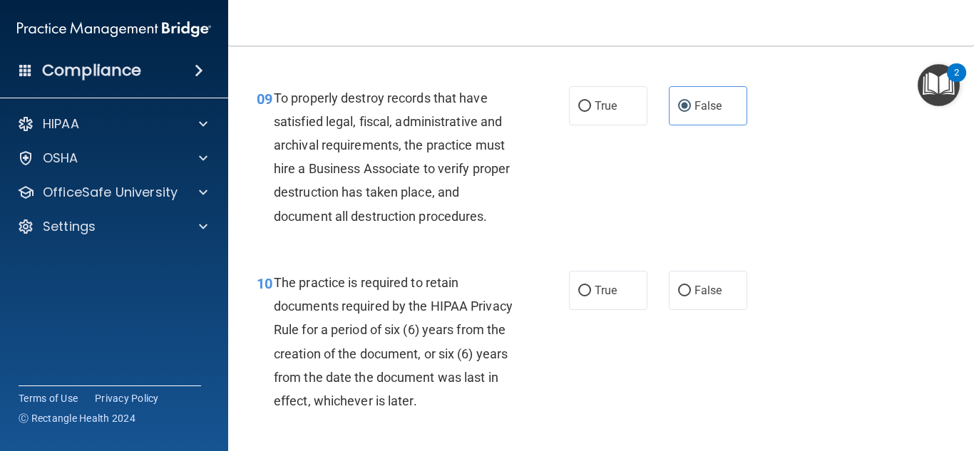
click at [589, 310] on label "True" at bounding box center [608, 290] width 78 height 39
click at [589, 297] on input "True" at bounding box center [584, 291] width 13 height 11
radio input "true"
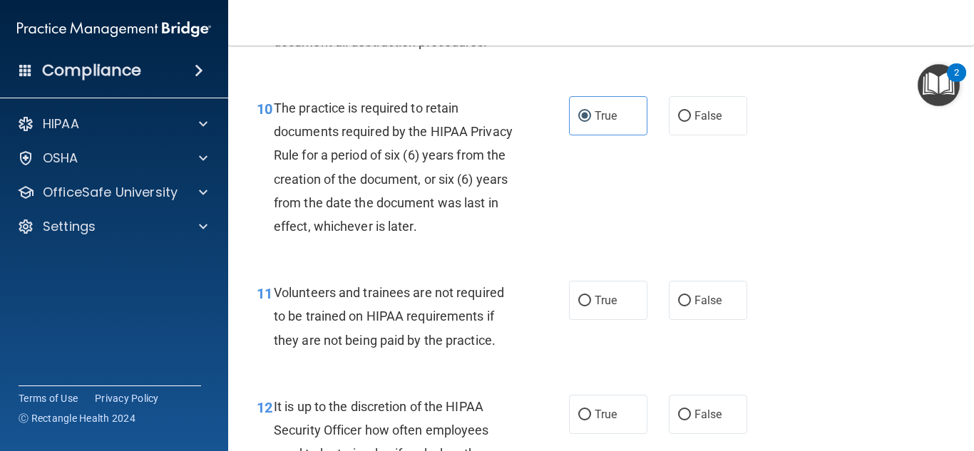
scroll to position [1540, 0]
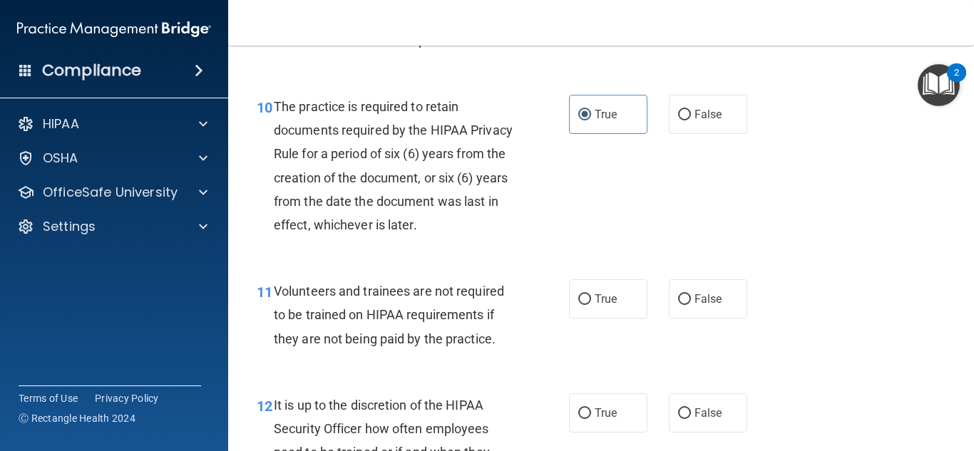
click at [589, 319] on label "True" at bounding box center [608, 299] width 78 height 39
click at [589, 305] on input "True" at bounding box center [584, 299] width 13 height 11
radio input "true"
click at [613, 421] on label "True" at bounding box center [608, 413] width 78 height 39
click at [591, 419] on input "True" at bounding box center [584, 414] width 13 height 11
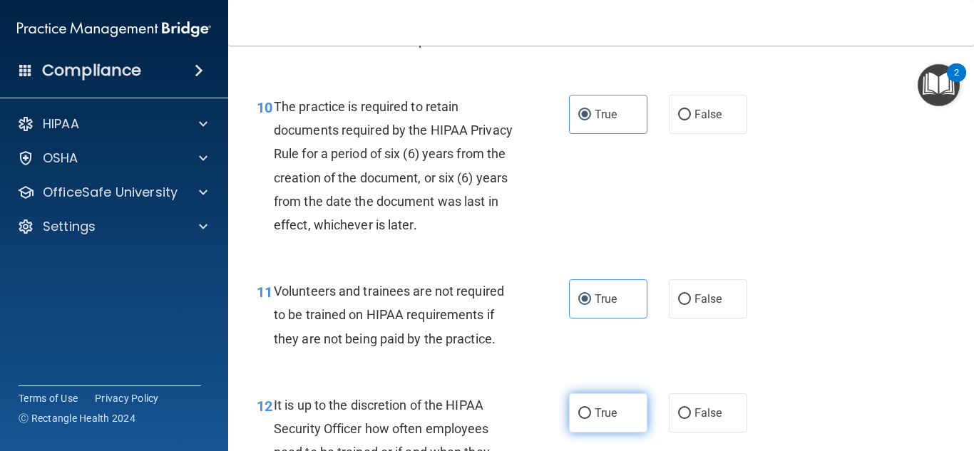
radio input "true"
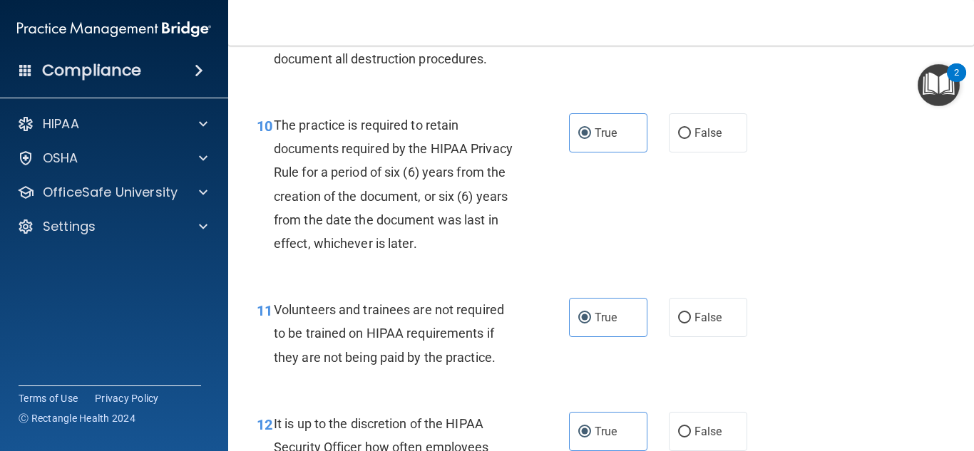
scroll to position [1524, 0]
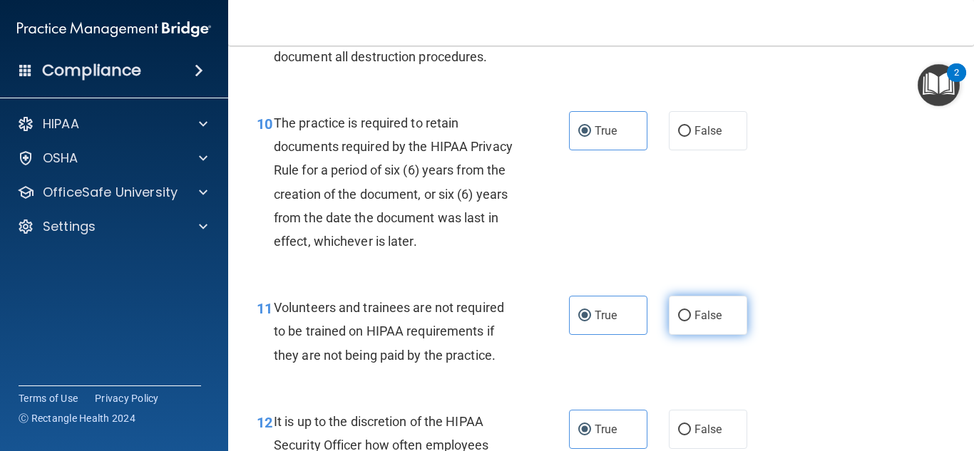
click at [730, 335] on label "False" at bounding box center [708, 315] width 78 height 39
click at [691, 322] on input "False" at bounding box center [684, 316] width 13 height 11
radio input "true"
radio input "false"
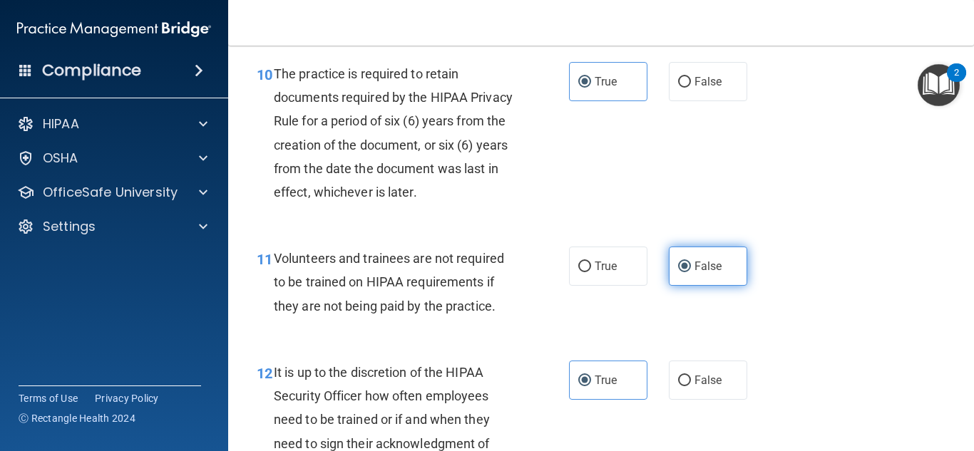
scroll to position [1578, 0]
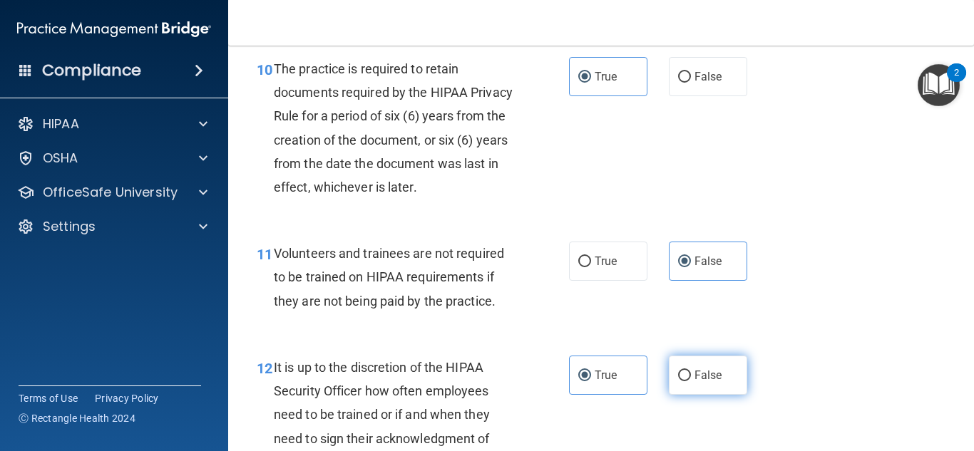
click at [714, 395] on label "False" at bounding box center [708, 375] width 78 height 39
click at [691, 381] on input "False" at bounding box center [684, 376] width 13 height 11
radio input "true"
radio input "false"
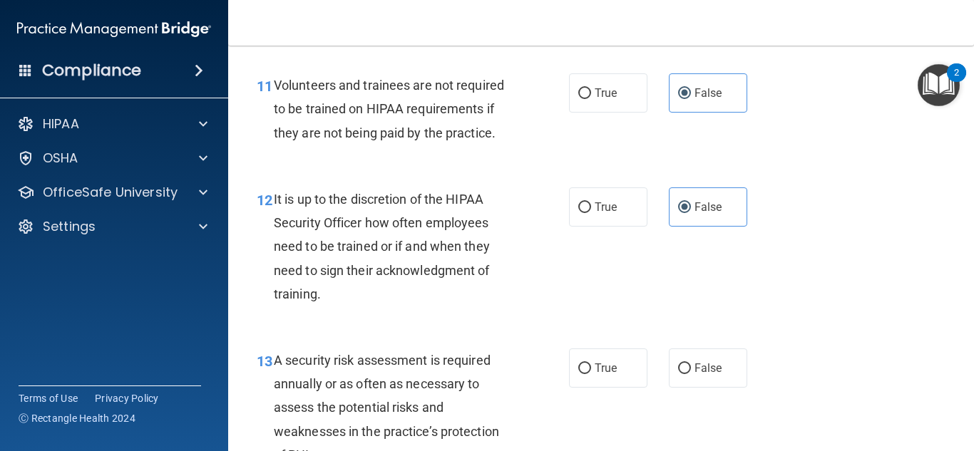
scroll to position [1746, 0]
click at [614, 388] on label "True" at bounding box center [608, 368] width 78 height 39
click at [591, 374] on input "True" at bounding box center [584, 369] width 13 height 11
radio input "true"
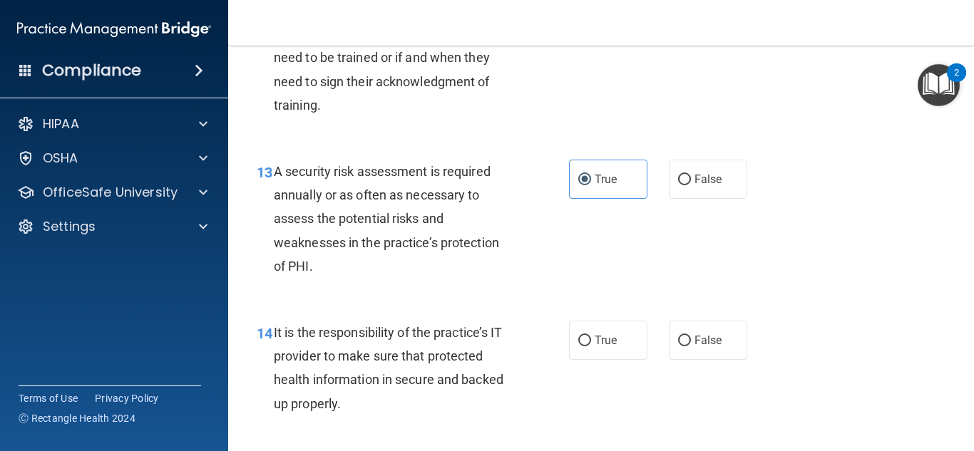
scroll to position [1948, 0]
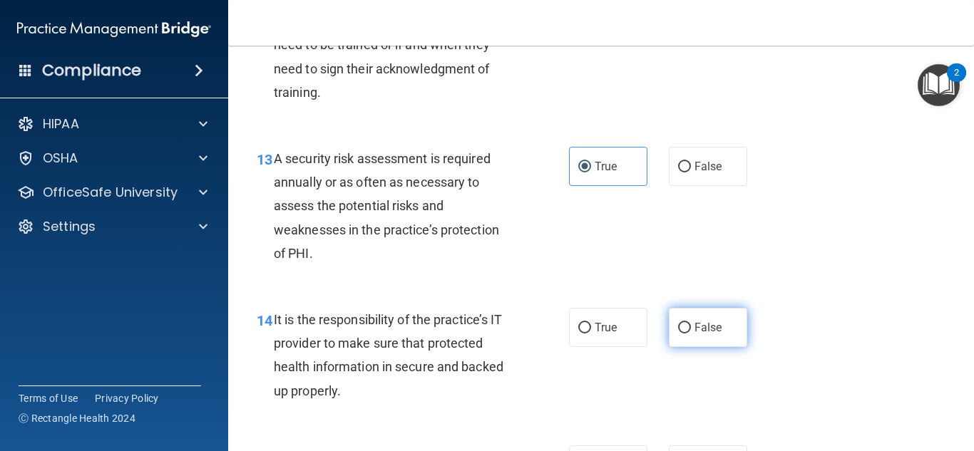
click at [732, 347] on label "False" at bounding box center [708, 327] width 78 height 39
click at [691, 334] on input "False" at bounding box center [684, 328] width 13 height 11
radio input "true"
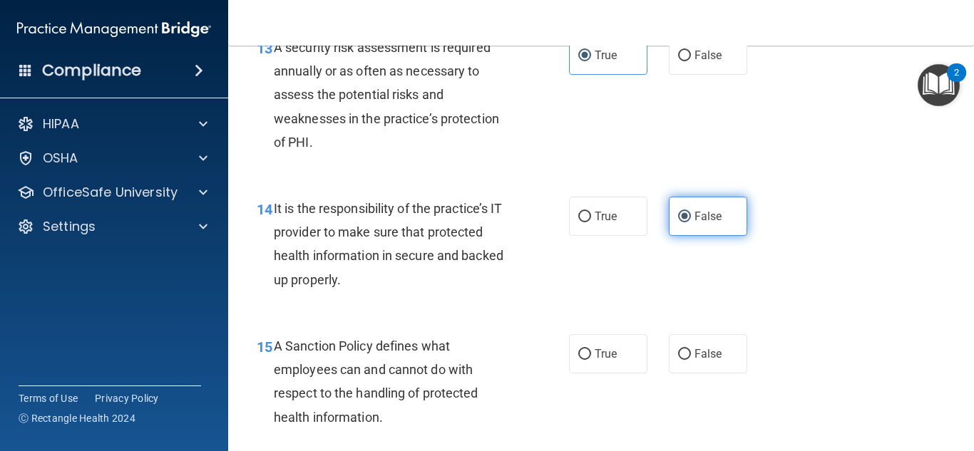
scroll to position [2060, 0]
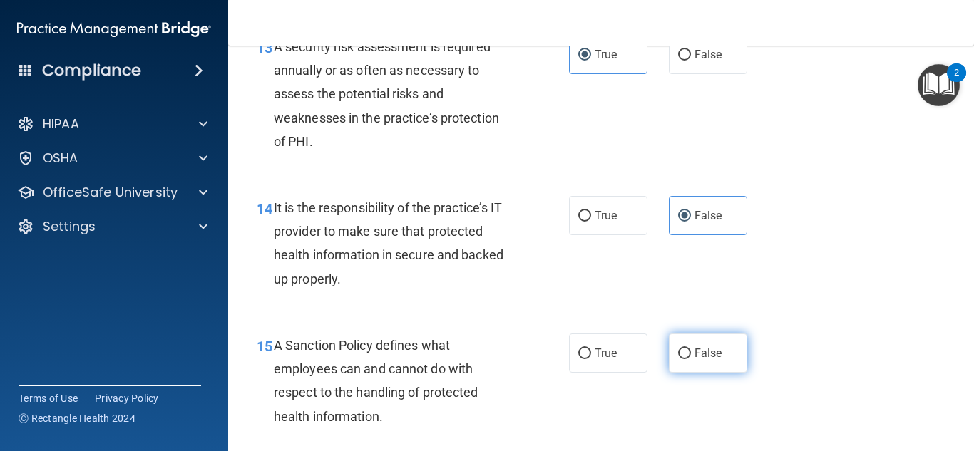
click at [717, 367] on label "False" at bounding box center [708, 353] width 78 height 39
click at [691, 359] on input "False" at bounding box center [684, 354] width 13 height 11
radio input "true"
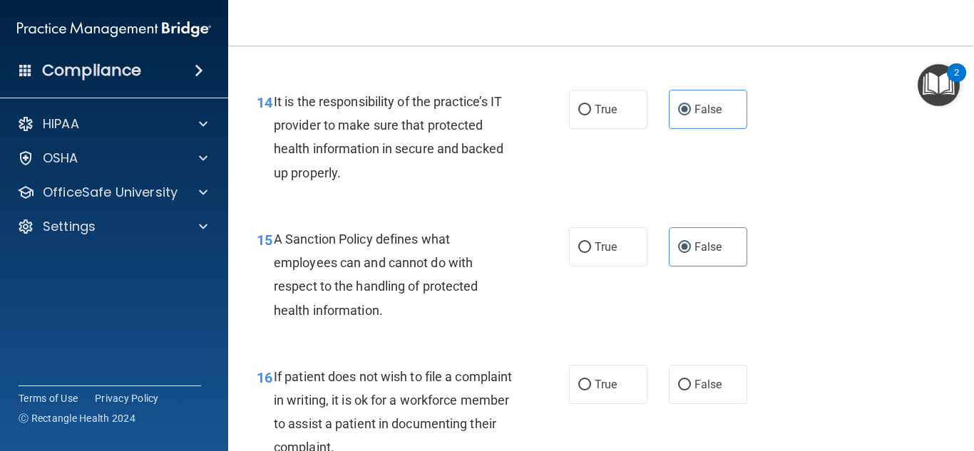
scroll to position [2168, 0]
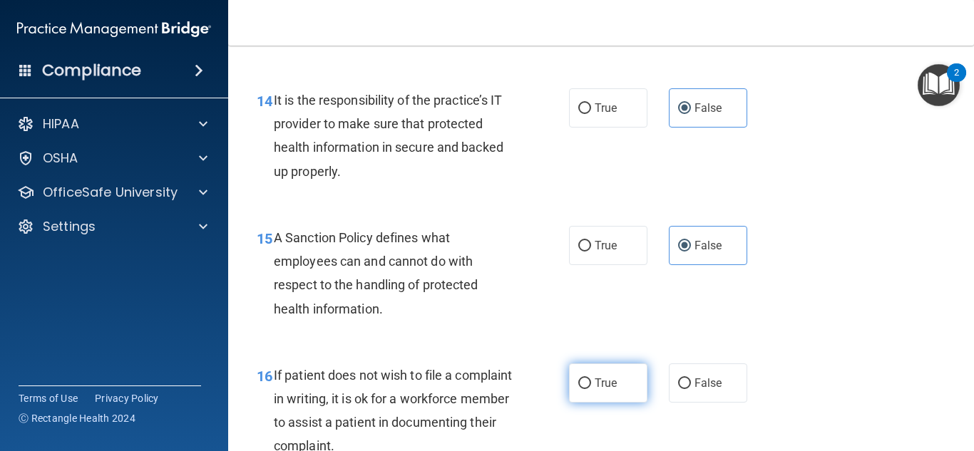
click at [617, 396] on label "True" at bounding box center [608, 383] width 78 height 39
click at [591, 389] on input "True" at bounding box center [584, 384] width 13 height 11
radio input "true"
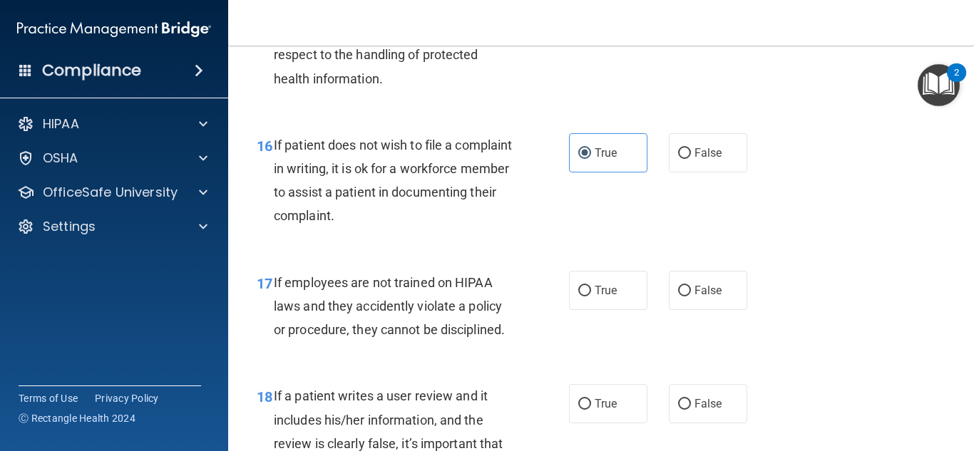
scroll to position [2399, 0]
click at [724, 309] on label "False" at bounding box center [708, 289] width 78 height 39
click at [691, 296] on input "False" at bounding box center [684, 290] width 13 height 11
radio input "true"
click at [709, 419] on label "False" at bounding box center [708, 403] width 78 height 39
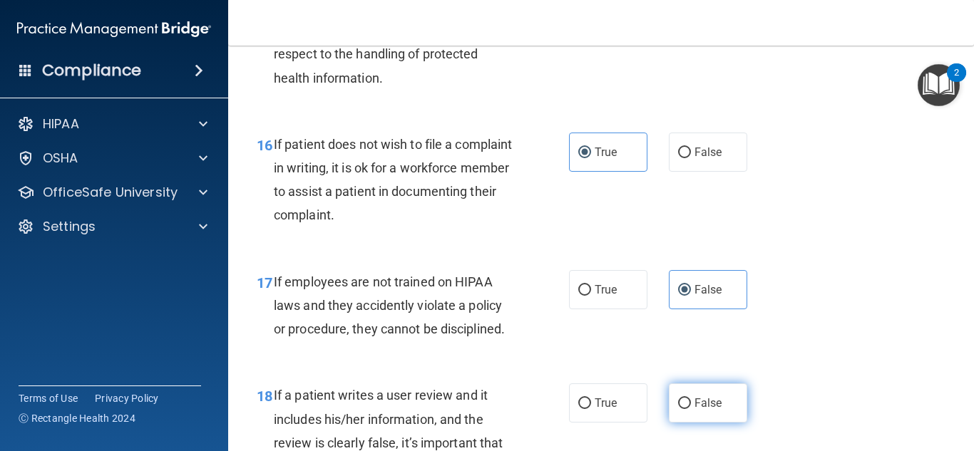
click at [691, 409] on input "False" at bounding box center [684, 404] width 13 height 11
radio input "true"
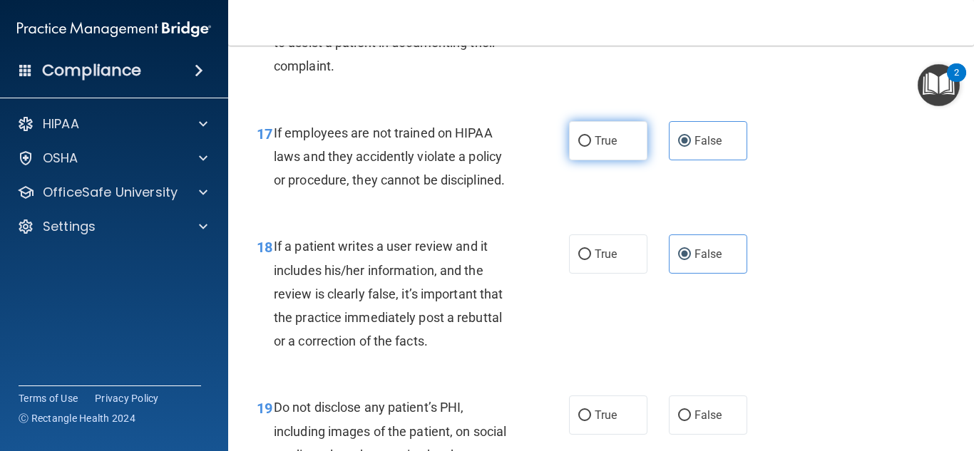
scroll to position [2548, 0]
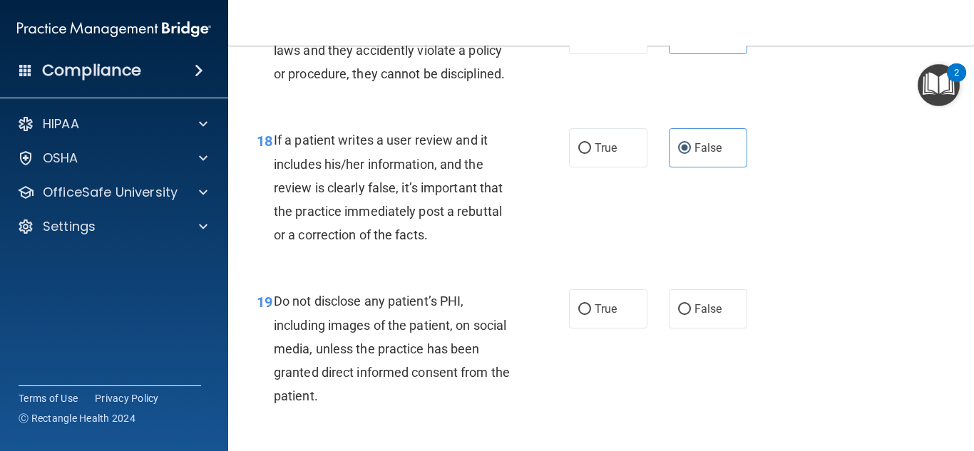
click at [625, 329] on label "True" at bounding box center [608, 308] width 78 height 39
click at [591, 315] on input "True" at bounding box center [584, 309] width 13 height 11
radio input "true"
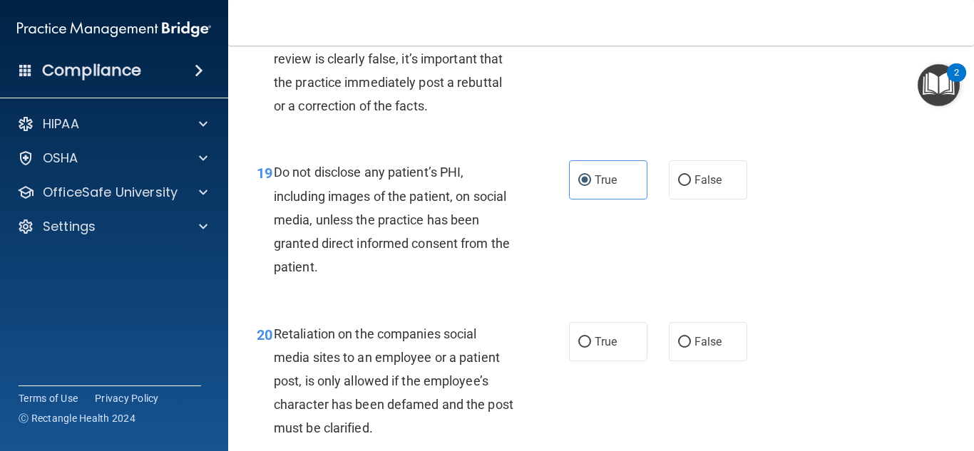
scroll to position [2796, 0]
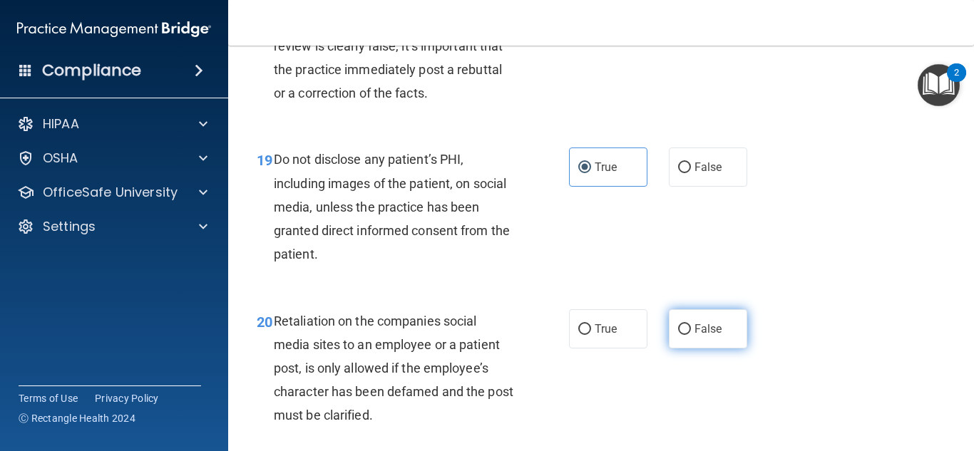
click at [701, 349] on label "False" at bounding box center [708, 328] width 78 height 39
click at [691, 335] on input "False" at bounding box center [684, 329] width 13 height 11
radio input "true"
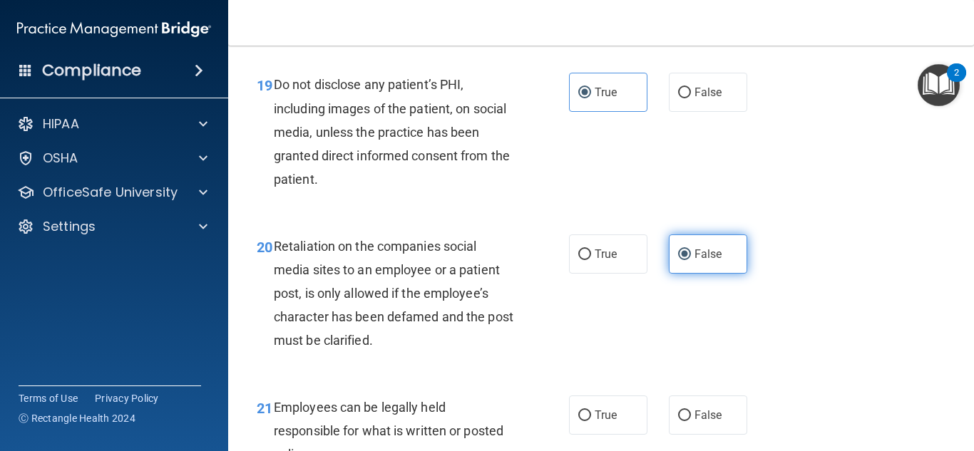
scroll to position [2880, 0]
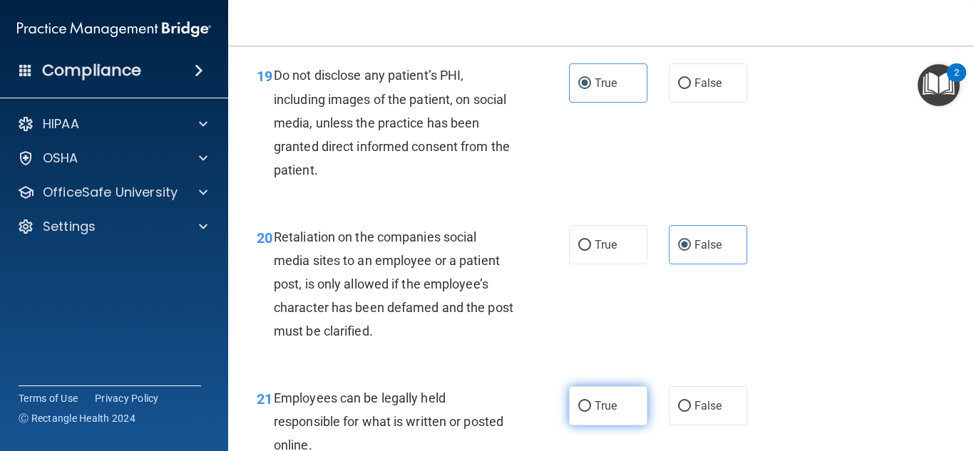
click at [601, 426] on label "True" at bounding box center [608, 405] width 78 height 39
click at [591, 412] on input "True" at bounding box center [584, 406] width 13 height 11
radio input "true"
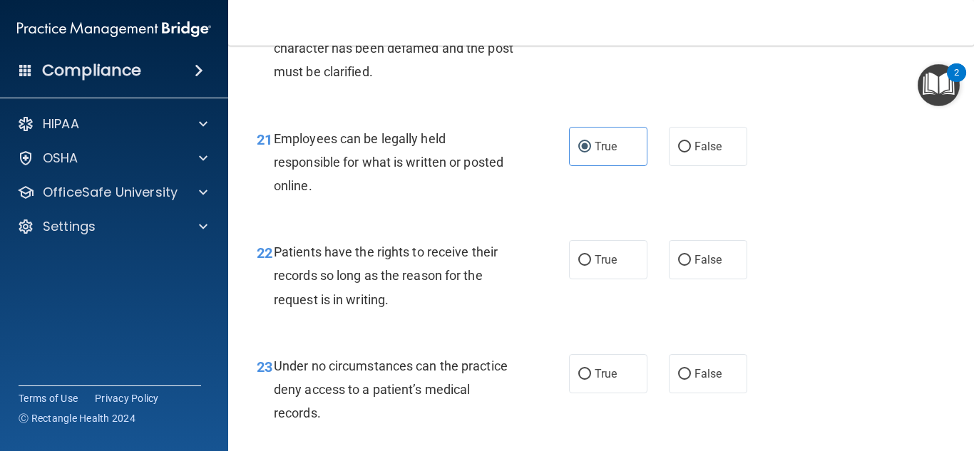
scroll to position [3176, 0]
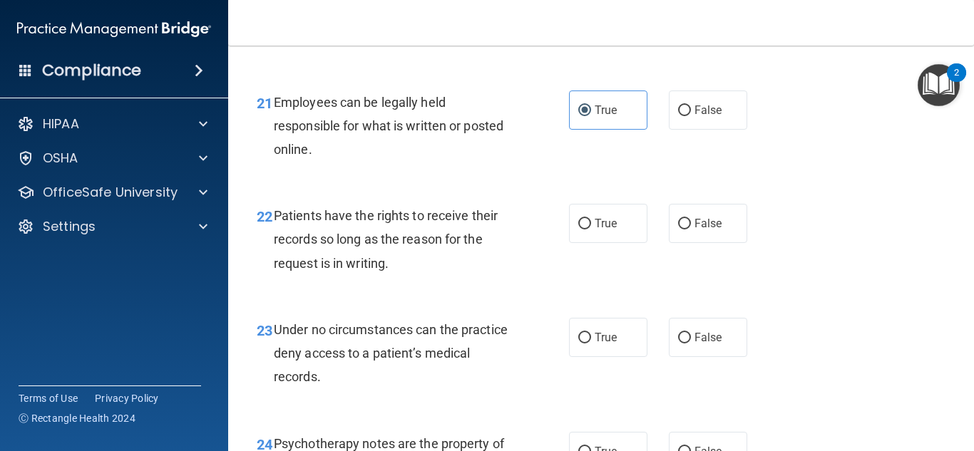
click at [634, 284] on div "22 Patients have the rights to receive their records so long as the reason for …" at bounding box center [601, 243] width 710 height 114
click at [673, 243] on label "False" at bounding box center [708, 223] width 78 height 39
click at [678, 230] on input "False" at bounding box center [684, 224] width 13 height 11
radio input "true"
click at [708, 357] on label "False" at bounding box center [708, 337] width 78 height 39
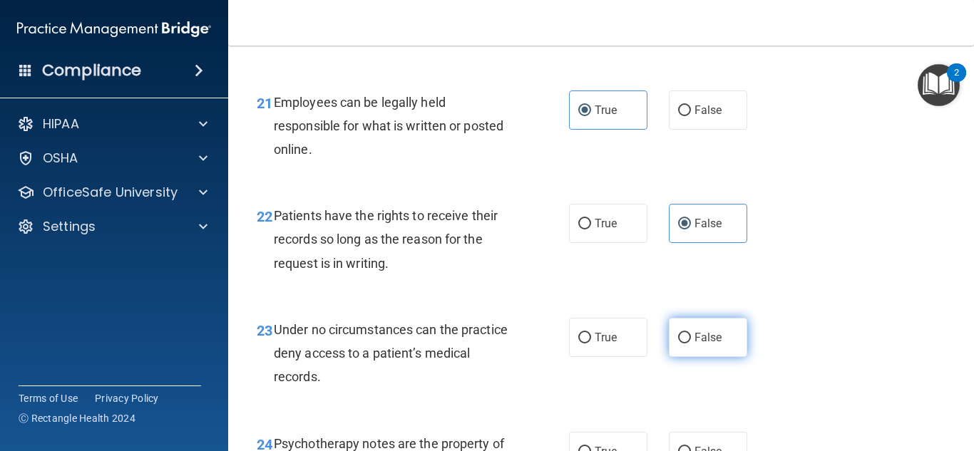
click at [691, 344] on input "False" at bounding box center [684, 338] width 13 height 11
radio input "true"
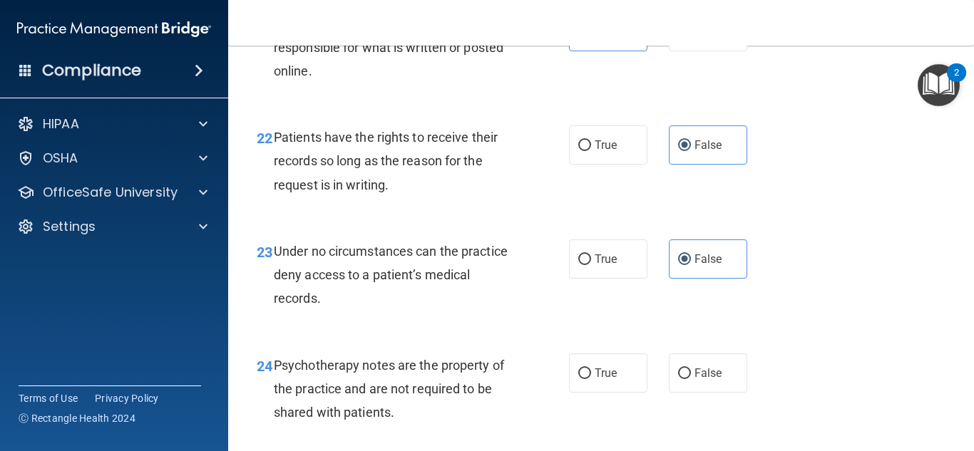
scroll to position [3262, 0]
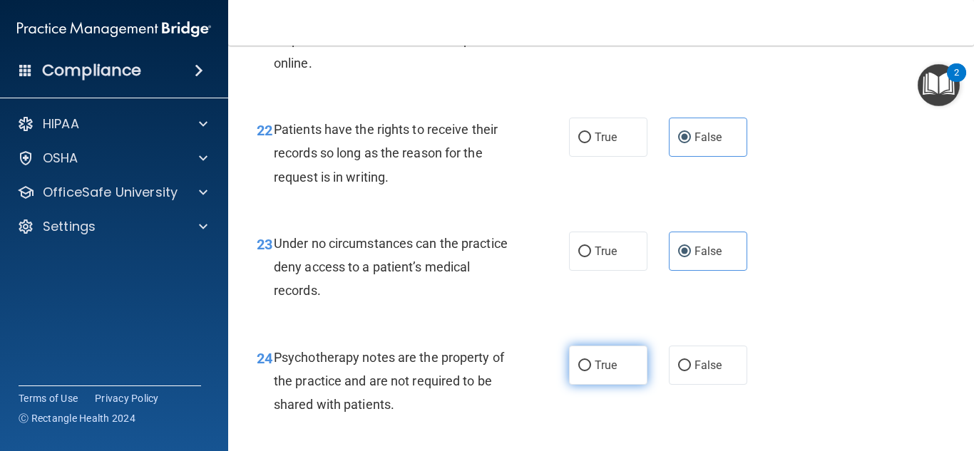
click at [598, 374] on label "True" at bounding box center [608, 365] width 78 height 39
click at [591, 371] on input "True" at bounding box center [584, 366] width 13 height 11
radio input "true"
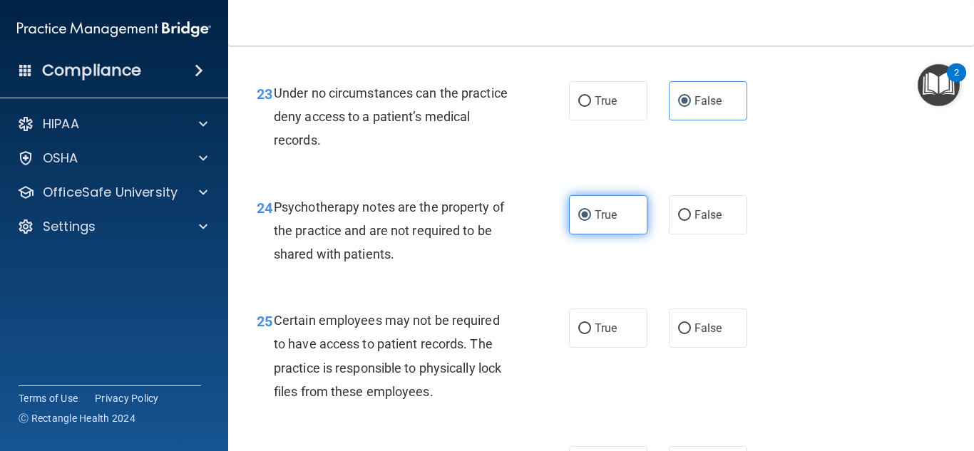
scroll to position [3415, 0]
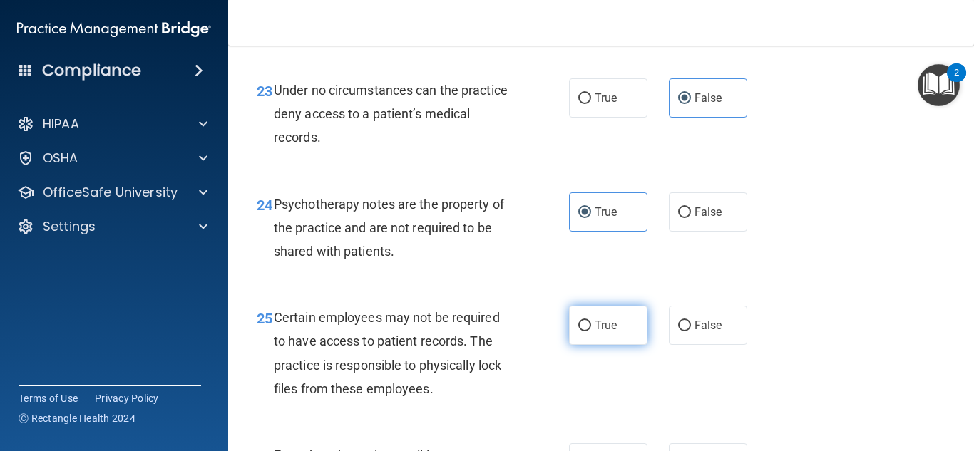
click at [591, 344] on label "True" at bounding box center [608, 325] width 78 height 39
click at [591, 332] on input "True" at bounding box center [584, 326] width 13 height 11
radio input "true"
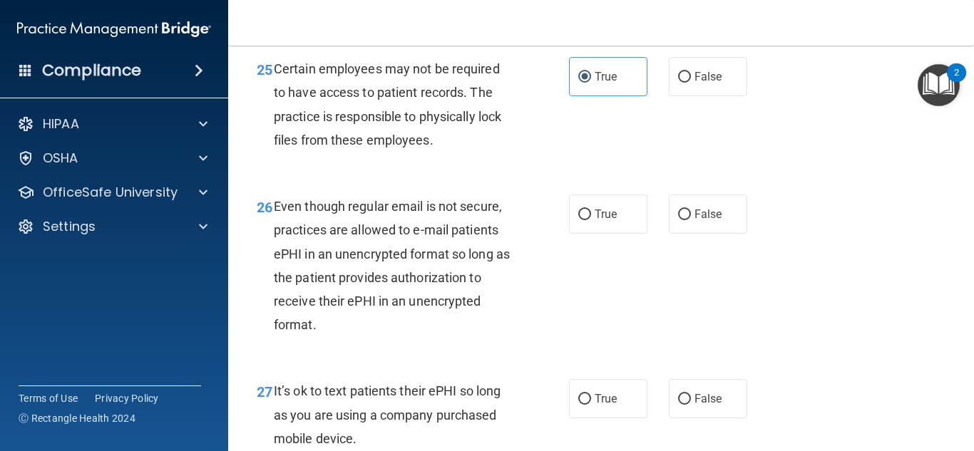
scroll to position [3663, 0]
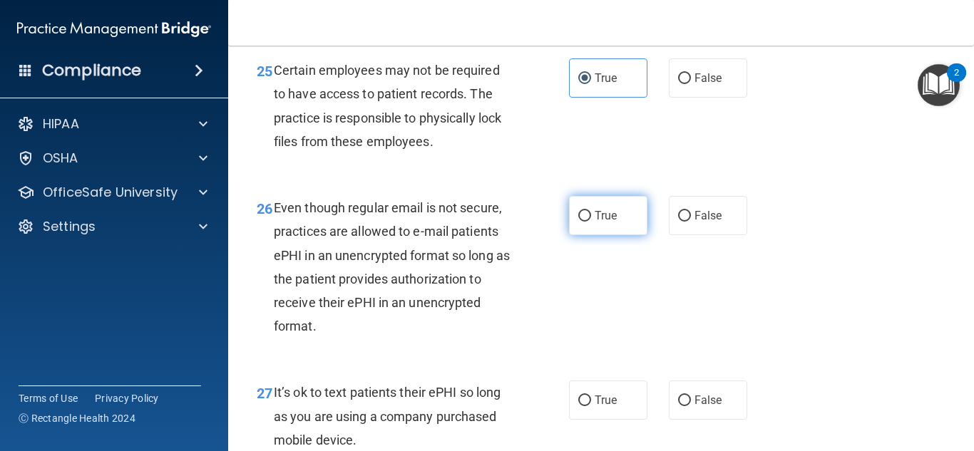
click at [591, 235] on label "True" at bounding box center [608, 215] width 78 height 39
click at [591, 222] on input "True" at bounding box center [584, 216] width 13 height 11
radio input "true"
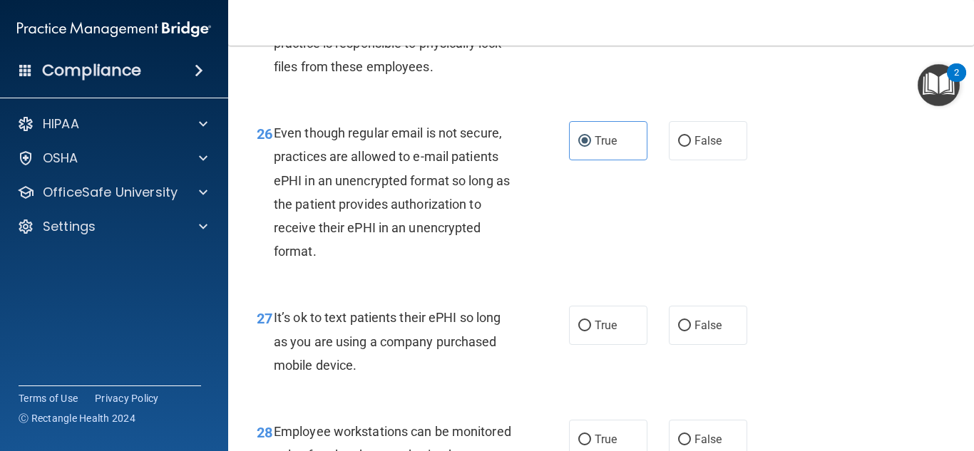
scroll to position [3738, 0]
click at [702, 340] on label "False" at bounding box center [708, 324] width 78 height 39
click at [691, 331] on input "False" at bounding box center [684, 325] width 13 height 11
radio input "true"
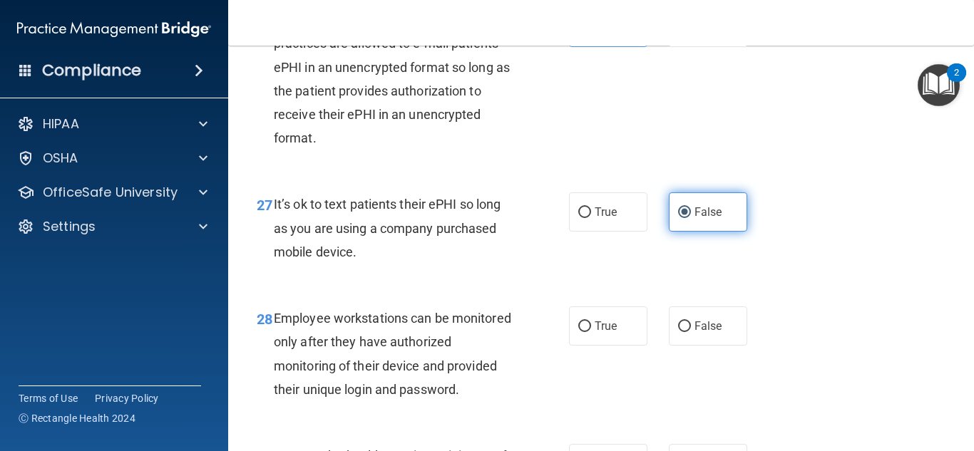
scroll to position [3865, 0]
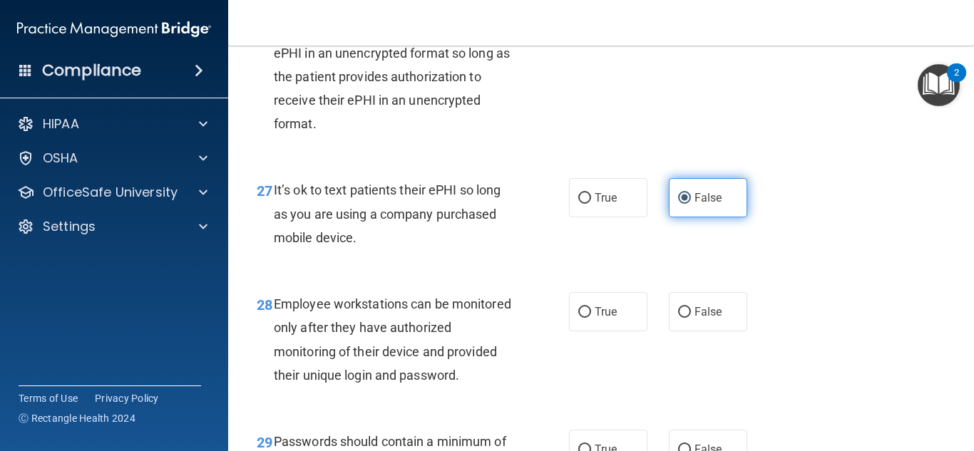
click at [702, 319] on span "False" at bounding box center [708, 312] width 28 height 14
click at [691, 318] on input "False" at bounding box center [684, 312] width 13 height 11
radio input "true"
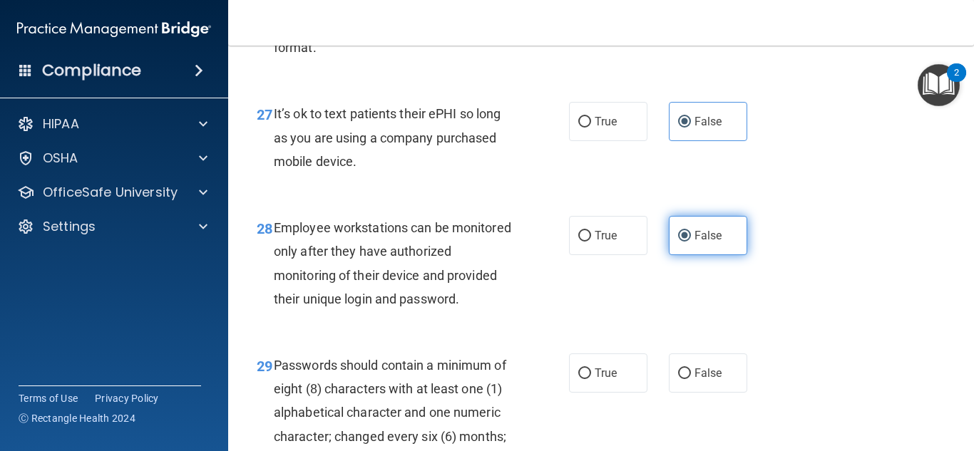
scroll to position [3962, 0]
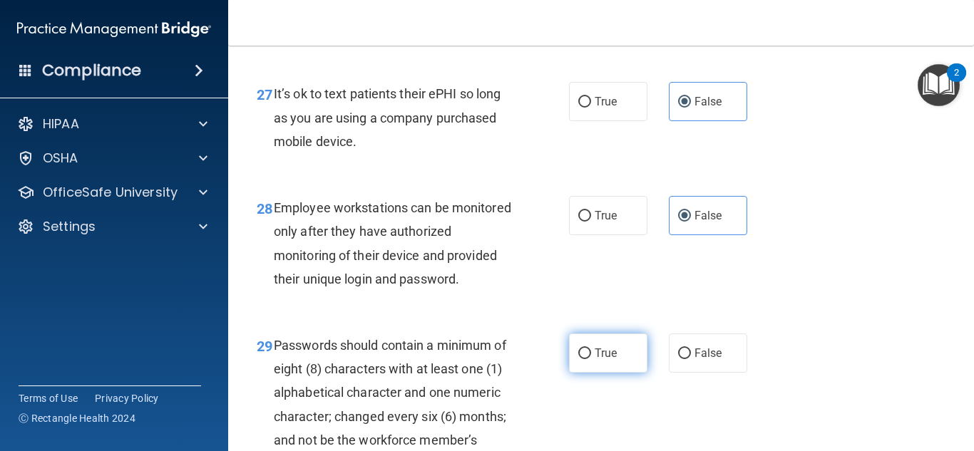
click at [616, 367] on label "True" at bounding box center [608, 353] width 78 height 39
click at [591, 359] on input "True" at bounding box center [584, 354] width 13 height 11
radio input "true"
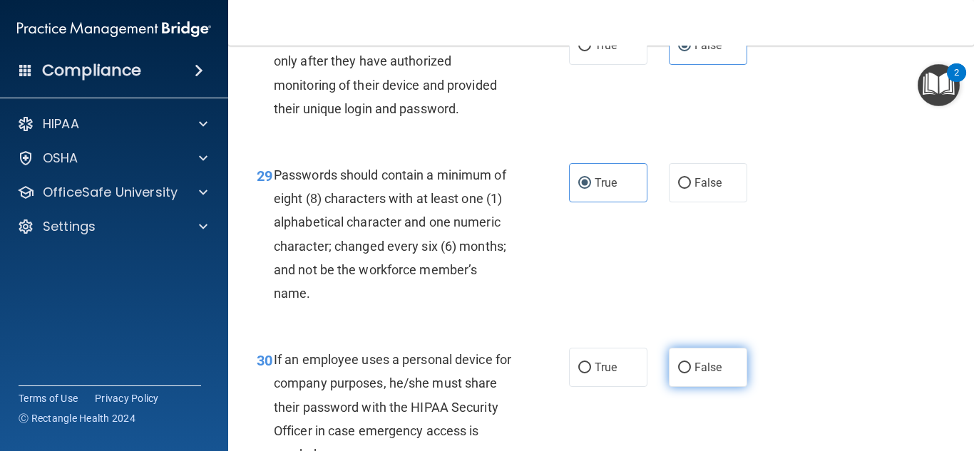
click at [704, 379] on label "False" at bounding box center [708, 367] width 78 height 39
click at [691, 374] on input "False" at bounding box center [684, 368] width 13 height 11
radio input "true"
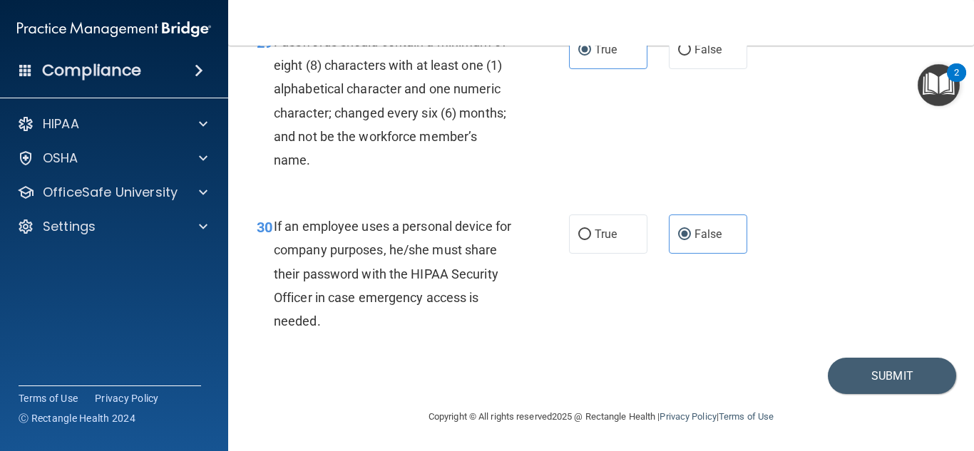
scroll to position [4289, 0]
click at [889, 370] on button "Submit" at bounding box center [892, 376] width 128 height 36
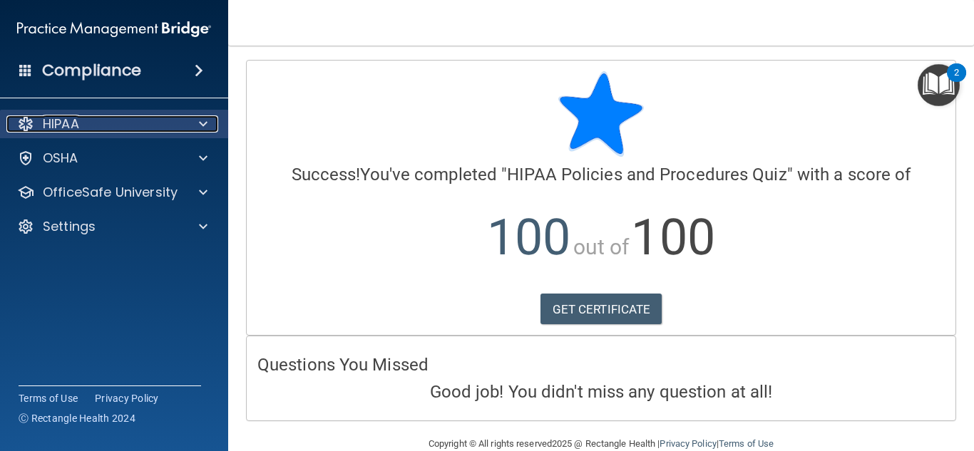
click at [118, 117] on div "HIPAA" at bounding box center [94, 124] width 177 height 17
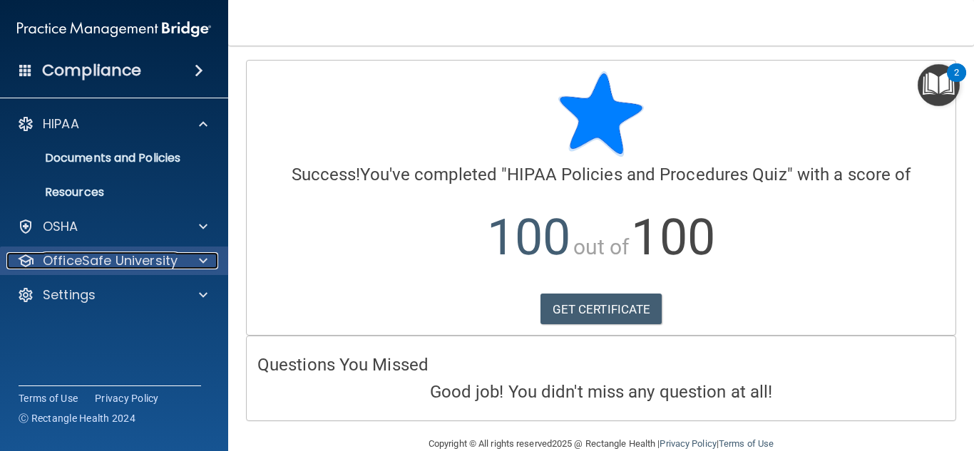
click at [147, 258] on p "OfficeSafe University" at bounding box center [110, 260] width 135 height 17
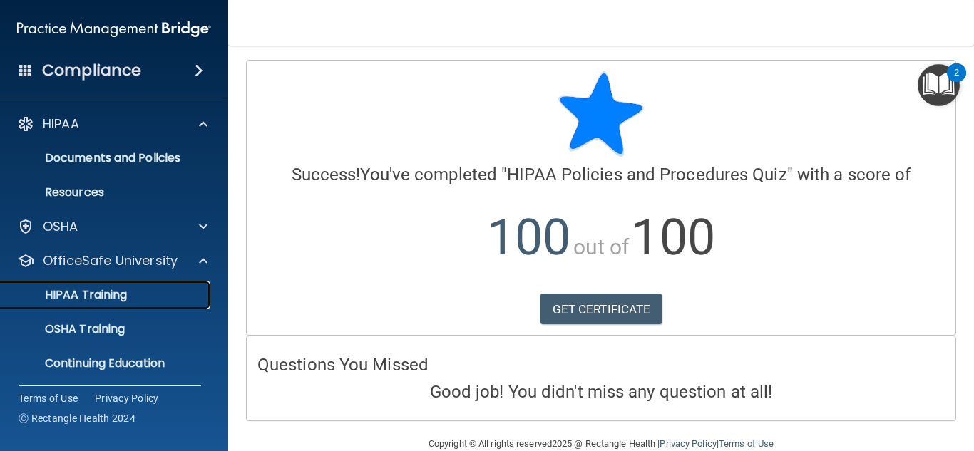
click at [128, 296] on div "HIPAA Training" at bounding box center [106, 295] width 195 height 14
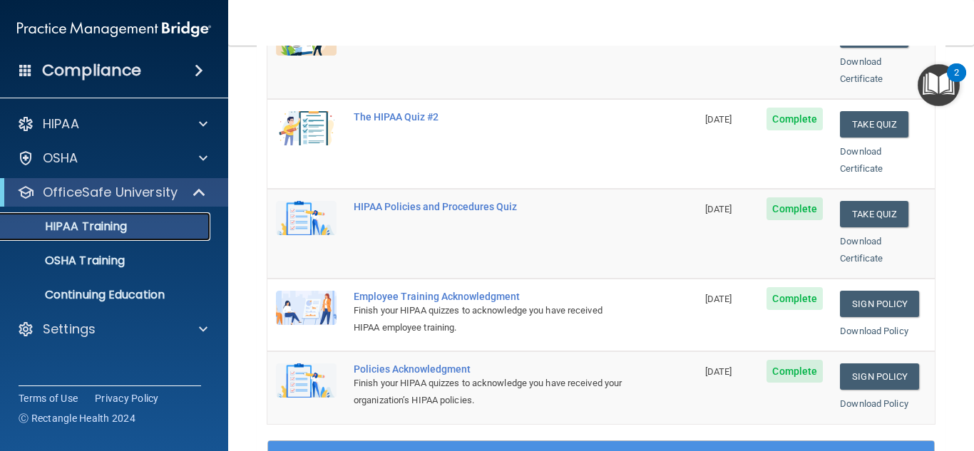
scroll to position [263, 0]
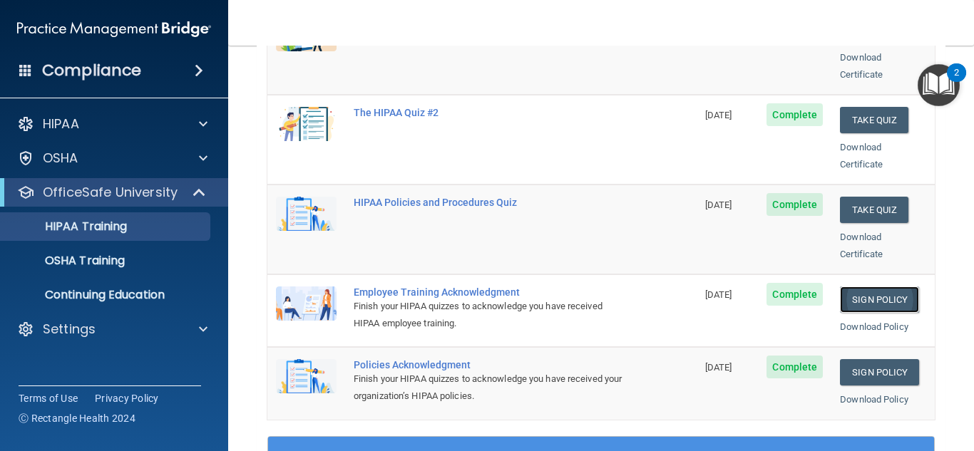
click at [888, 287] on link "Sign Policy" at bounding box center [879, 300] width 79 height 26
click at [866, 359] on link "Sign Policy" at bounding box center [879, 372] width 79 height 26
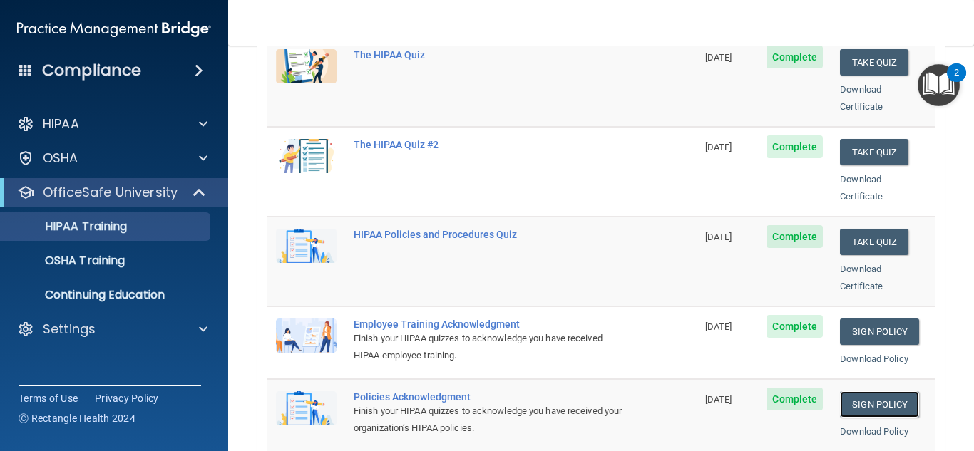
scroll to position [232, 0]
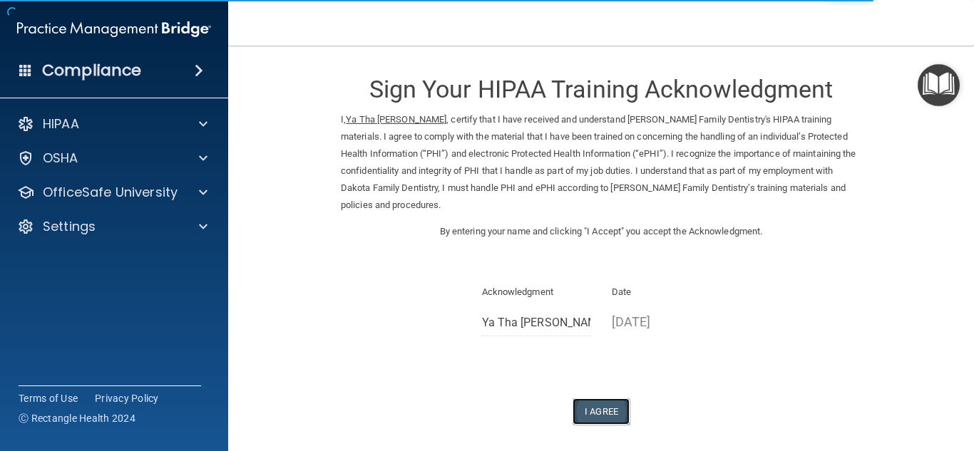
click at [610, 399] on button "I Agree" at bounding box center [601, 412] width 57 height 26
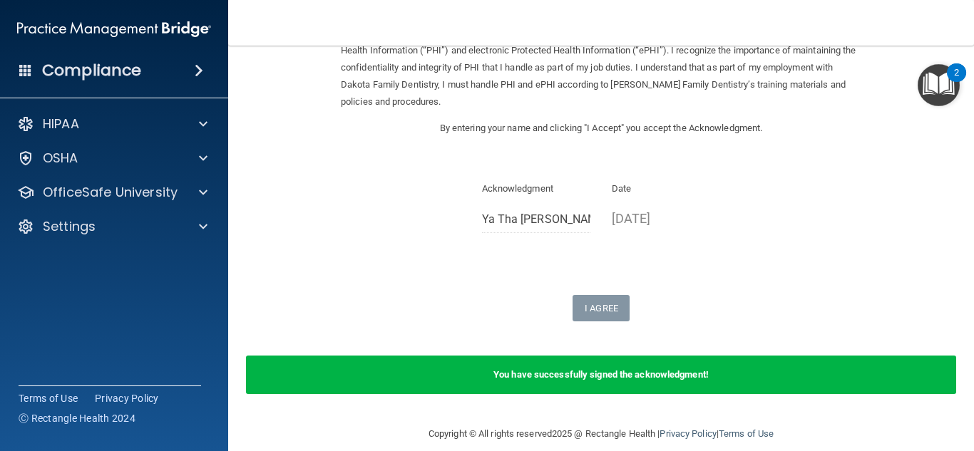
scroll to position [97, 0]
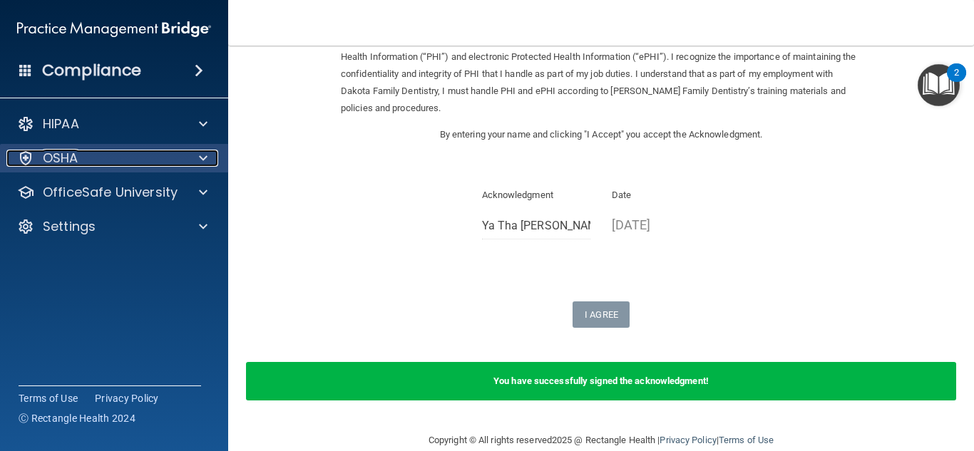
click at [103, 156] on div "OSHA" at bounding box center [94, 158] width 177 height 17
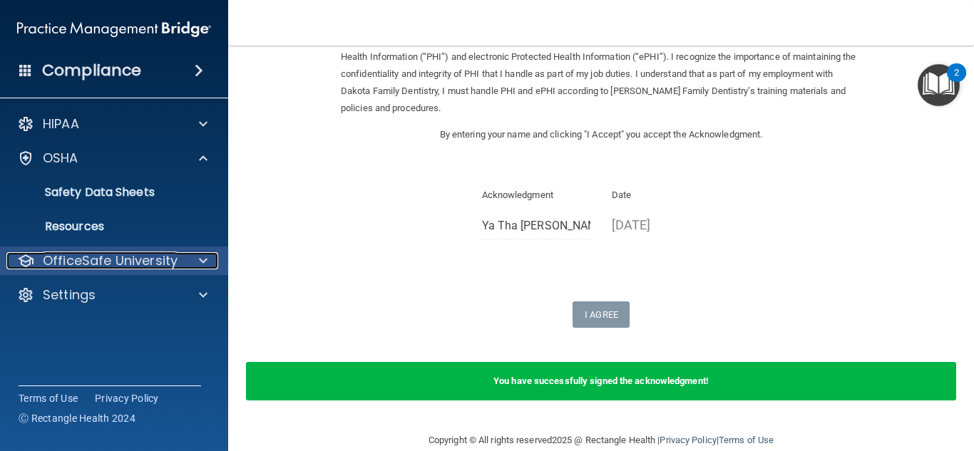
click at [124, 268] on p "OfficeSafe University" at bounding box center [110, 260] width 135 height 17
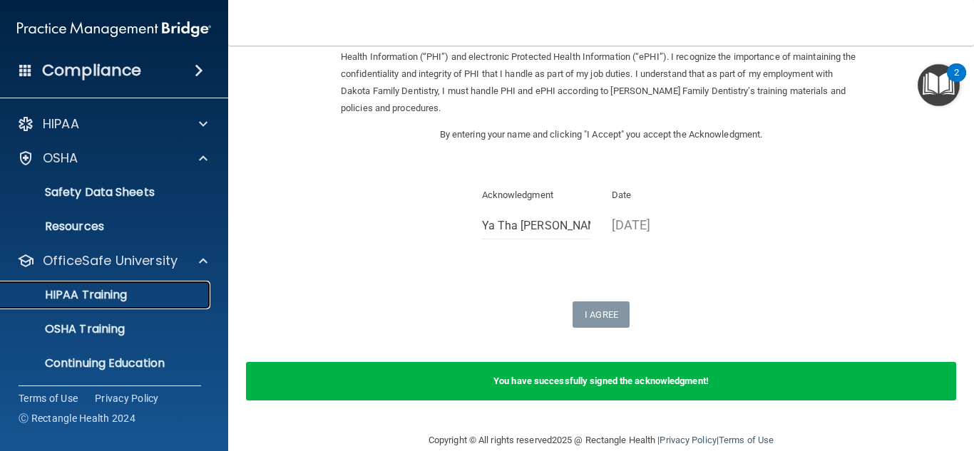
click at [86, 292] on p "HIPAA Training" at bounding box center [68, 295] width 118 height 14
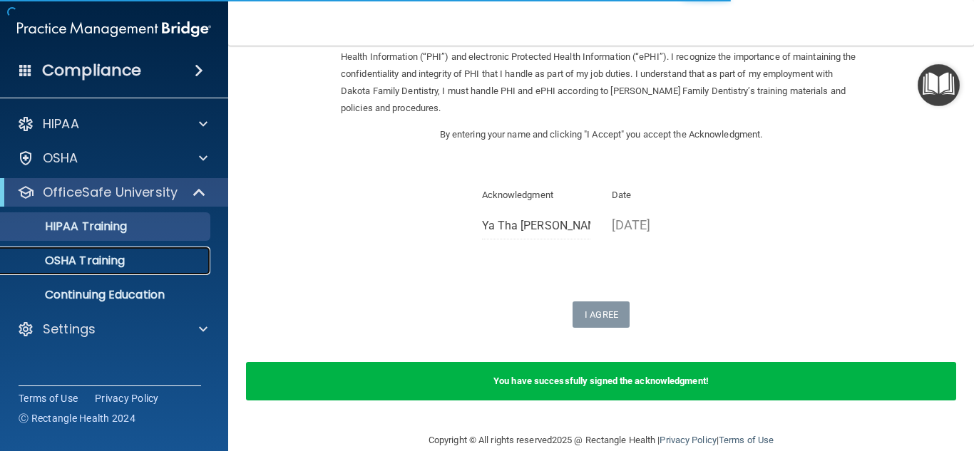
click at [114, 261] on p "OSHA Training" at bounding box center [67, 261] width 116 height 14
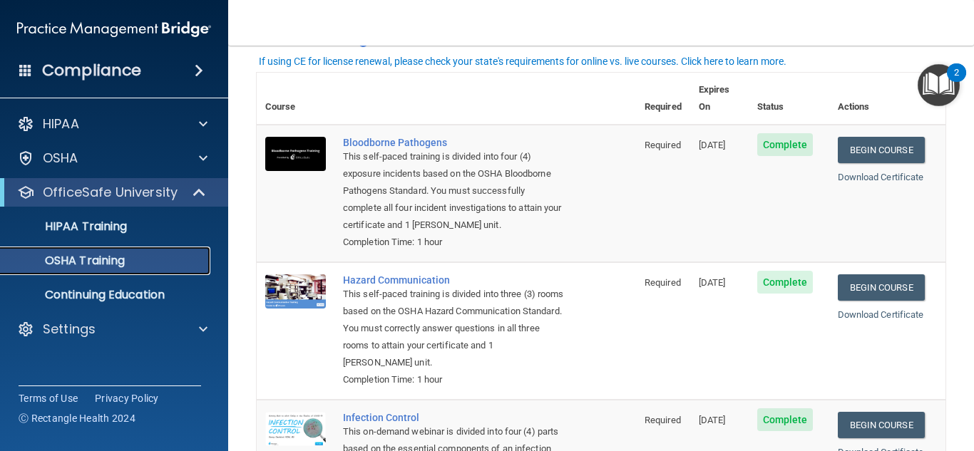
scroll to position [29, 0]
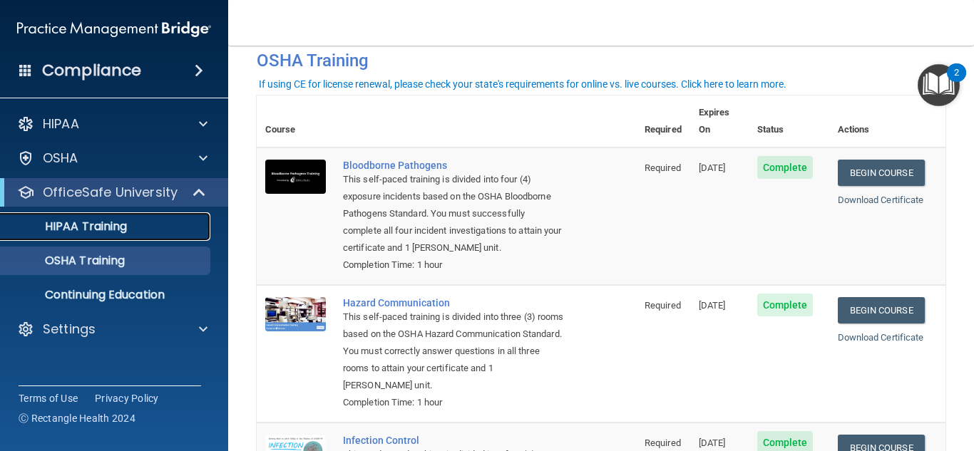
click at [168, 229] on div "HIPAA Training" at bounding box center [106, 227] width 195 height 14
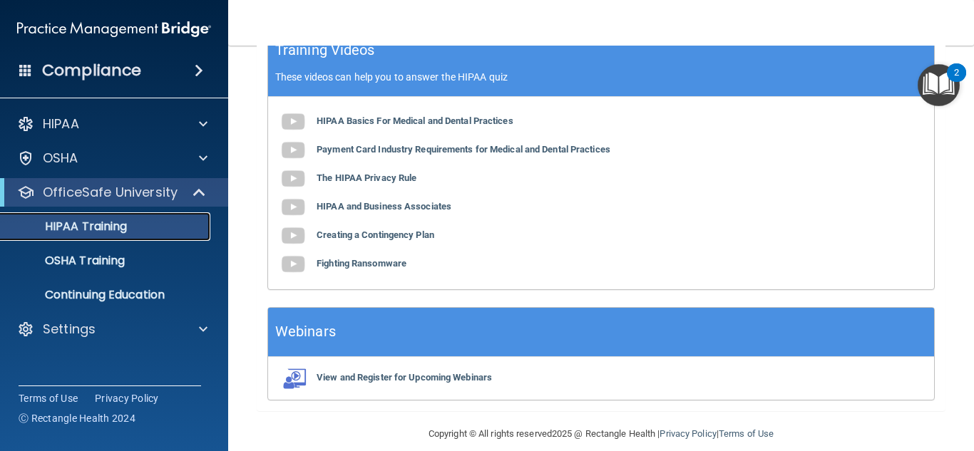
scroll to position [673, 0]
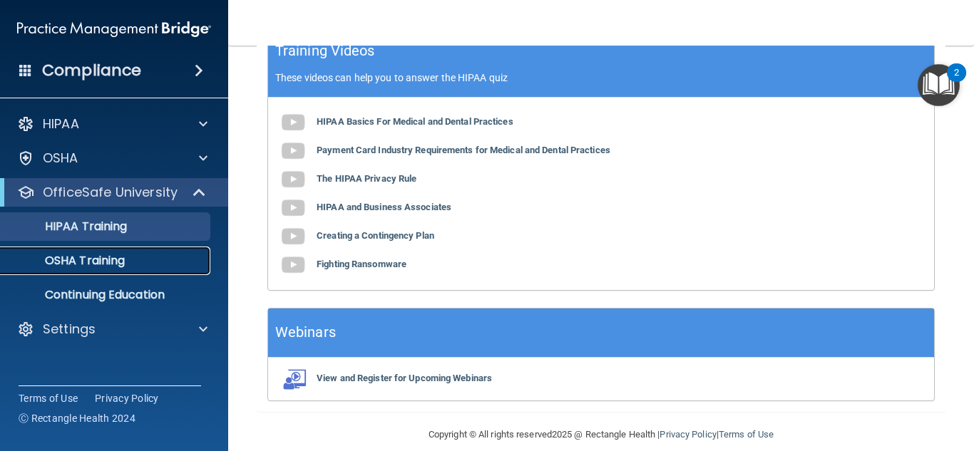
click at [115, 259] on p "OSHA Training" at bounding box center [67, 261] width 116 height 14
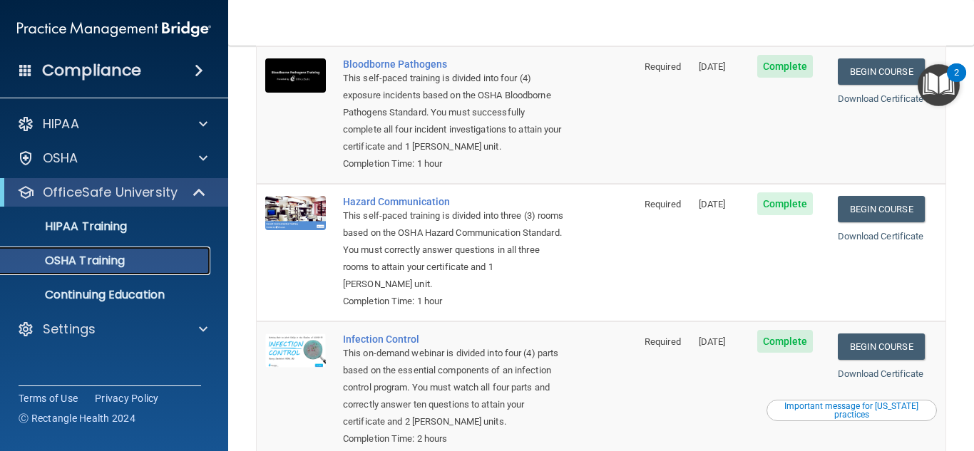
scroll to position [131, 0]
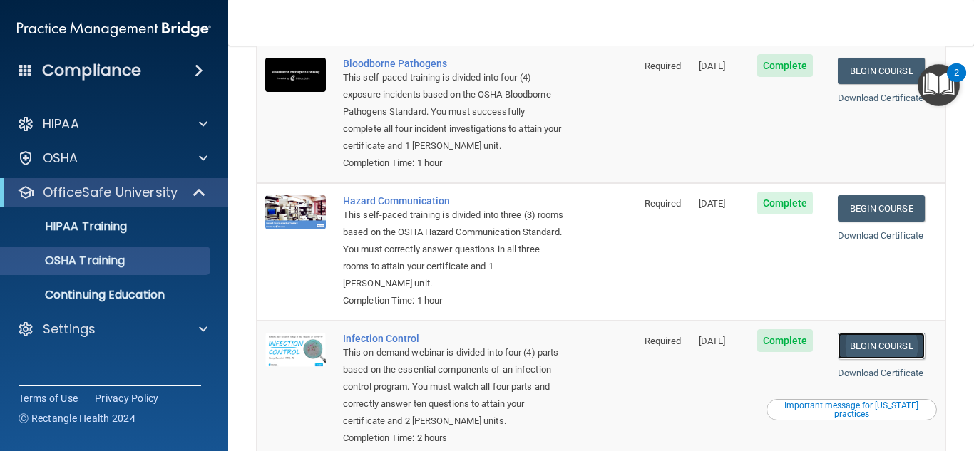
click at [862, 333] on link "Begin Course" at bounding box center [881, 346] width 87 height 26
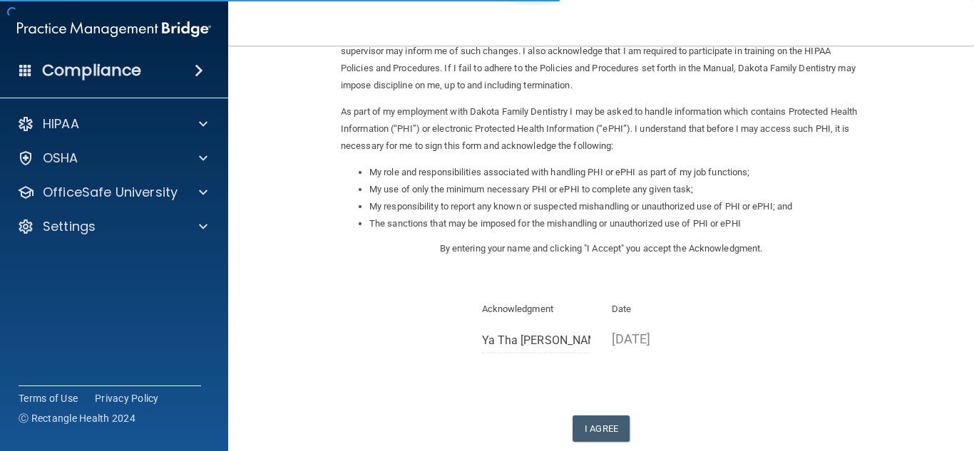
scroll to position [202, 0]
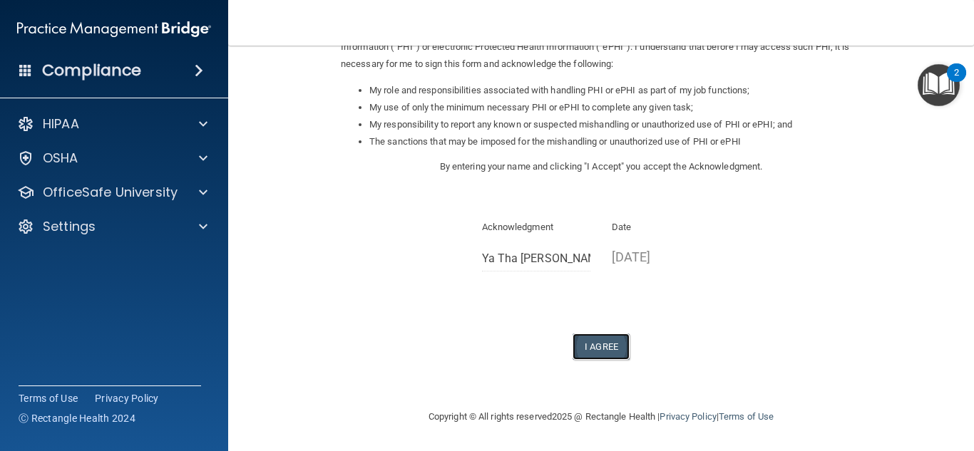
click at [606, 343] on button "I Agree" at bounding box center [601, 347] width 57 height 26
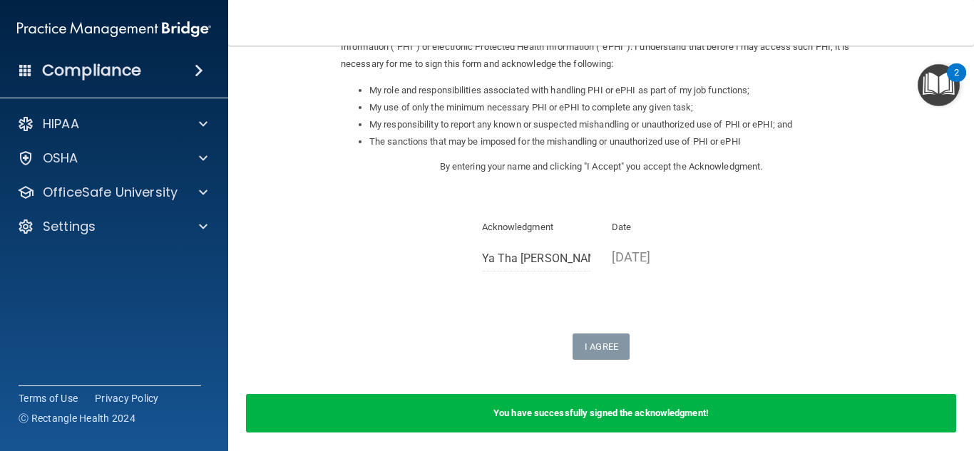
scroll to position [0, 0]
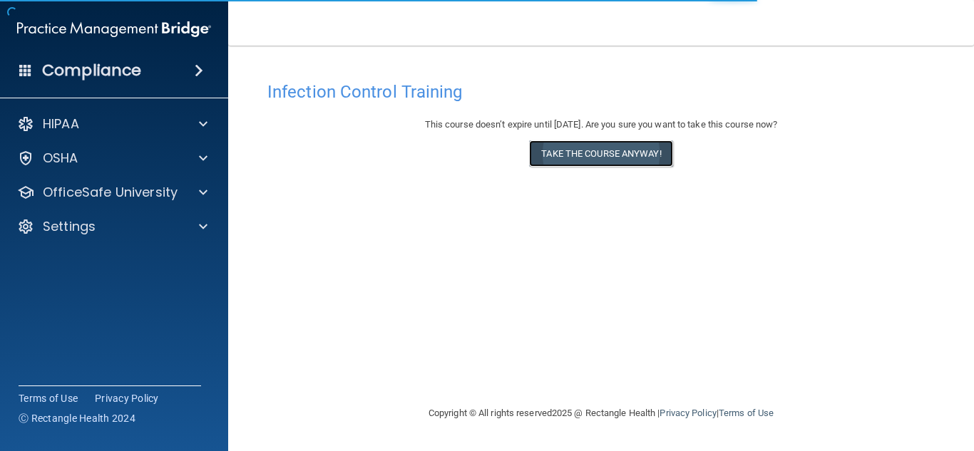
click at [610, 153] on button "Take the course anyway!" at bounding box center [600, 153] width 143 height 26
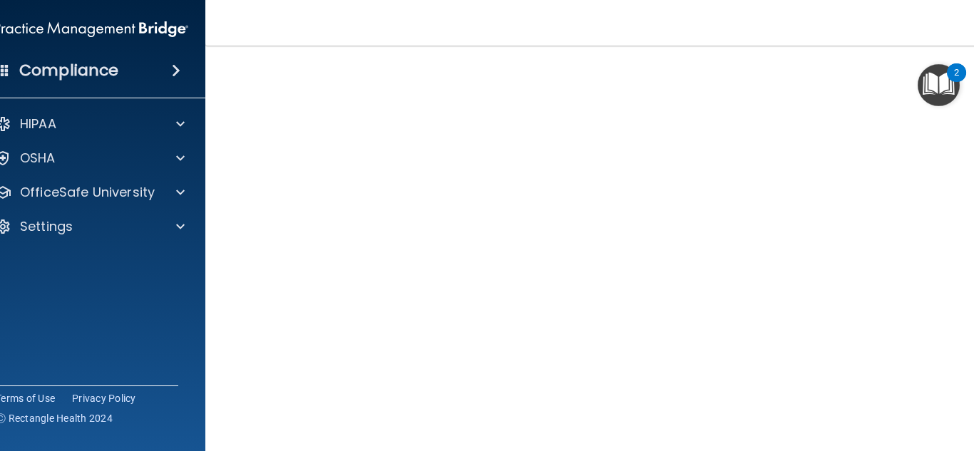
scroll to position [135, 0]
